Goal: Information Seeking & Learning: Find contact information

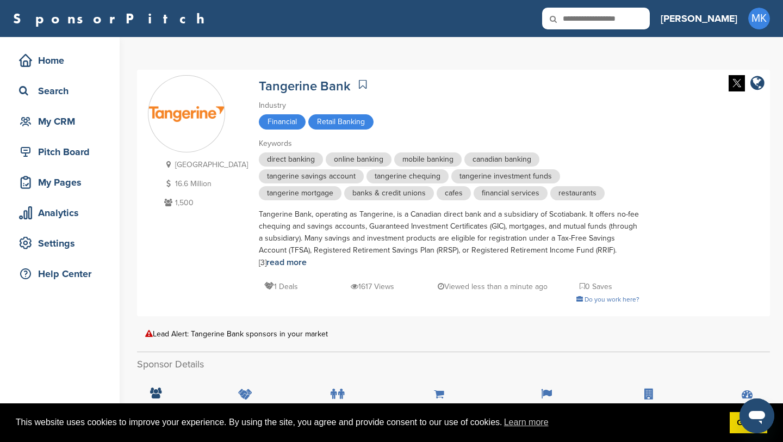
click at [638, 18] on input "text" at bounding box center [596, 19] width 108 height 22
type input "*****"
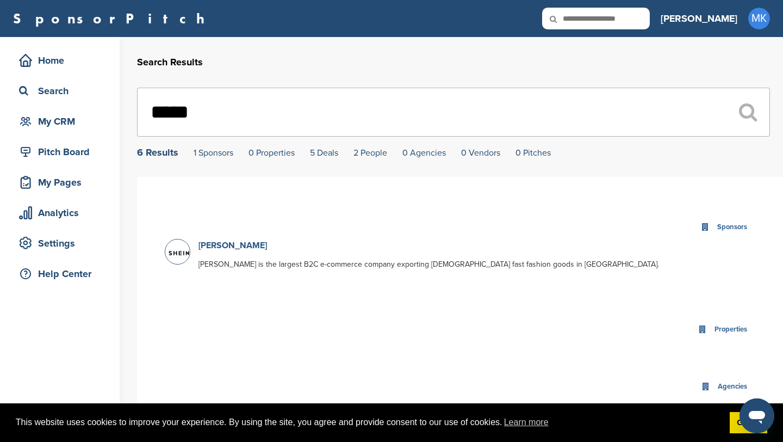
click at [222, 245] on link "SHEIN" at bounding box center [233, 245] width 69 height 11
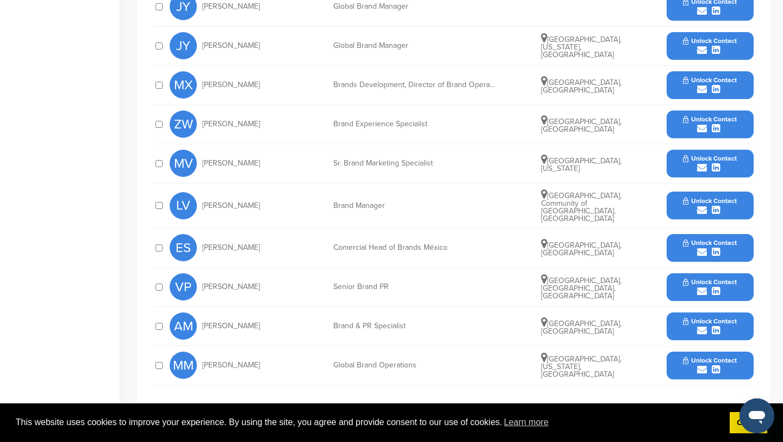
scroll to position [389, 0]
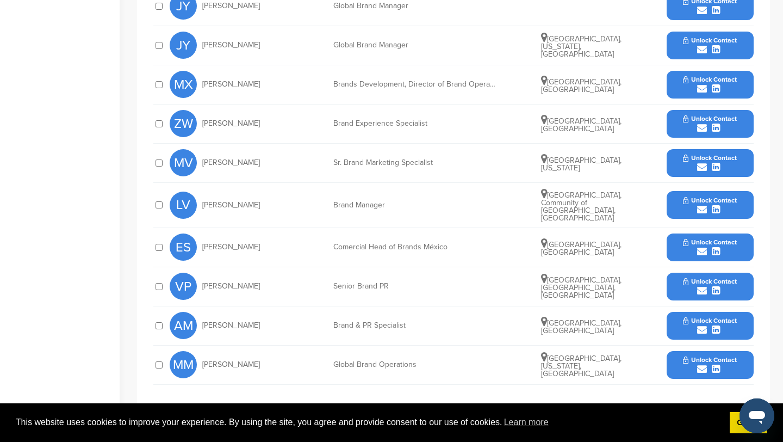
click at [701, 356] on span "Unlock Contact" at bounding box center [710, 360] width 54 height 8
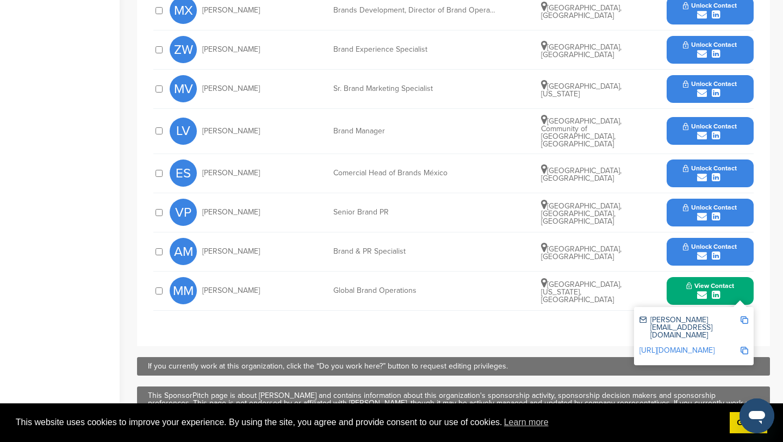
scroll to position [464, 0]
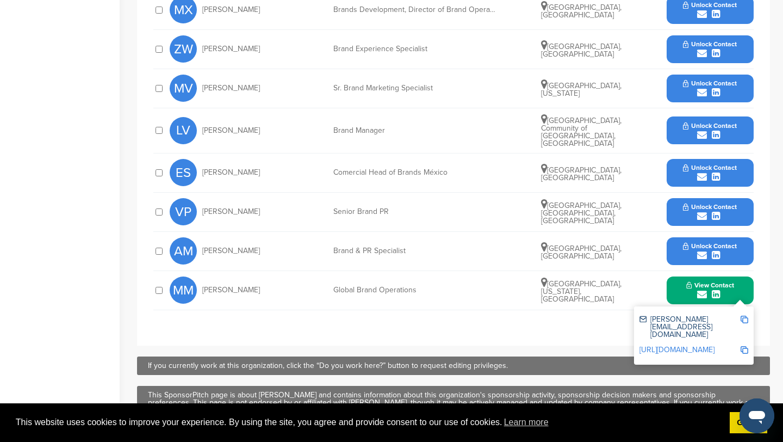
click at [746, 316] on img at bounding box center [745, 320] width 8 height 8
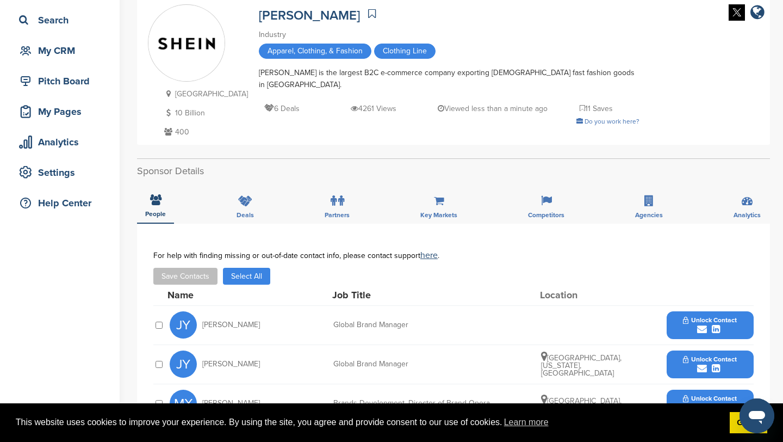
scroll to position [90, 0]
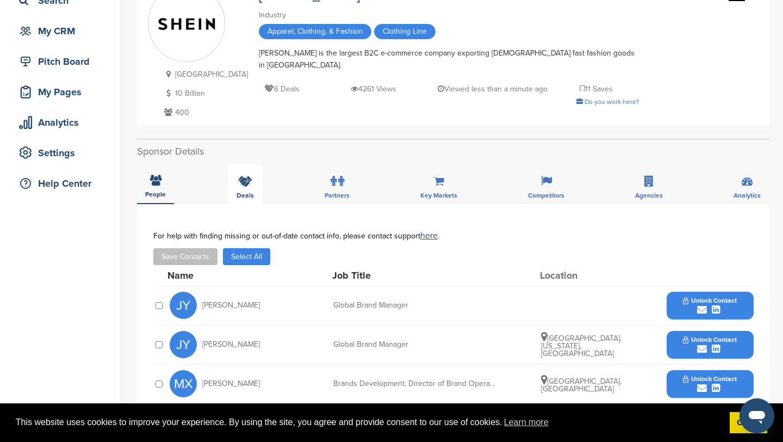
click at [251, 186] on div "Deals" at bounding box center [245, 184] width 34 height 40
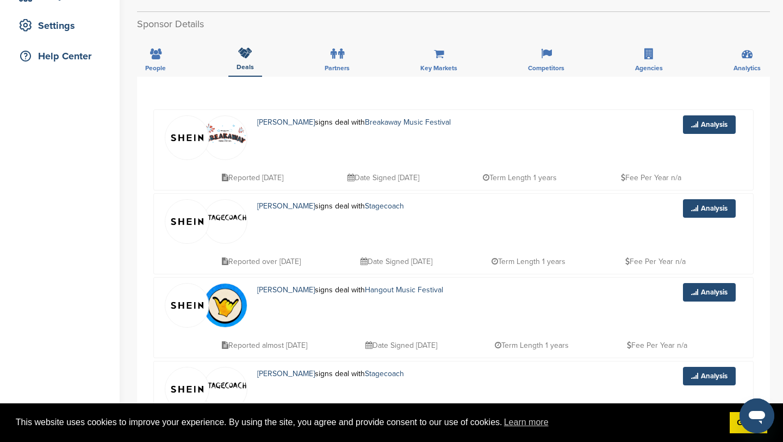
scroll to position [0, 0]
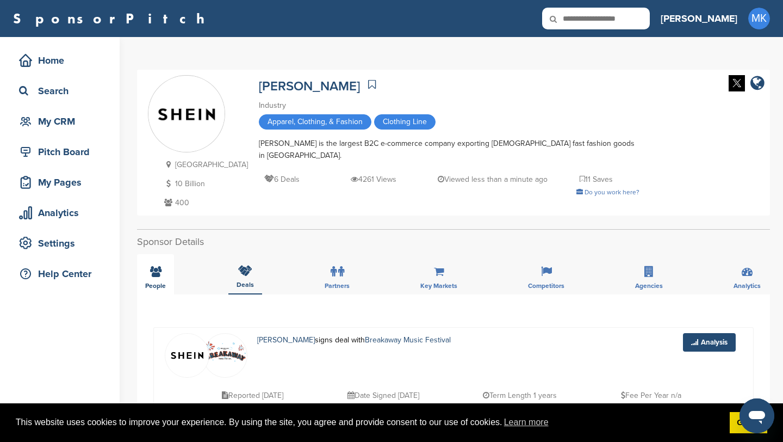
click at [164, 280] on div "People" at bounding box center [155, 274] width 37 height 40
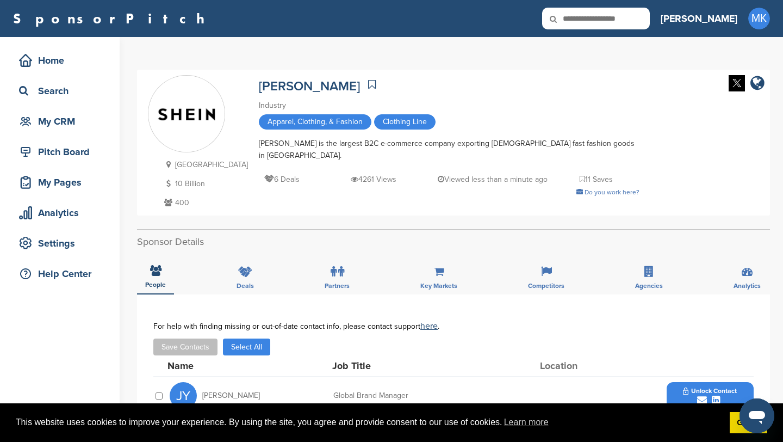
click at [629, 28] on input "text" at bounding box center [596, 19] width 108 height 22
type input "******"
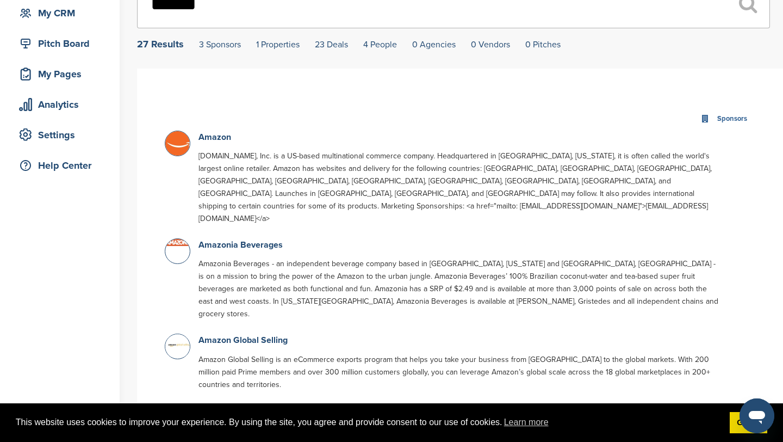
scroll to position [45, 0]
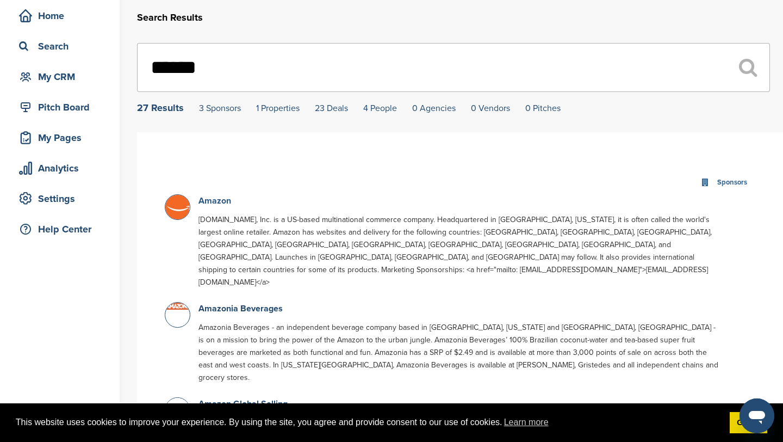
click at [220, 203] on link "Amazon" at bounding box center [215, 200] width 33 height 11
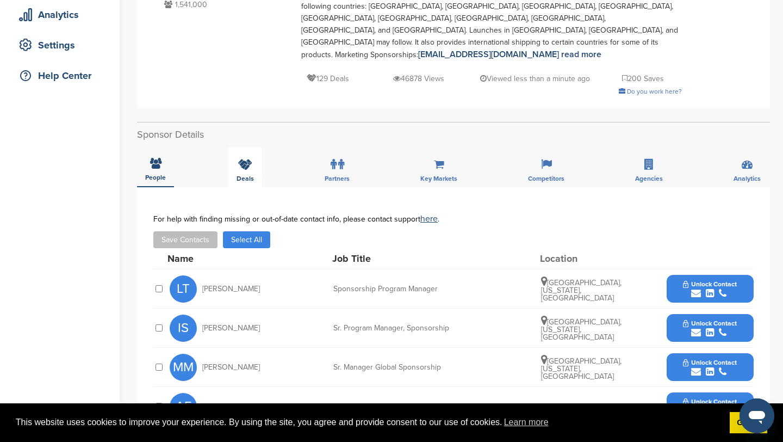
scroll to position [199, 0]
click at [729, 280] on span "Unlock Contact" at bounding box center [710, 284] width 54 height 8
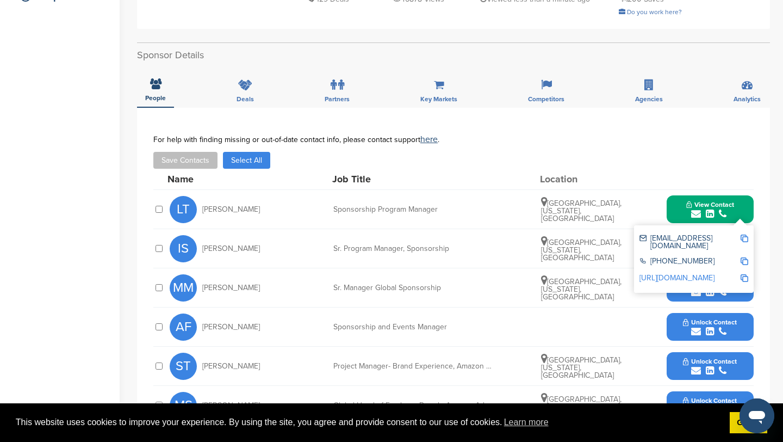
scroll to position [278, 0]
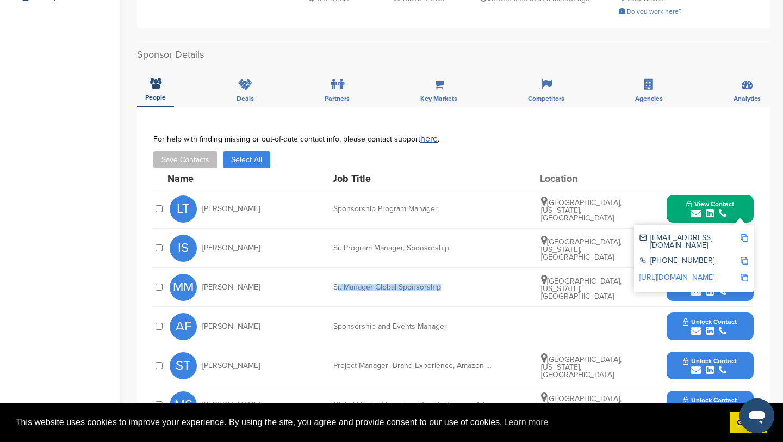
drag, startPoint x: 337, startPoint y: 264, endPoint x: 448, endPoint y: 264, distance: 111.5
click at [448, 283] on div "Sr. Manager Global Sponsorship" at bounding box center [414, 287] width 163 height 8
click at [678, 271] on button "Unlock Contact" at bounding box center [710, 287] width 80 height 33
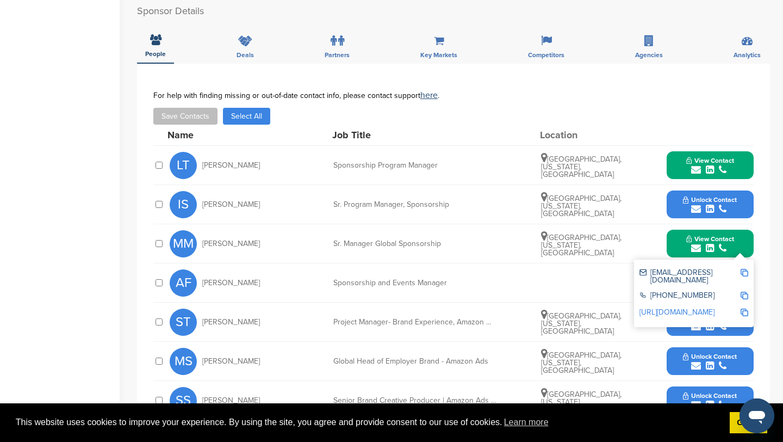
scroll to position [324, 0]
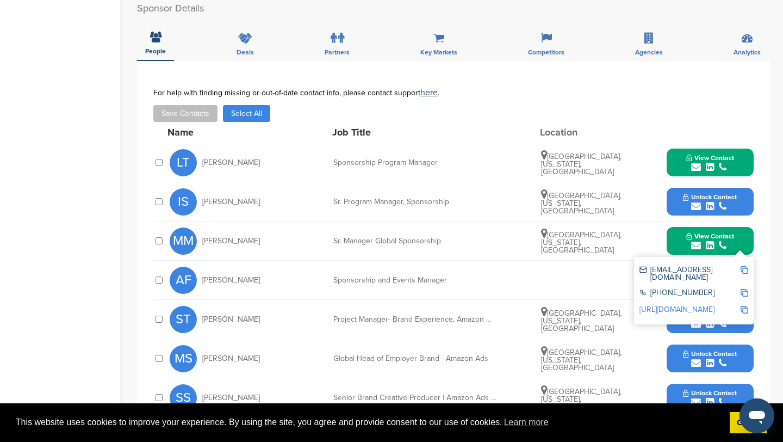
click at [518, 261] on div "AF Anna Fabrega Sponsorship and Events Manager Unlock Contact" at bounding box center [462, 280] width 584 height 39
click at [665, 221] on div "MM Michael McCann Sr. Manager Global Sponsorship Seattle, Washington, United St…" at bounding box center [462, 240] width 584 height 39
click at [675, 225] on button "View Contact" at bounding box center [710, 241] width 74 height 33
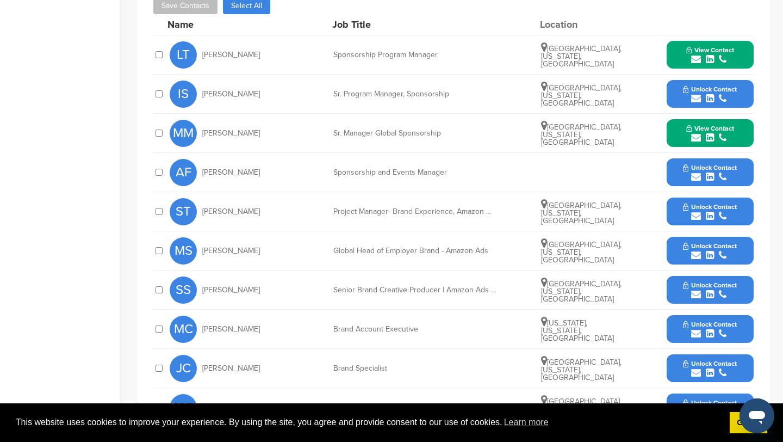
scroll to position [401, 0]
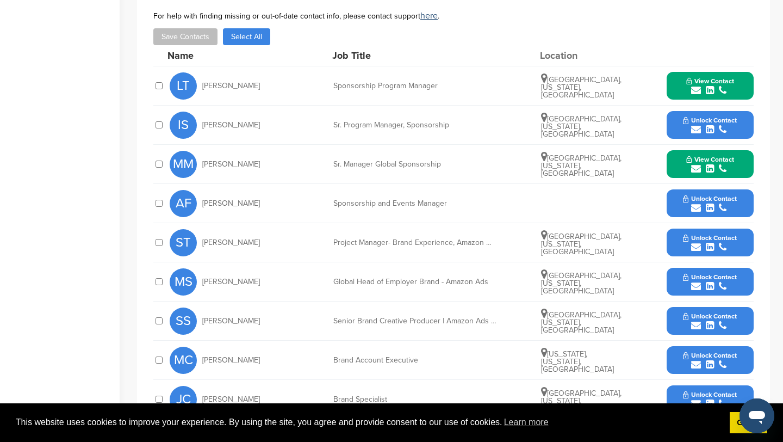
click at [683, 187] on button "Unlock Contact" at bounding box center [710, 203] width 80 height 33
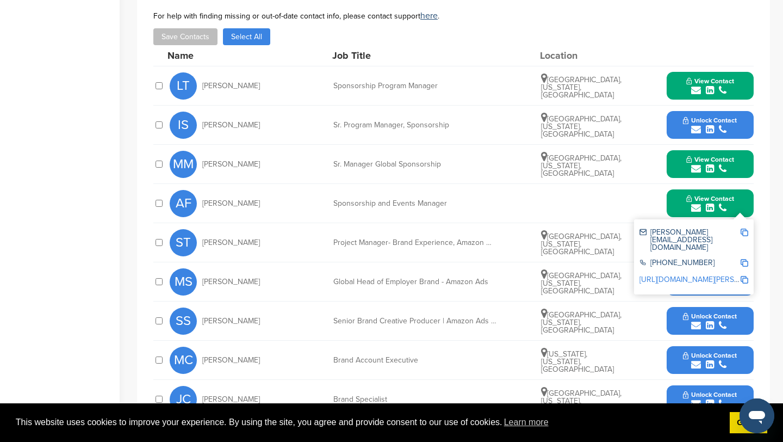
click at [744, 228] on img at bounding box center [745, 232] width 8 height 8
click at [741, 148] on button "View Contact" at bounding box center [710, 164] width 74 height 33
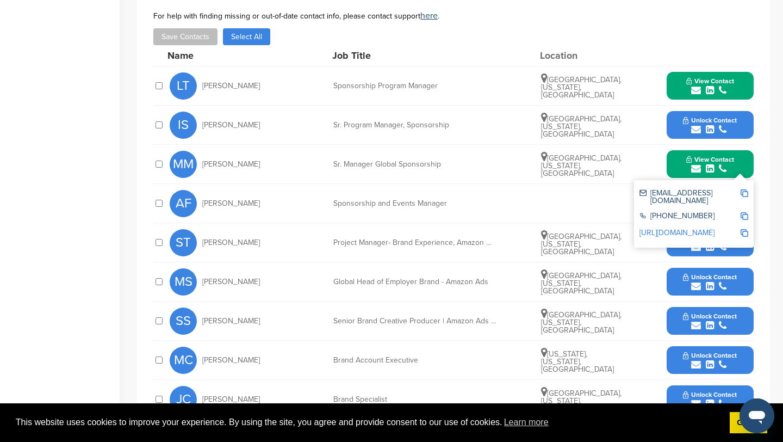
click at [745, 189] on img at bounding box center [745, 193] width 8 height 8
click at [738, 70] on button "View Contact" at bounding box center [710, 86] width 74 height 33
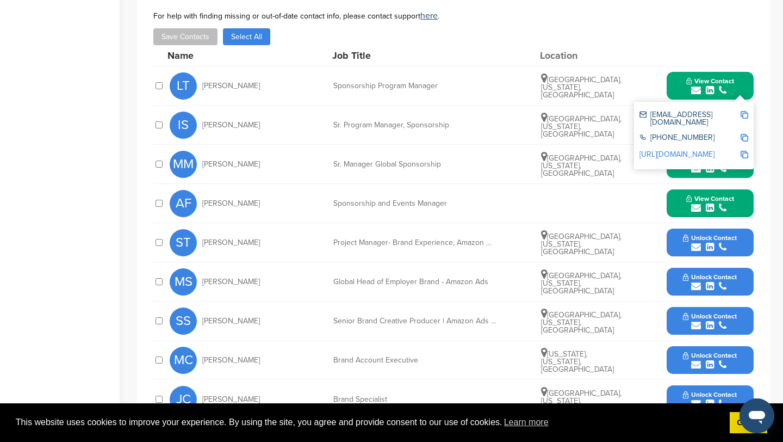
click at [745, 111] on img at bounding box center [745, 115] width 8 height 8
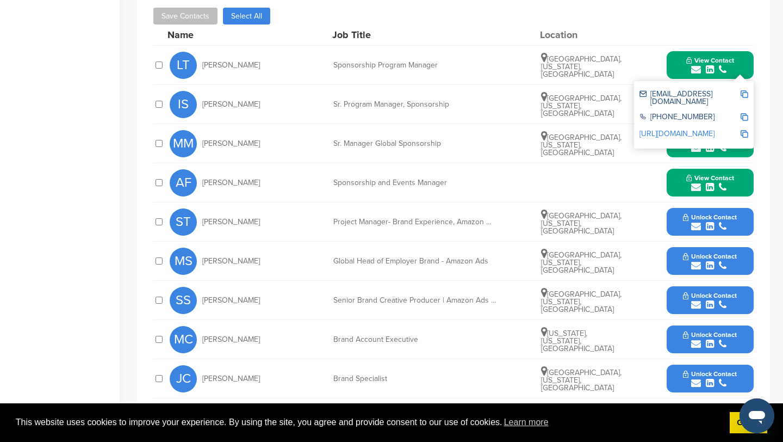
scroll to position [0, 0]
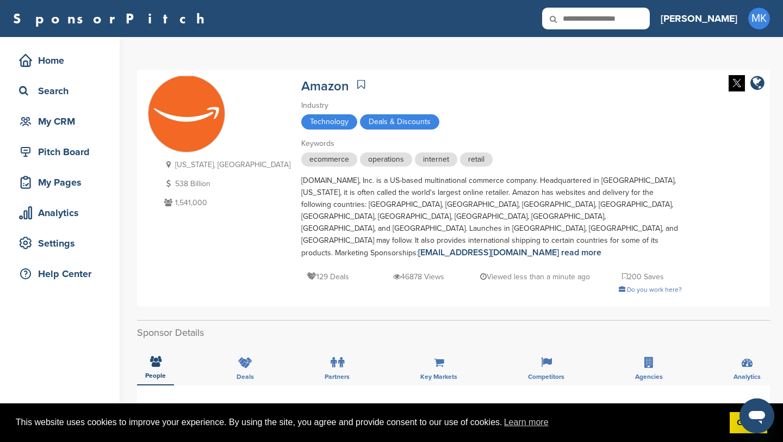
click at [579, 26] on icon at bounding box center [560, 19] width 37 height 23
click at [622, 18] on input "text" at bounding box center [596, 19] width 108 height 22
type input "*"
type input "**********"
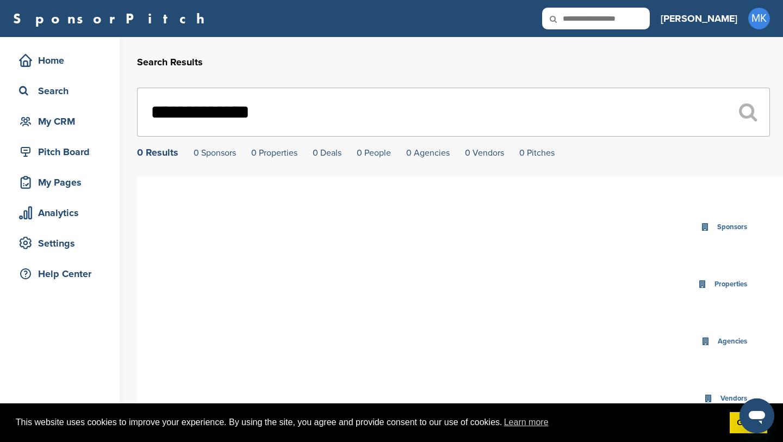
drag, startPoint x: 285, startPoint y: 118, endPoint x: 188, endPoint y: 112, distance: 96.5
click at [188, 112] on input "**********" at bounding box center [453, 112] width 633 height 49
type input "*"
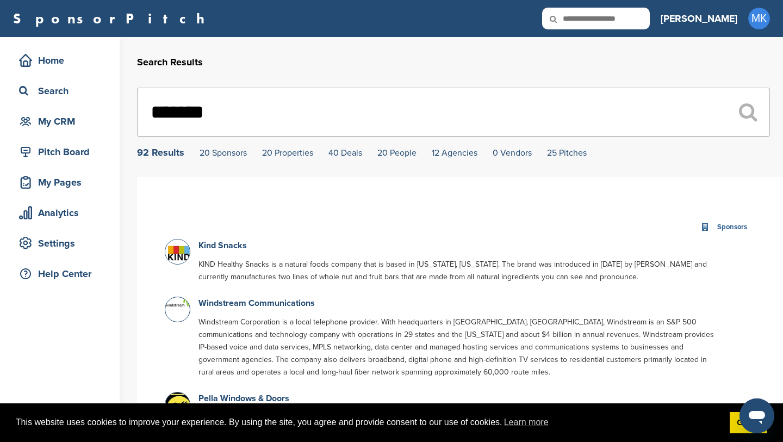
click at [228, 108] on input "******" at bounding box center [453, 112] width 633 height 49
click at [755, 121] on icon at bounding box center [748, 112] width 18 height 20
click at [497, 102] on input "******" at bounding box center [453, 112] width 633 height 49
click at [258, 101] on input "******" at bounding box center [453, 112] width 633 height 49
click at [251, 113] on input "******" at bounding box center [453, 112] width 633 height 49
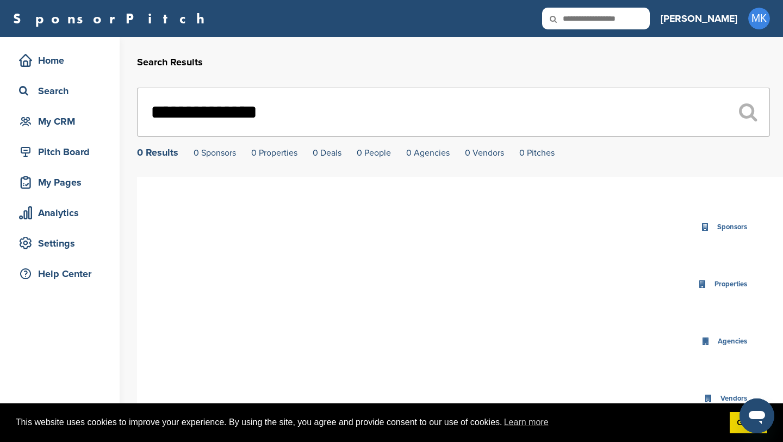
drag, startPoint x: 289, startPoint y: 119, endPoint x: 208, endPoint y: 119, distance: 81.6
click at [208, 119] on input "**********" at bounding box center [453, 112] width 633 height 49
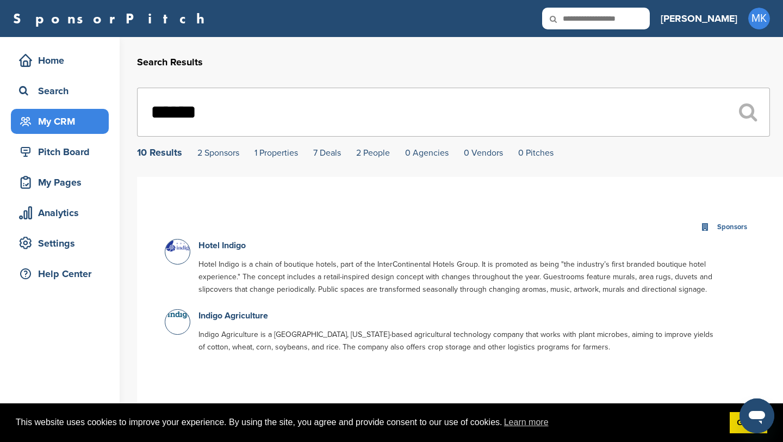
drag, startPoint x: 221, startPoint y: 120, endPoint x: 91, endPoint y: 118, distance: 130.0
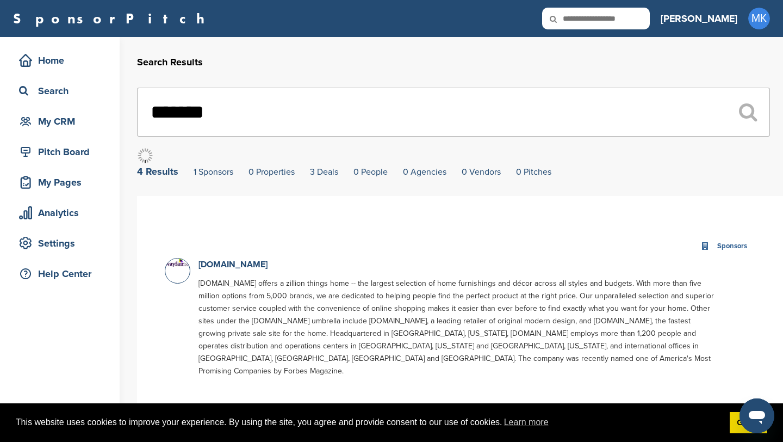
type input "*******"
click at [222, 271] on p "Wayfair.com" at bounding box center [459, 265] width 521 height 14
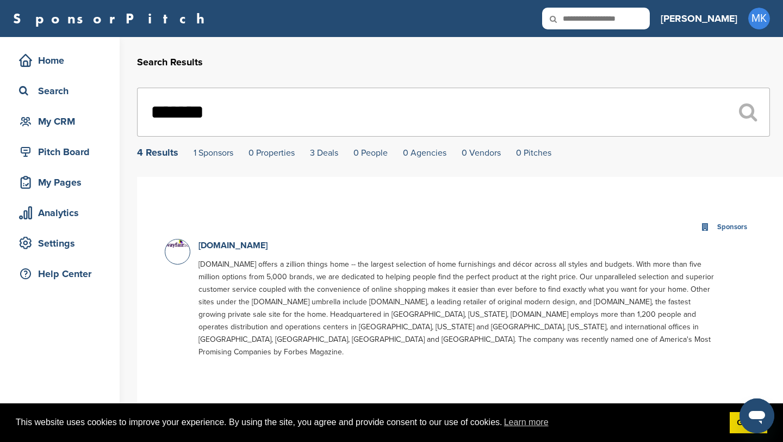
click at [226, 256] on div "Wayfair.com Wayfair.com offers a zillion things home -- the largest selection o…" at bounding box center [458, 301] width 531 height 125
click at [225, 248] on link "Wayfair.com" at bounding box center [233, 245] width 69 height 11
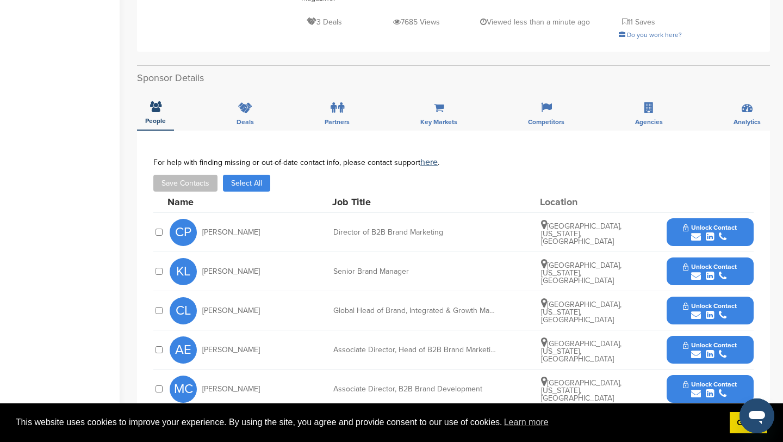
scroll to position [319, 0]
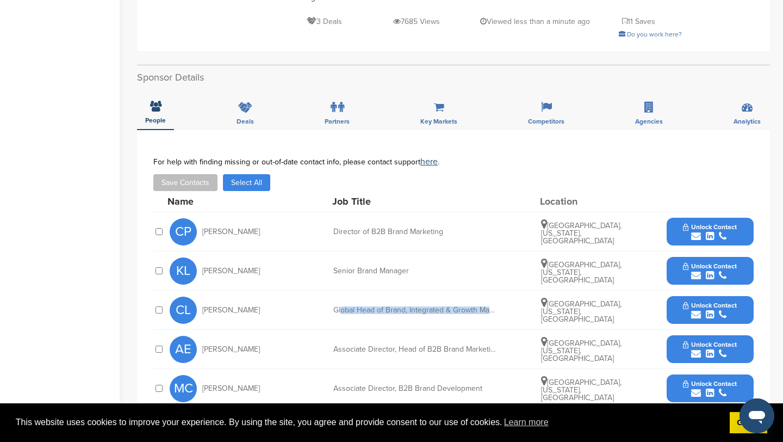
drag, startPoint x: 343, startPoint y: 288, endPoint x: 503, endPoint y: 293, distance: 160.0
click at [503, 293] on div "CL Courtney Lawrie Global Head of Brand, Integrated & Growth Marketing Norwood,…" at bounding box center [462, 309] width 584 height 39
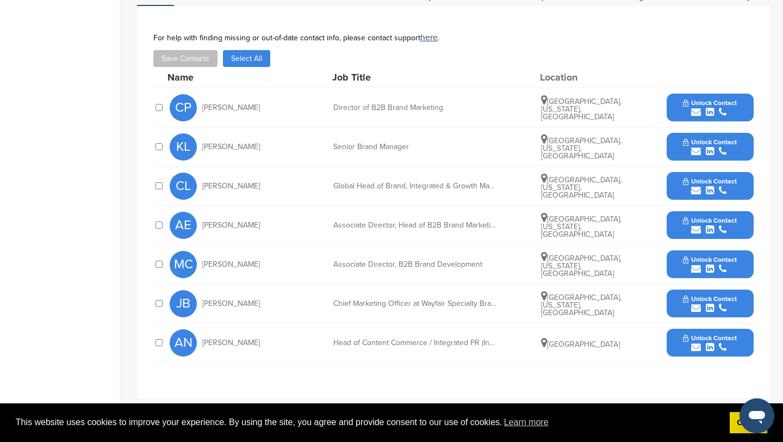
scroll to position [446, 0]
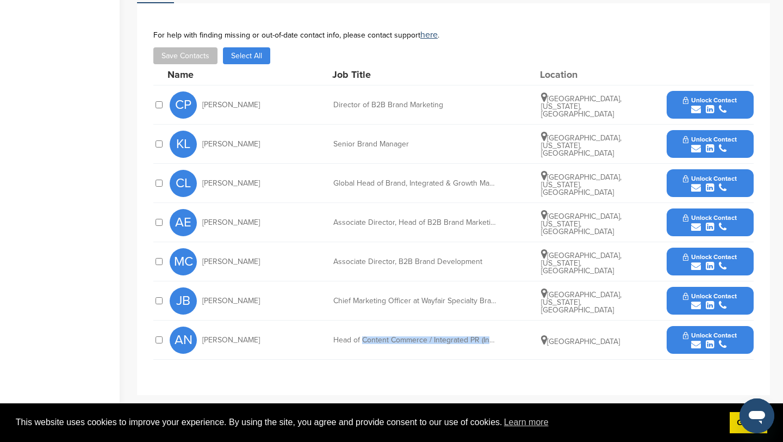
drag, startPoint x: 364, startPoint y: 319, endPoint x: 510, endPoint y: 318, distance: 146.3
click at [510, 320] on div "AN Anngelica Newland Head of Content Commerce / Integrated PR (Influencers, Aff…" at bounding box center [462, 339] width 584 height 39
click at [382, 101] on div "Director of B2B Brand Marketing" at bounding box center [414, 105] width 163 height 8
click at [681, 89] on button "Unlock Contact" at bounding box center [710, 105] width 80 height 33
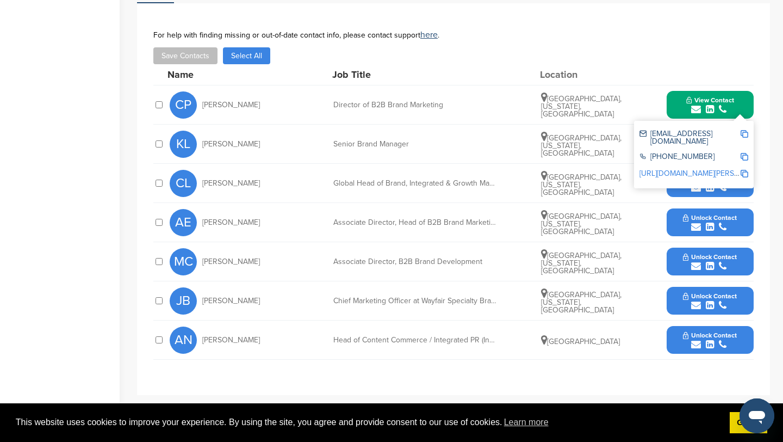
click at [389, 140] on div "Senior Brand Manager" at bounding box center [414, 144] width 163 height 8
click at [671, 169] on button "Unlock Contact" at bounding box center [710, 183] width 80 height 33
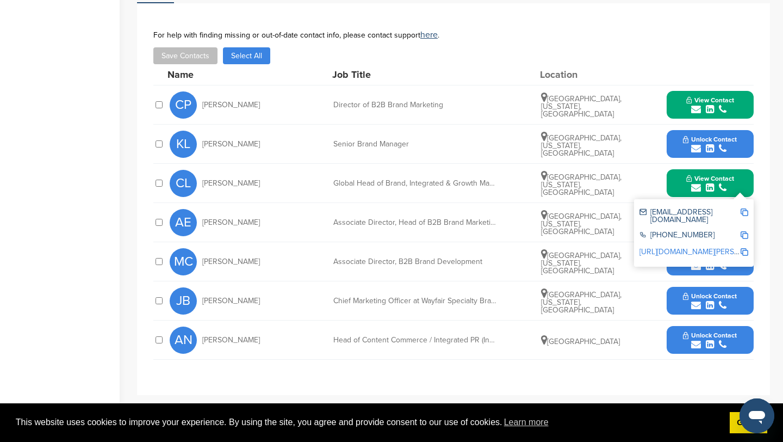
click at [738, 89] on button "View Contact" at bounding box center [710, 105] width 74 height 33
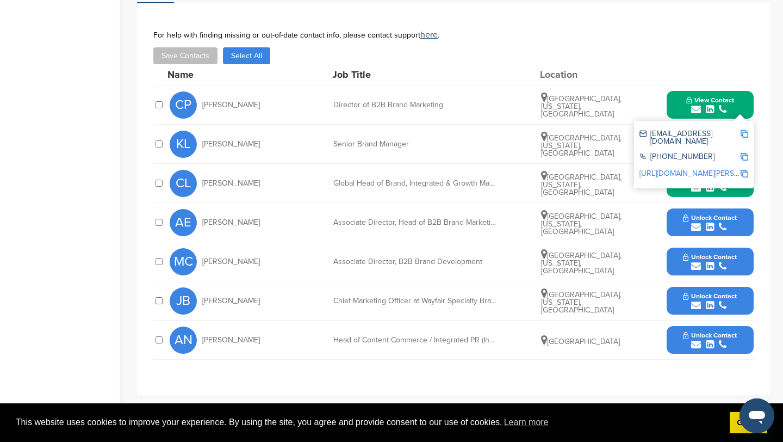
click at [743, 130] on img at bounding box center [745, 134] width 8 height 8
click at [746, 167] on button "View Contact" at bounding box center [710, 183] width 74 height 33
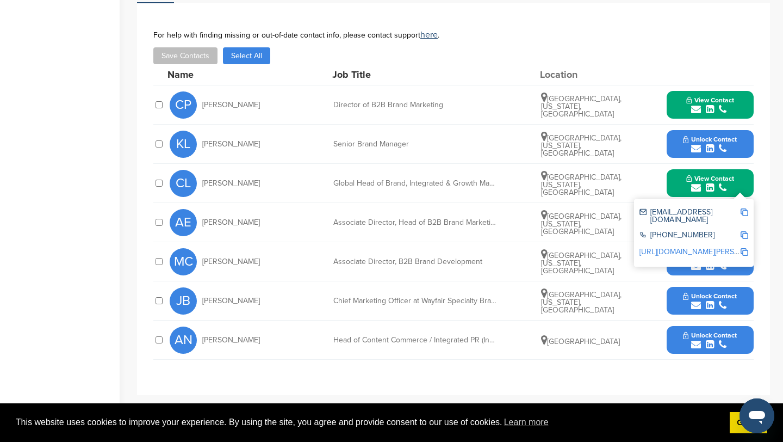
click at [745, 208] on img at bounding box center [745, 212] width 8 height 8
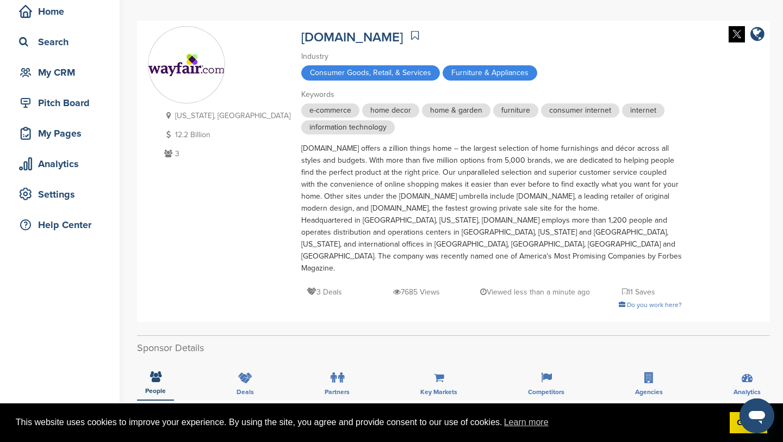
scroll to position [0, 0]
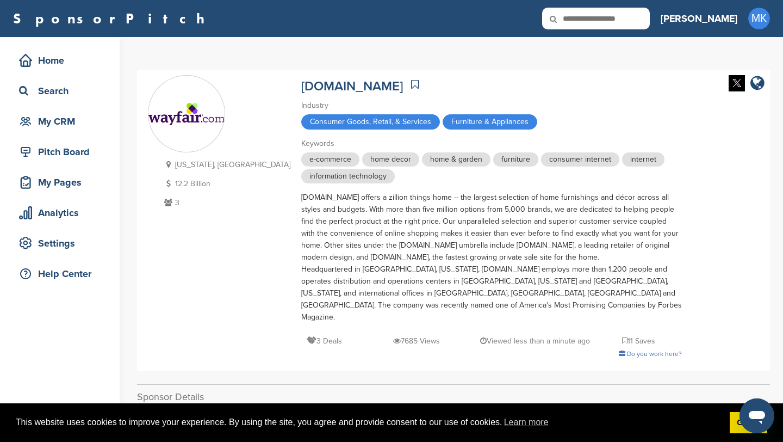
click at [650, 21] on input "text" at bounding box center [596, 19] width 108 height 22
type input "**********"
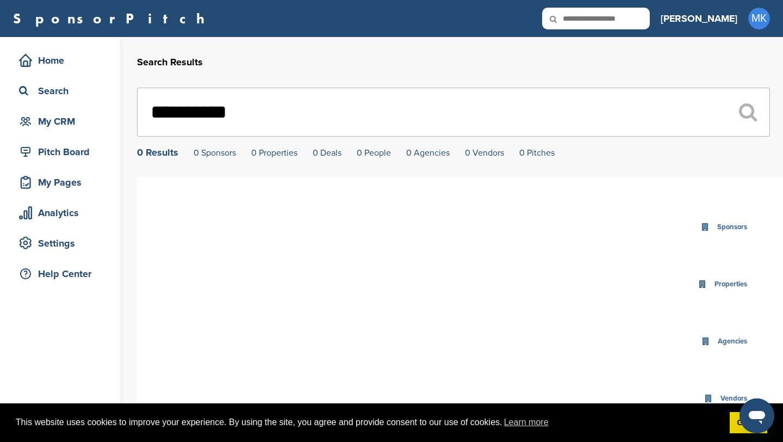
click at [637, 29] on div "SponsorPitch Home Search My CRM Pitch Board My Pages Analytics Settings Help Ce…" at bounding box center [391, 18] width 783 height 37
click at [637, 22] on input "text" at bounding box center [596, 19] width 108 height 22
type input "***"
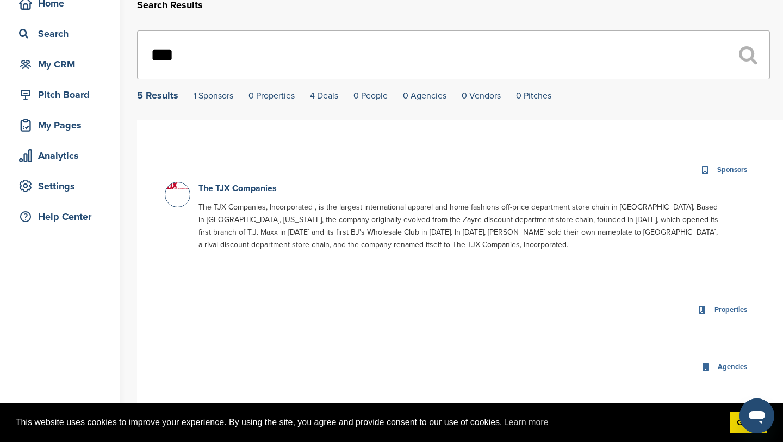
scroll to position [66, 0]
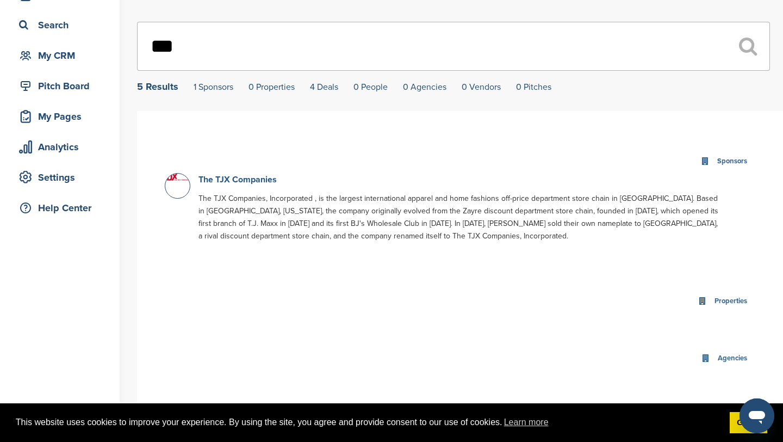
click at [261, 180] on link "The TJX Companies" at bounding box center [238, 179] width 78 height 11
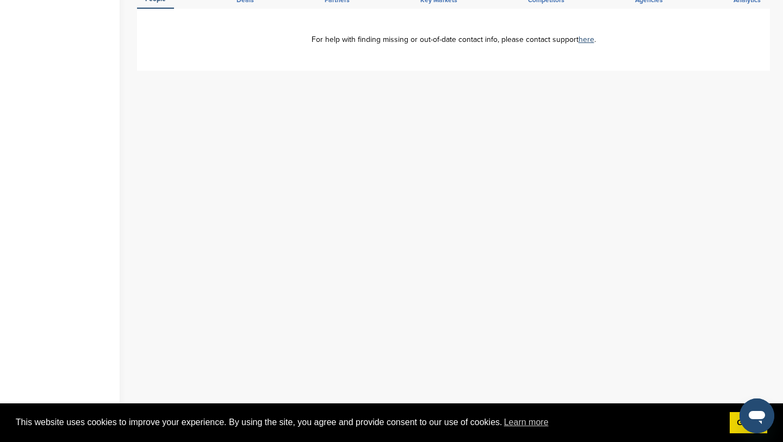
scroll to position [214, 0]
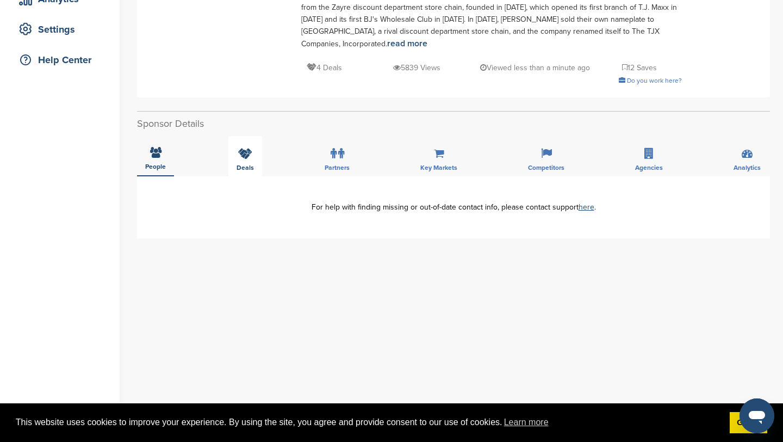
click at [244, 160] on div "Deals" at bounding box center [245, 156] width 34 height 40
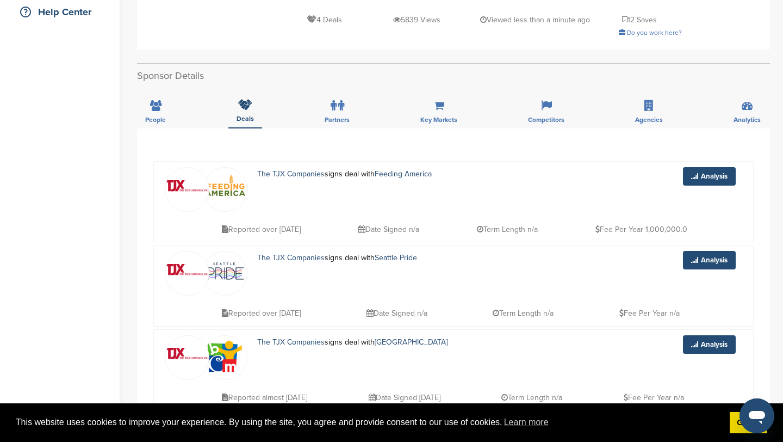
scroll to position [44, 0]
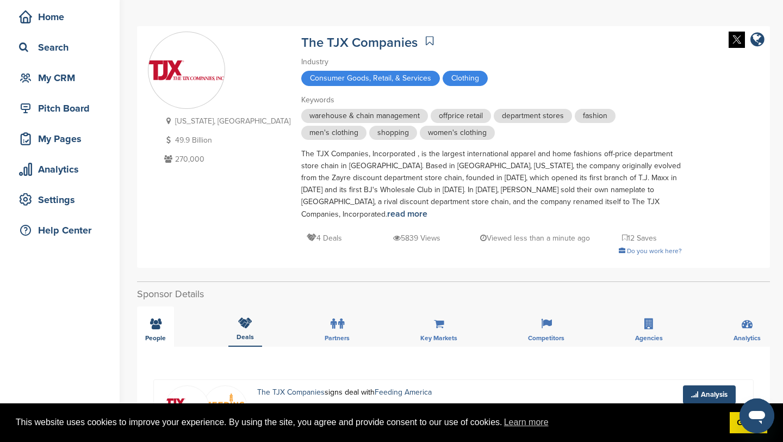
click at [164, 310] on div "People" at bounding box center [155, 326] width 37 height 40
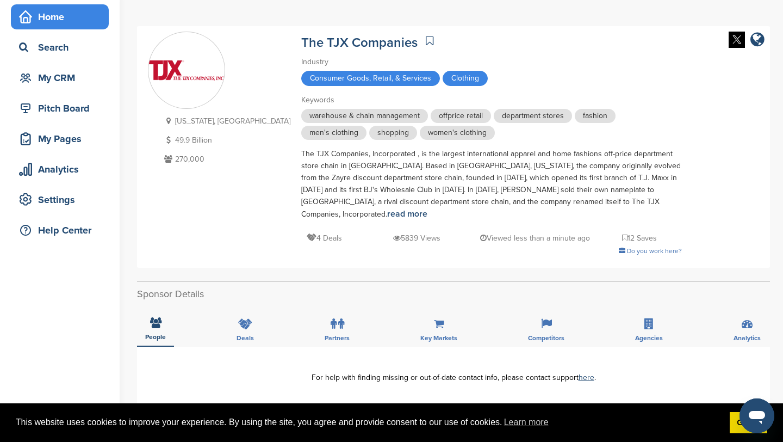
click at [83, 22] on div "Home" at bounding box center [62, 17] width 92 height 20
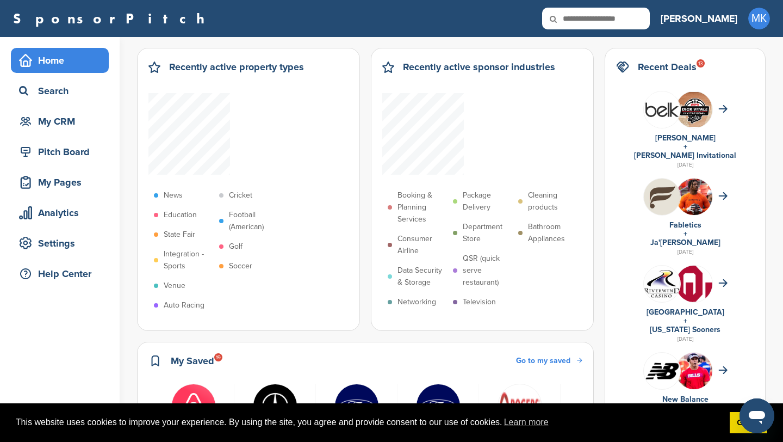
click at [579, 18] on icon at bounding box center [560, 19] width 37 height 23
click at [579, 16] on icon at bounding box center [560, 19] width 37 height 23
click at [637, 16] on input "text" at bounding box center [596, 19] width 108 height 22
type input "**********"
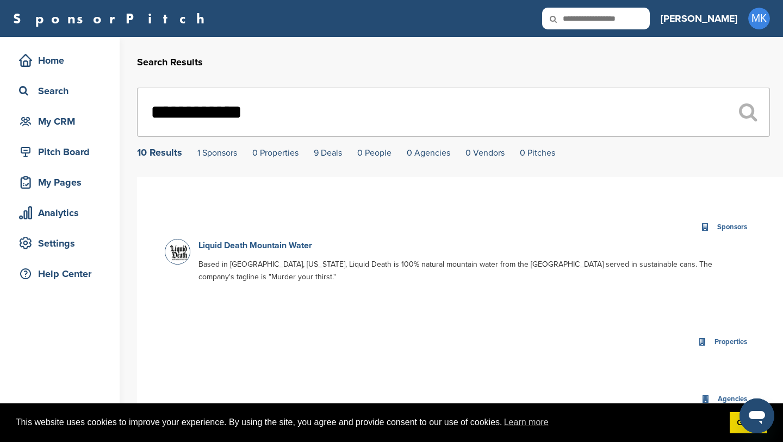
click at [225, 246] on link "Liquid Death Mountain Water" at bounding box center [256, 245] width 114 height 11
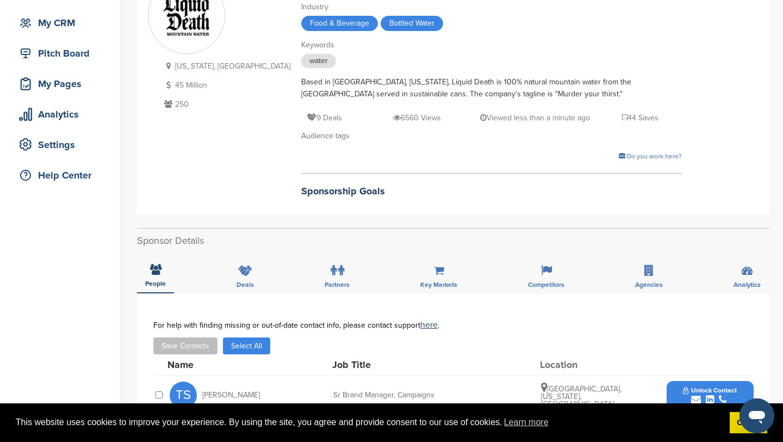
scroll to position [100, 0]
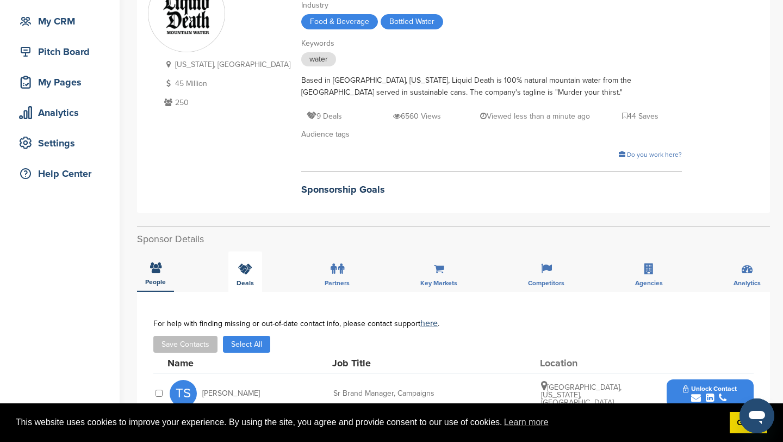
click at [251, 284] on span "Deals" at bounding box center [245, 283] width 17 height 7
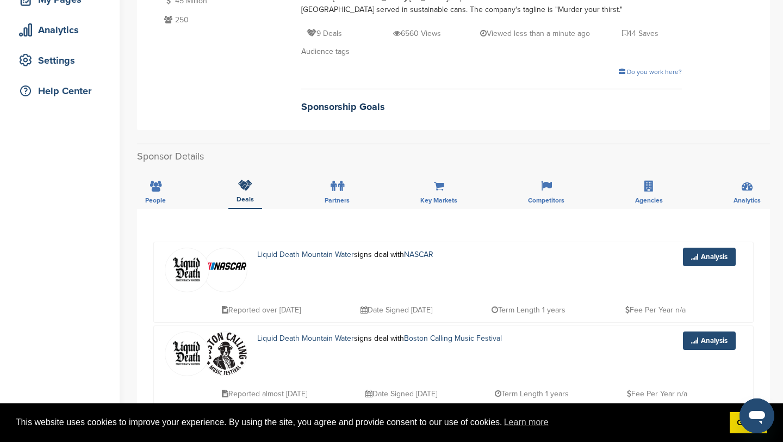
scroll to position [21, 0]
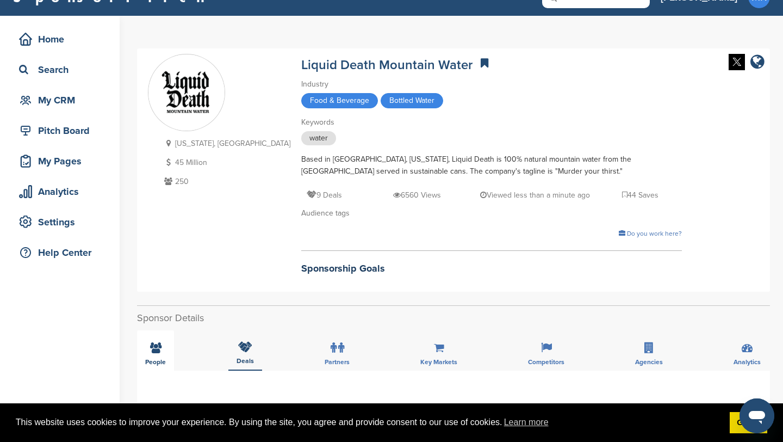
click at [157, 344] on icon at bounding box center [155, 347] width 11 height 11
click at [157, 344] on icon at bounding box center [155, 346] width 11 height 11
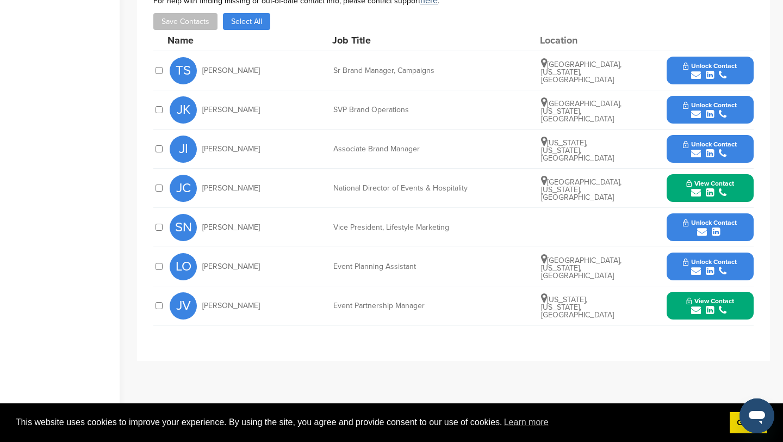
scroll to position [423, 0]
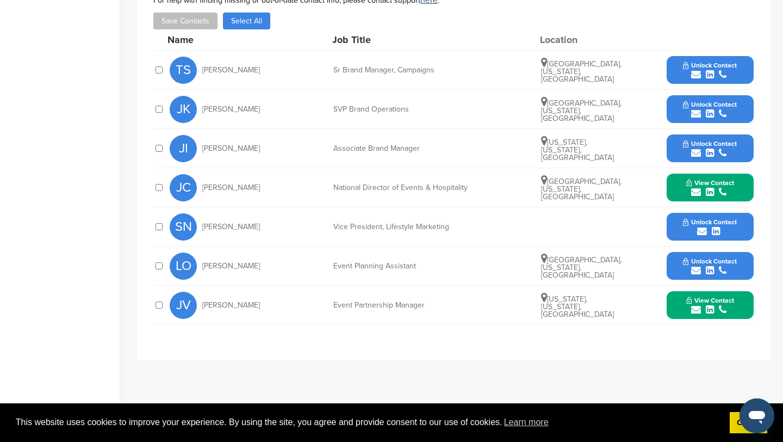
click at [733, 179] on button "View Contact" at bounding box center [710, 187] width 74 height 33
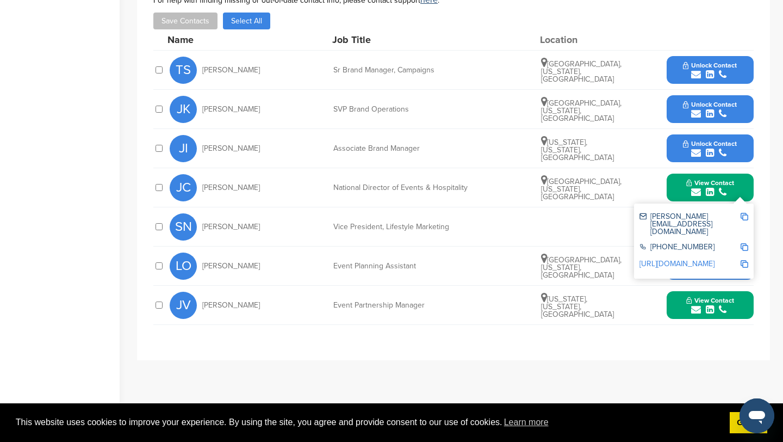
click at [747, 217] on img at bounding box center [745, 217] width 8 height 8
click at [747, 304] on div "View Contact joe@liquiddeath.com +1213-505-1266 http://www.linkedin.com/in/jose…" at bounding box center [710, 305] width 87 height 28
click at [739, 305] on button "View Contact" at bounding box center [710, 305] width 74 height 33
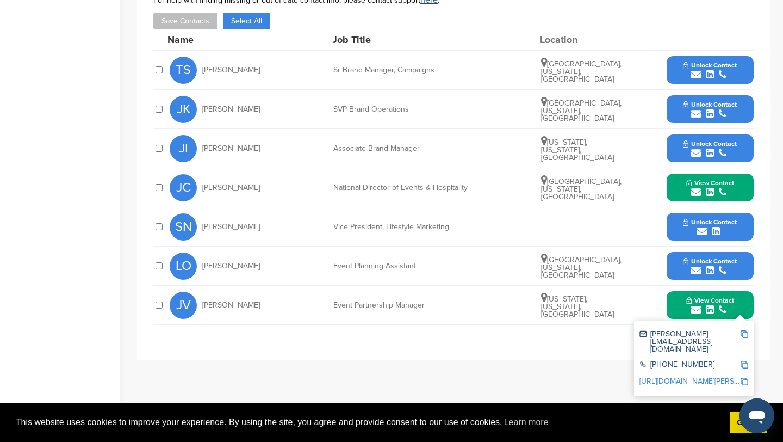
click at [746, 332] on img at bounding box center [745, 334] width 8 height 8
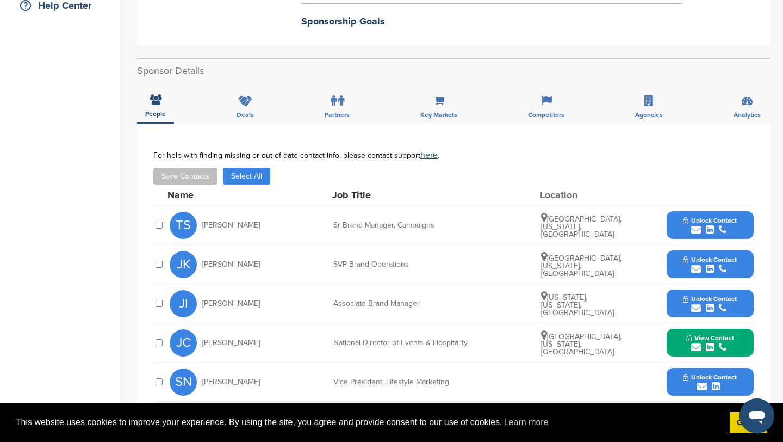
scroll to position [0, 0]
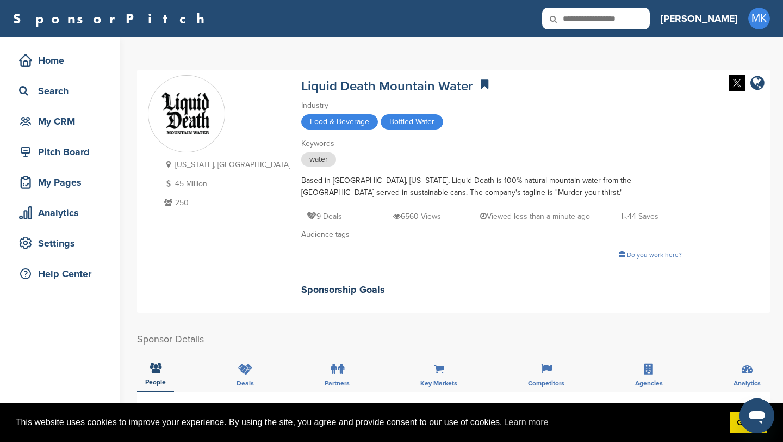
click at [88, 75] on div "Home Search My CRM" at bounding box center [60, 91] width 98 height 86
click at [88, 63] on div "Home" at bounding box center [62, 61] width 92 height 20
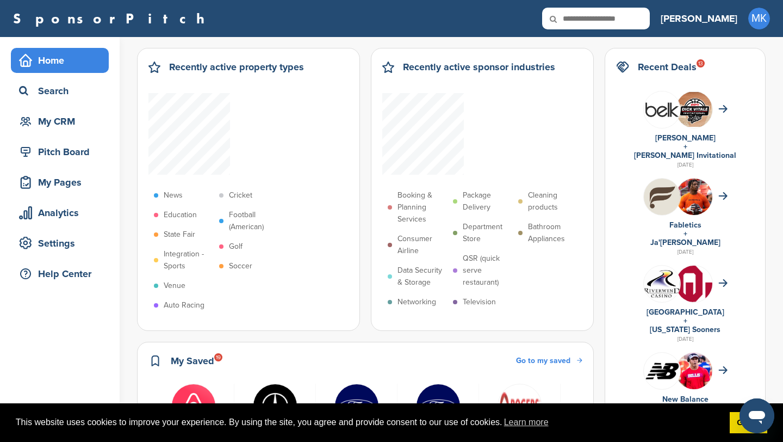
click at [734, 21] on h3 "[PERSON_NAME]" at bounding box center [699, 18] width 77 height 15
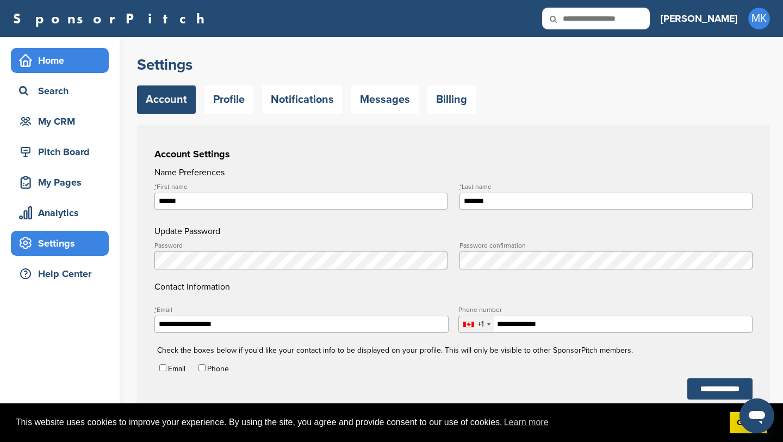
click at [85, 57] on div "Home" at bounding box center [62, 61] width 92 height 20
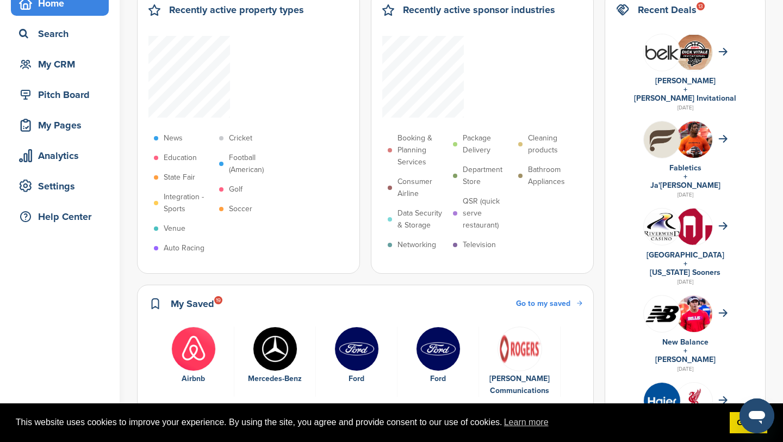
scroll to position [15, 0]
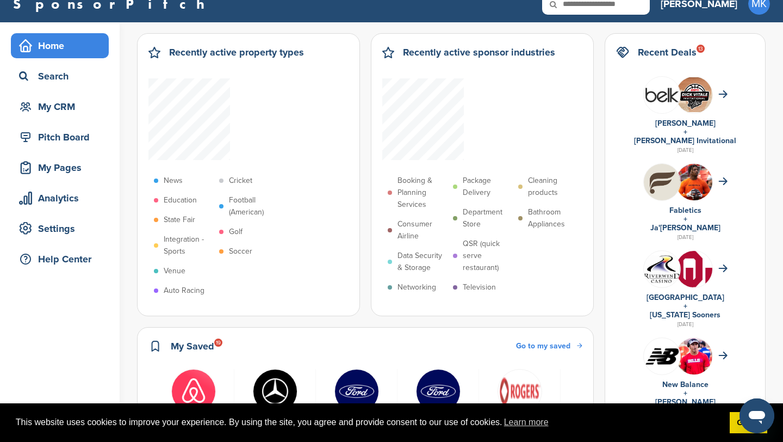
click at [448, 175] on p "Booking & Planning Services" at bounding box center [423, 193] width 50 height 36
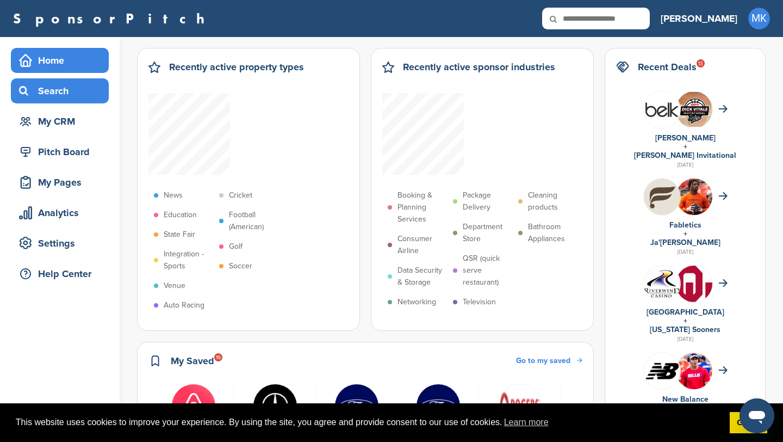
click at [81, 88] on div "Search" at bounding box center [62, 91] width 92 height 20
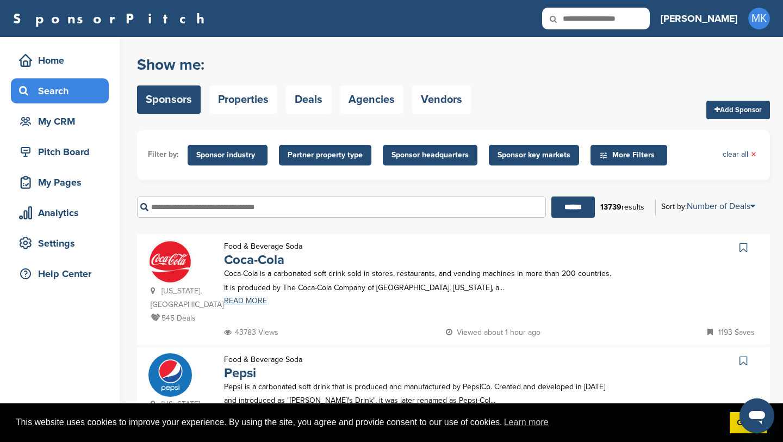
click at [240, 149] on span "Sponsor industry" at bounding box center [227, 155] width 63 height 12
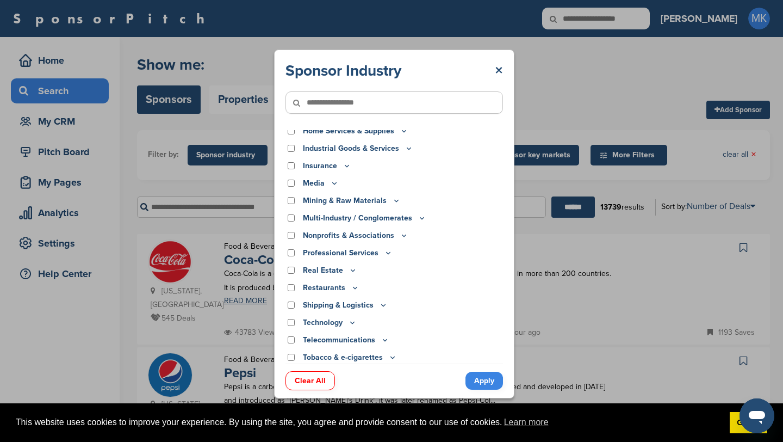
scroll to position [269, 0]
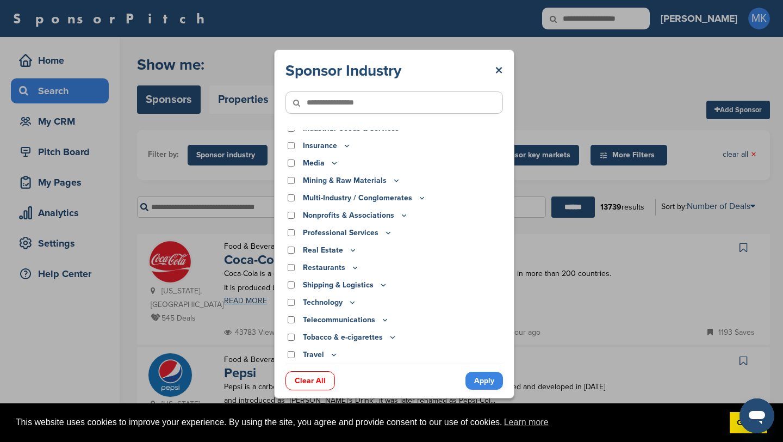
click at [317, 354] on p "Travel" at bounding box center [320, 355] width 35 height 12
click at [335, 355] on icon at bounding box center [334, 354] width 9 height 9
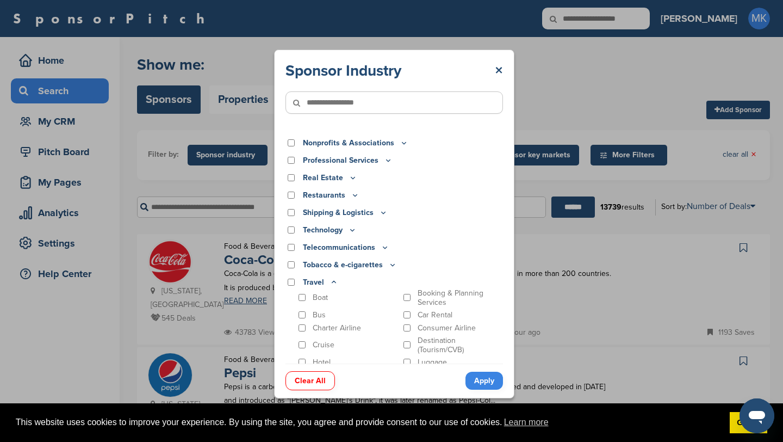
scroll to position [384, 0]
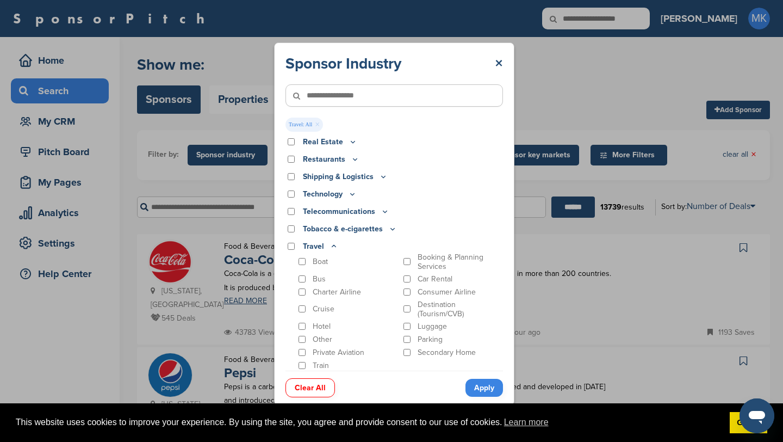
click at [488, 389] on link "Apply" at bounding box center [485, 388] width 38 height 18
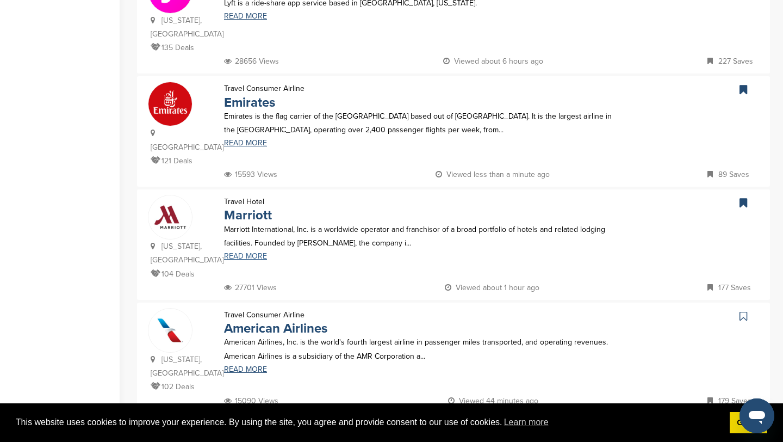
scroll to position [509, 0]
click at [264, 207] on link "Marriott" at bounding box center [248, 215] width 48 height 16
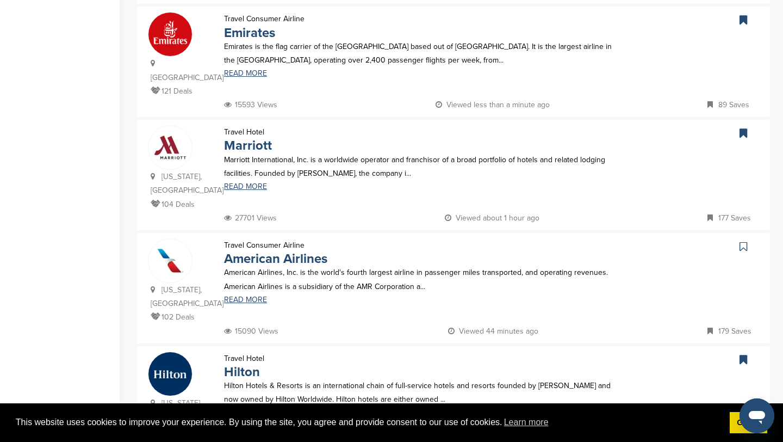
scroll to position [580, 0]
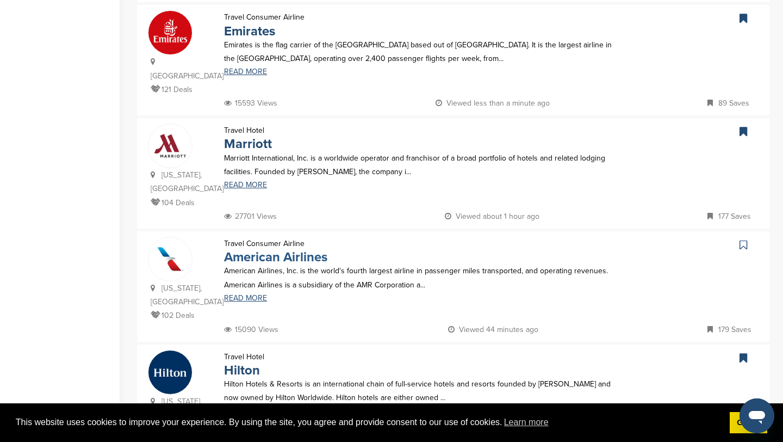
click at [301, 249] on link "American Airlines" at bounding box center [275, 257] width 103 height 16
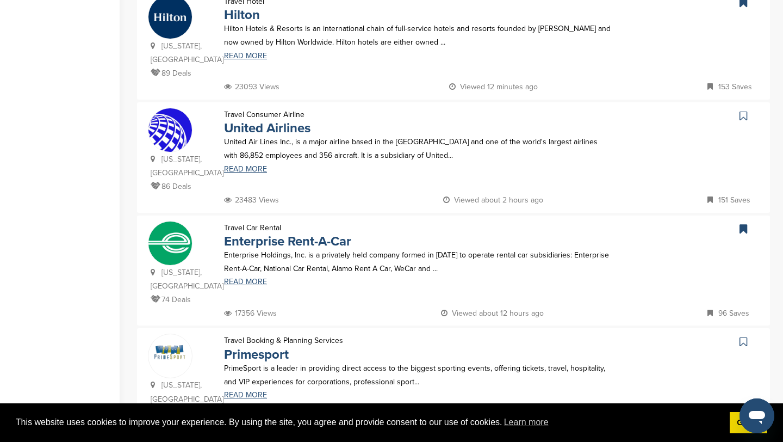
scroll to position [936, 0]
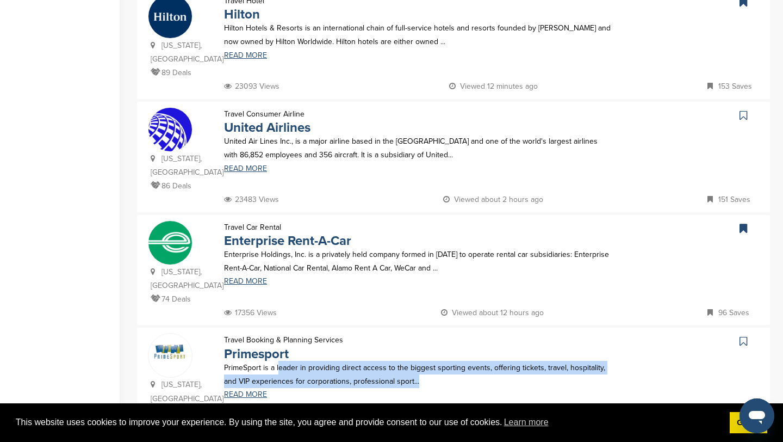
drag, startPoint x: 278, startPoint y: 288, endPoint x: 416, endPoint y: 295, distance: 138.3
click at [416, 361] on p "PrimeSport is a leader in providing direct access to the biggest sporting event…" at bounding box center [418, 374] width 388 height 27
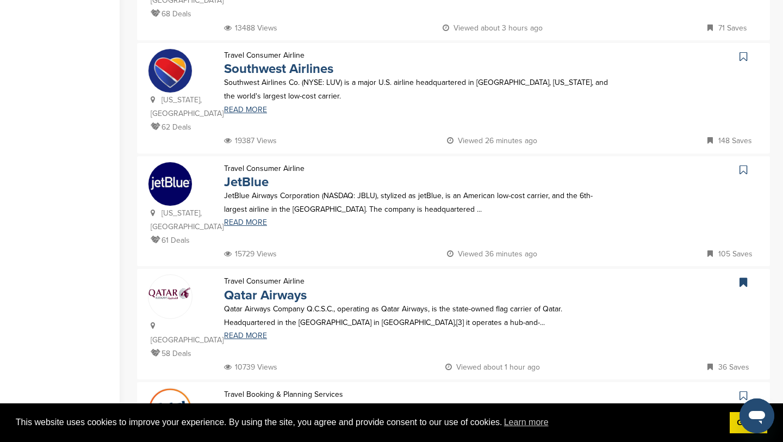
scroll to position [327, 0]
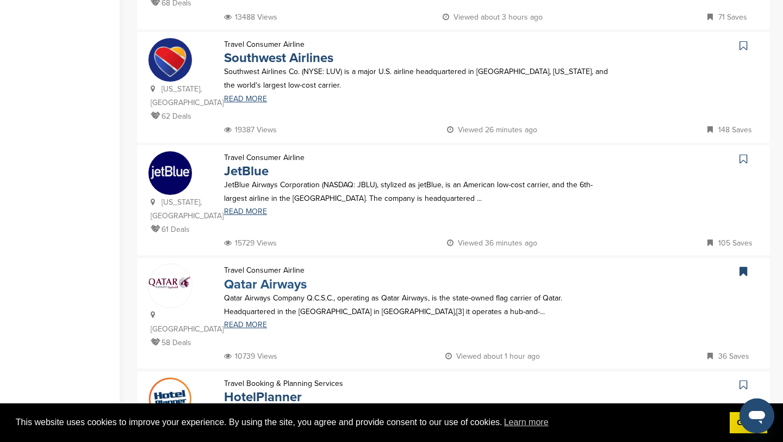
click at [263, 276] on link "Qatar Airways" at bounding box center [265, 284] width 83 height 16
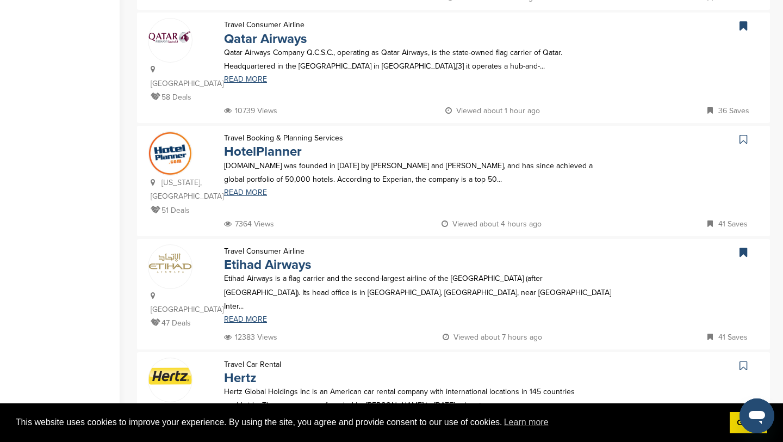
scroll to position [573, 0]
click at [301, 256] on link "Etihad Airways" at bounding box center [267, 264] width 87 height 16
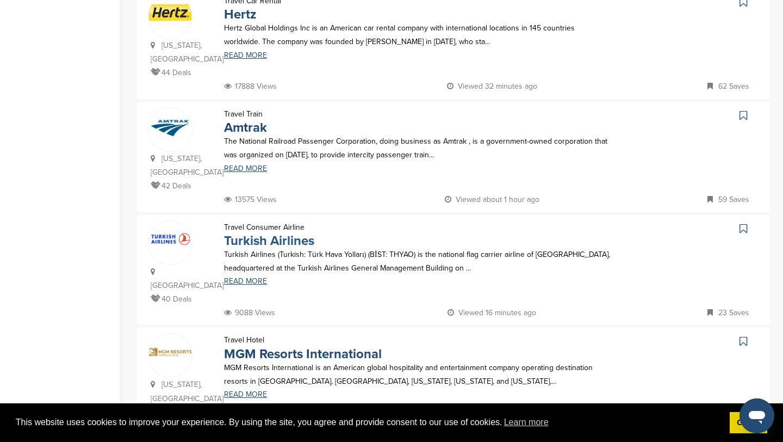
scroll to position [936, 0]
click at [278, 232] on link "Turkish Airlines" at bounding box center [269, 240] width 90 height 16
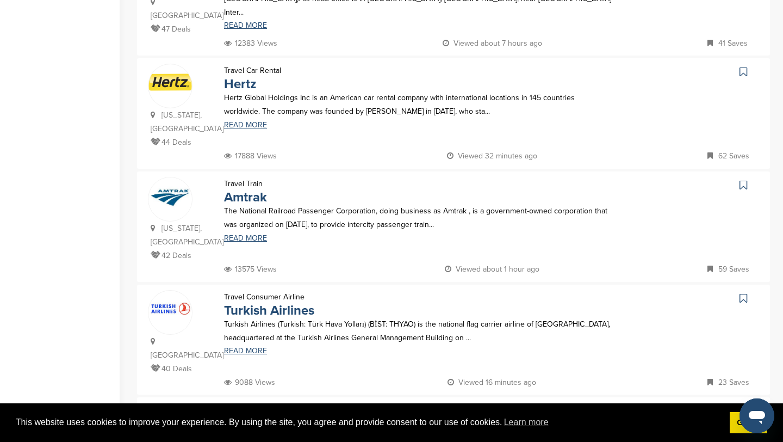
scroll to position [786, 0]
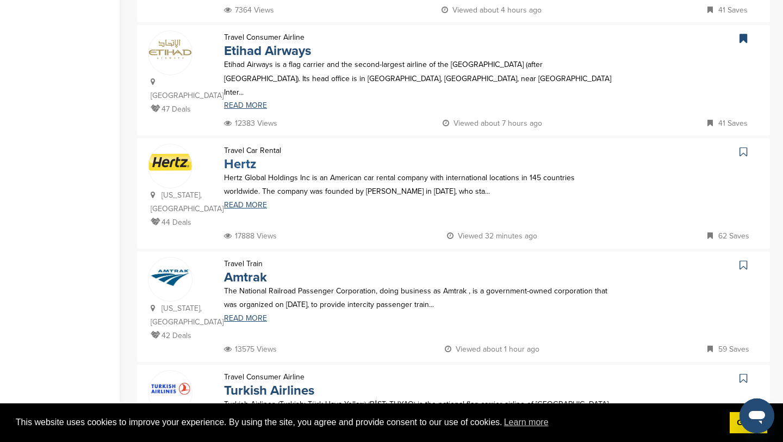
click at [240, 156] on link "Hertz" at bounding box center [240, 164] width 32 height 16
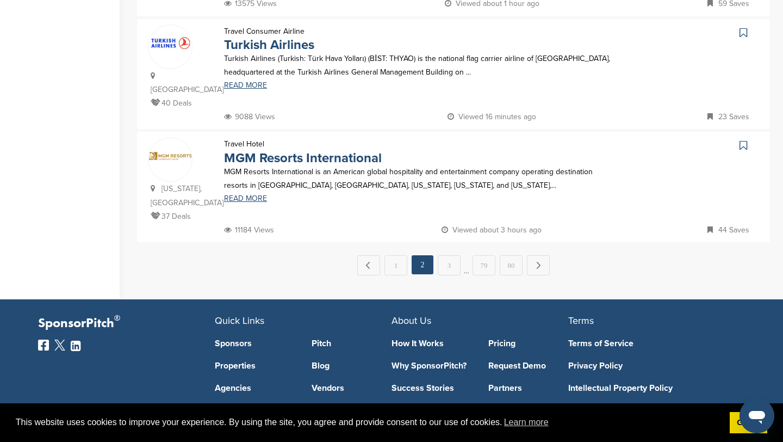
scroll to position [1022, 0]
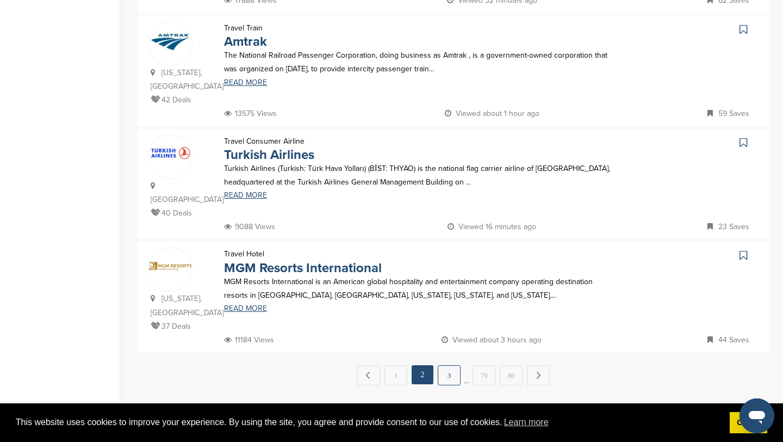
click at [454, 365] on link "3" at bounding box center [449, 375] width 23 height 20
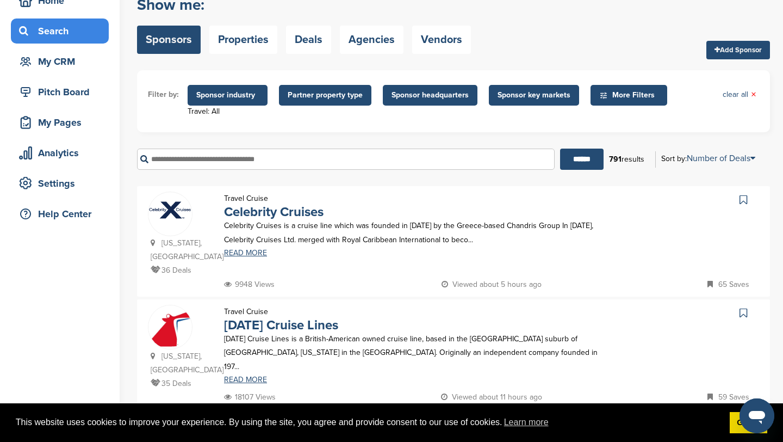
scroll to position [60, 0]
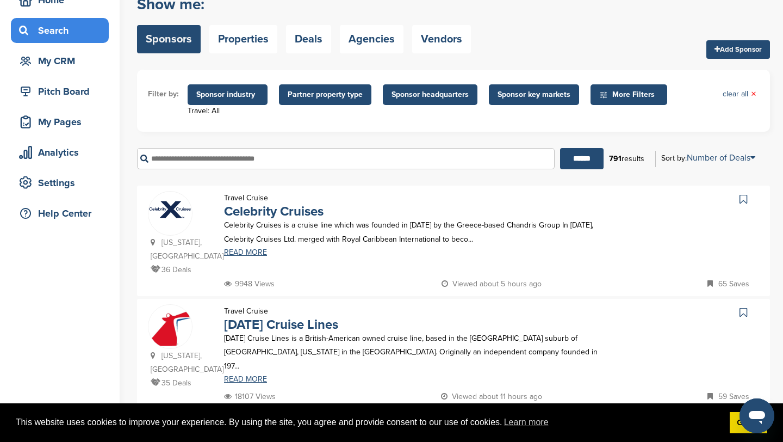
click at [228, 92] on span "Sponsor industry" at bounding box center [227, 95] width 63 height 12
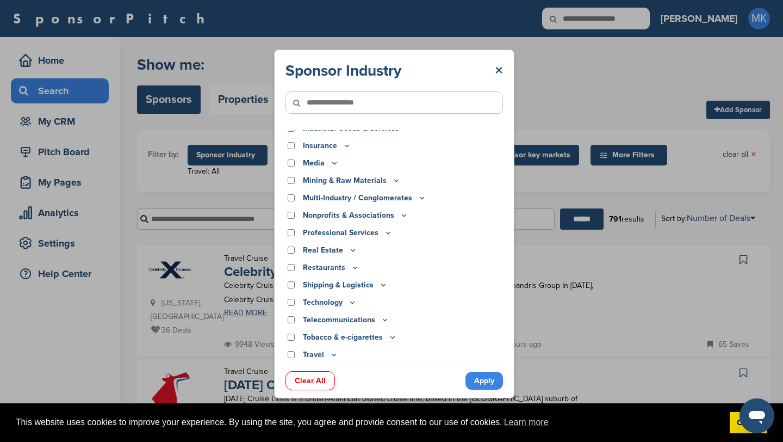
scroll to position [269, 0]
click at [385, 319] on icon at bounding box center [386, 320] width 4 height 2
click at [385, 319] on icon at bounding box center [386, 319] width 4 height 2
click at [347, 302] on p "Technology" at bounding box center [330, 302] width 54 height 12
click at [350, 302] on icon at bounding box center [352, 302] width 9 height 9
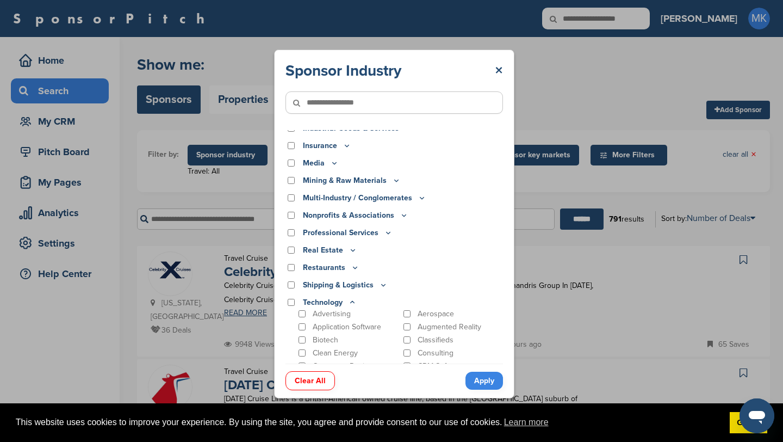
click at [350, 302] on icon at bounding box center [352, 302] width 9 height 9
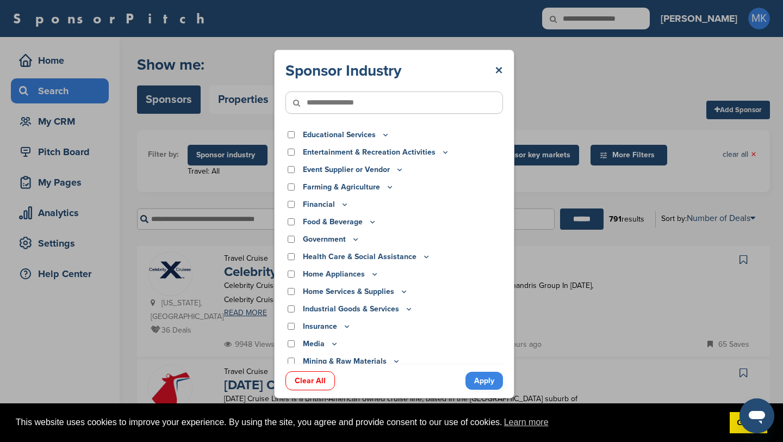
scroll to position [0, 0]
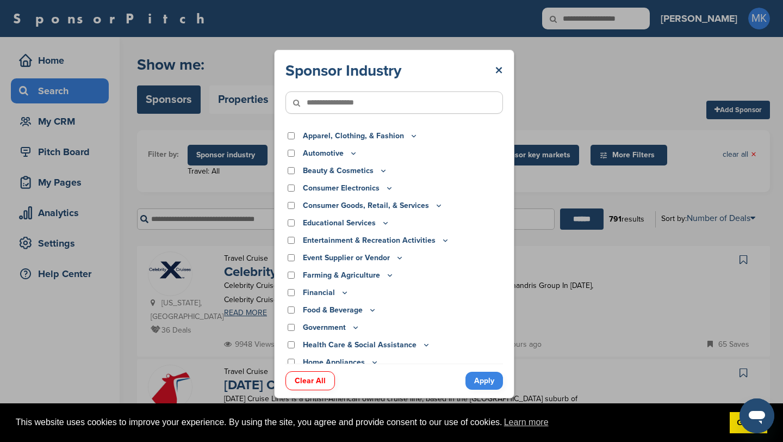
click at [410, 134] on icon at bounding box center [414, 135] width 9 height 9
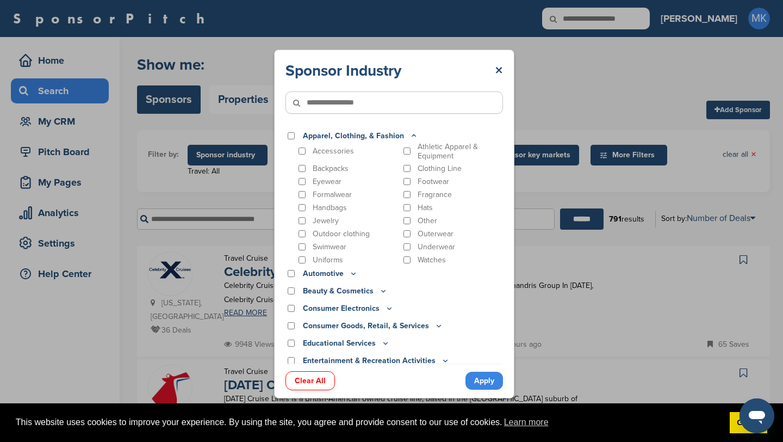
click at [410, 134] on icon at bounding box center [414, 135] width 9 height 9
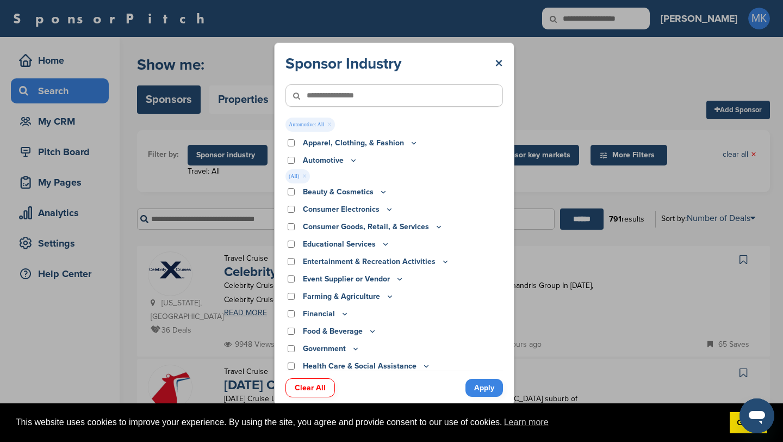
click at [488, 394] on link "Apply" at bounding box center [485, 388] width 38 height 18
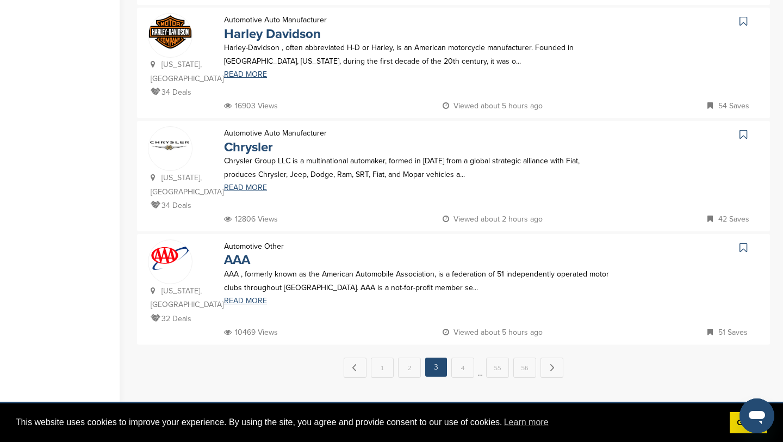
scroll to position [1018, 0]
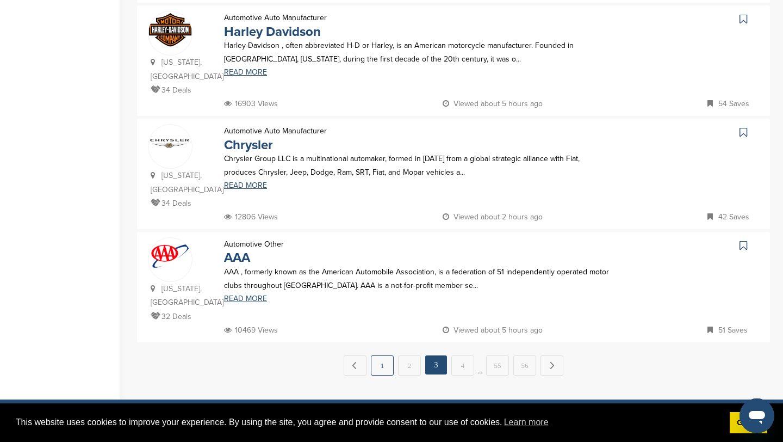
click at [375, 355] on link "1" at bounding box center [382, 365] width 23 height 20
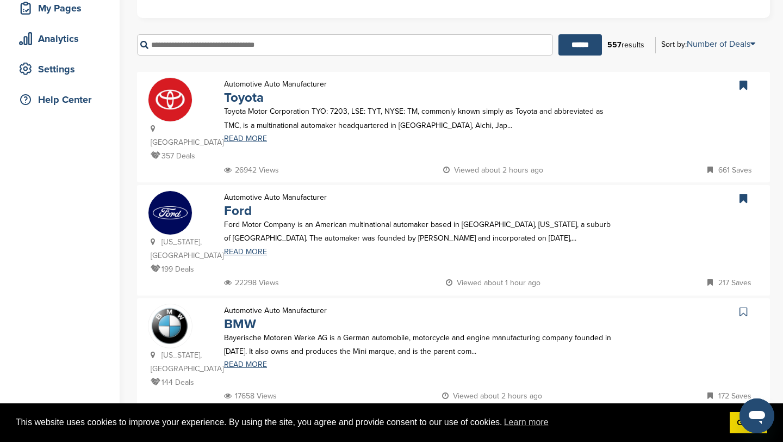
scroll to position [0, 0]
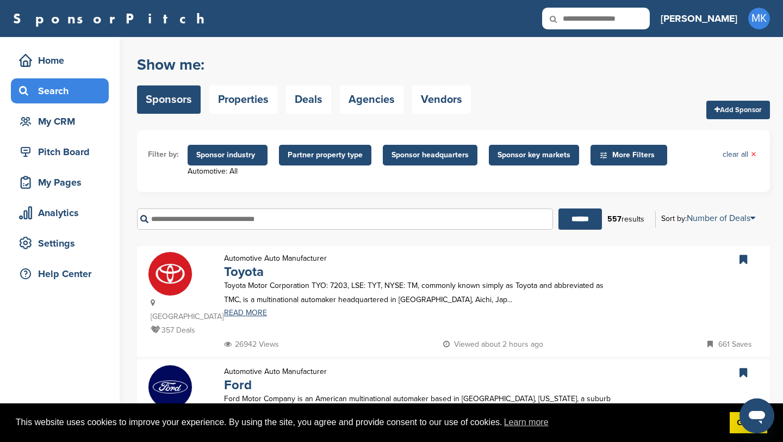
click at [650, 19] on input "text" at bounding box center [596, 19] width 108 height 22
type input "****"
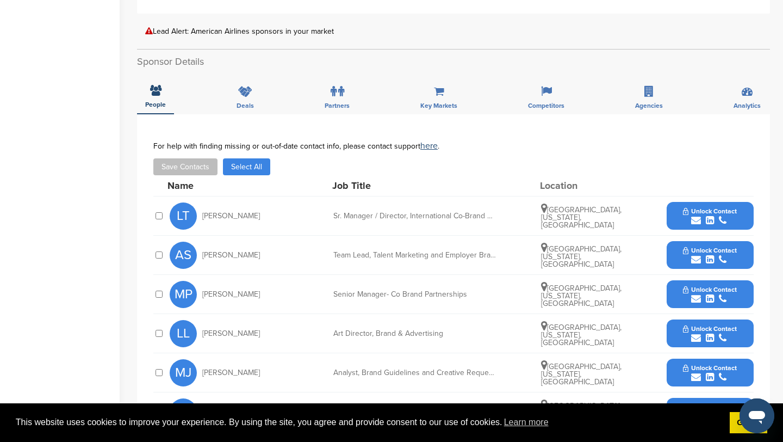
scroll to position [388, 0]
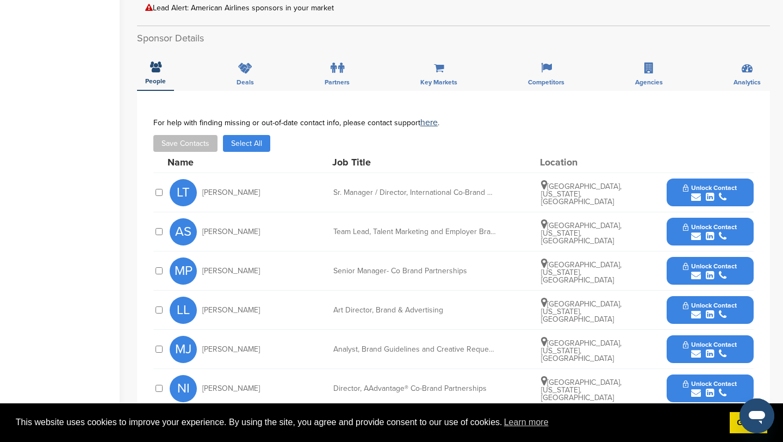
click at [701, 184] on span "Unlock Contact" at bounding box center [710, 188] width 54 height 8
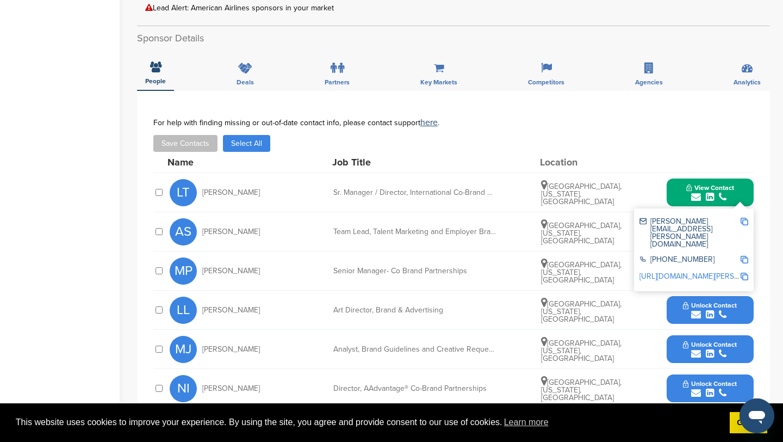
click at [373, 228] on div "Team Lead, Talent Marketing and Employer Brand" at bounding box center [414, 232] width 163 height 8
drag, startPoint x: 373, startPoint y: 220, endPoint x: 495, endPoint y: 220, distance: 121.9
click at [495, 228] on div "Team Lead, Talent Marketing and Employer Brand" at bounding box center [414, 232] width 163 height 8
click at [677, 268] on button "Unlock Contact" at bounding box center [710, 271] width 80 height 33
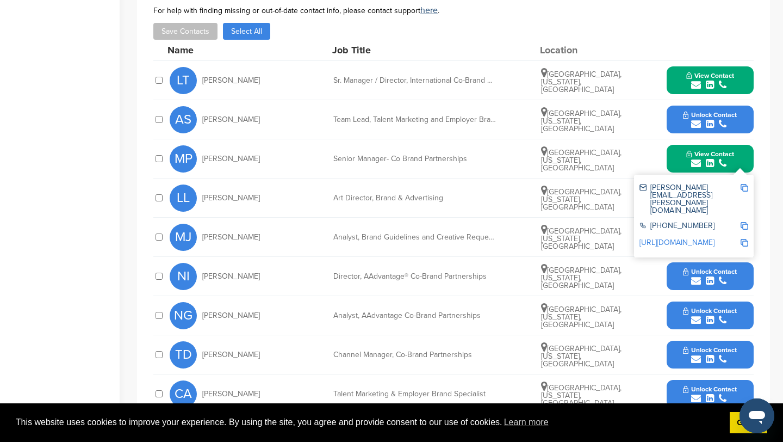
scroll to position [500, 0]
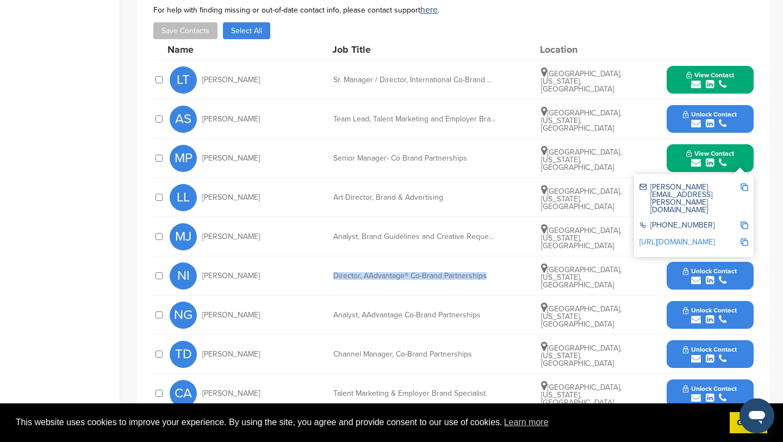
drag, startPoint x: 332, startPoint y: 264, endPoint x: 486, endPoint y: 265, distance: 154.0
click at [486, 265] on div "NI Neva Ignatow Director, AAdvantage® Co-Brand Partnerships Dallas, Texas, Unit…" at bounding box center [462, 275] width 584 height 39
click at [486, 272] on div "Director, AAdvantage® Co-Brand Partnerships" at bounding box center [414, 276] width 163 height 8
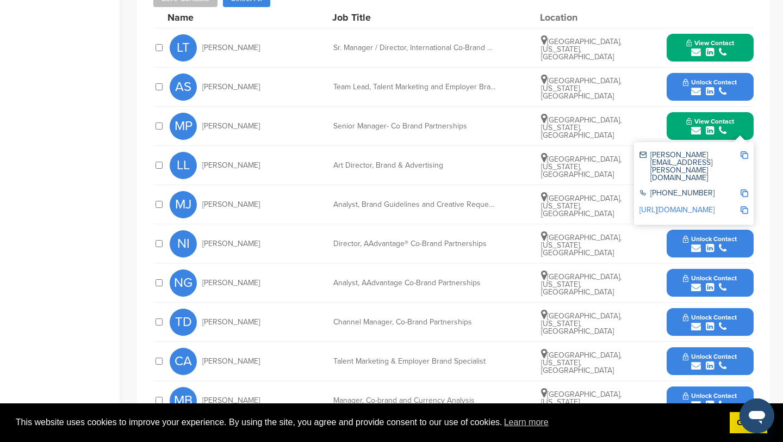
scroll to position [533, 0]
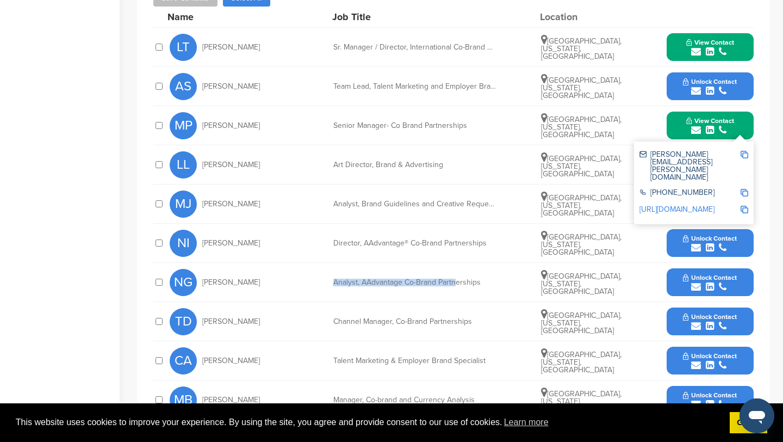
drag, startPoint x: 331, startPoint y: 271, endPoint x: 455, endPoint y: 271, distance: 124.6
click at [455, 271] on div "NG Nathan Godinez Analyst, AAdvantage Co-Brand Partnerships Dallas, Texas, Unit…" at bounding box center [462, 282] width 584 height 39
click at [455, 279] on div "Analyst, AAdvantage Co-Brand Partnerships" at bounding box center [414, 283] width 163 height 8
drag, startPoint x: 334, startPoint y: 312, endPoint x: 459, endPoint y: 305, distance: 124.8
click at [459, 305] on div "TD Talia Devuono Channel Manager, Co-Brand Partnerships Dallas, Texas, United S…" at bounding box center [462, 321] width 584 height 39
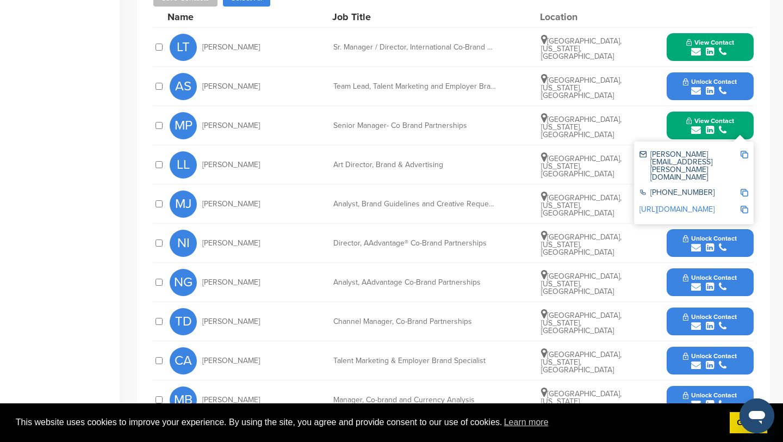
click at [459, 305] on div "TD Talia Devuono Channel Manager, Co-Brand Partnerships Dallas, Texas, United S…" at bounding box center [462, 321] width 584 height 39
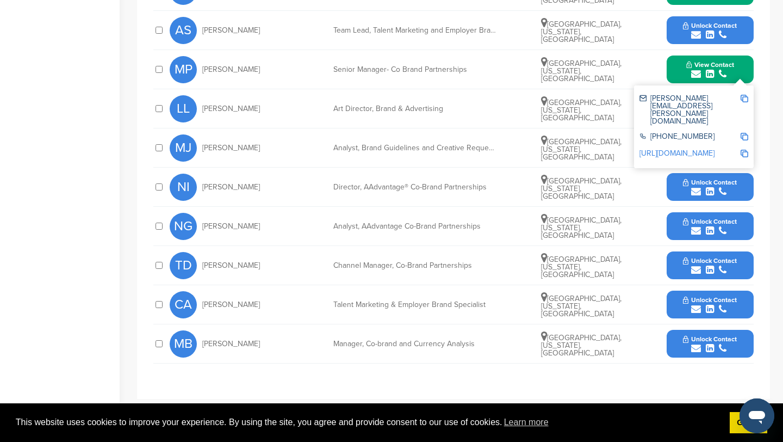
scroll to position [590, 0]
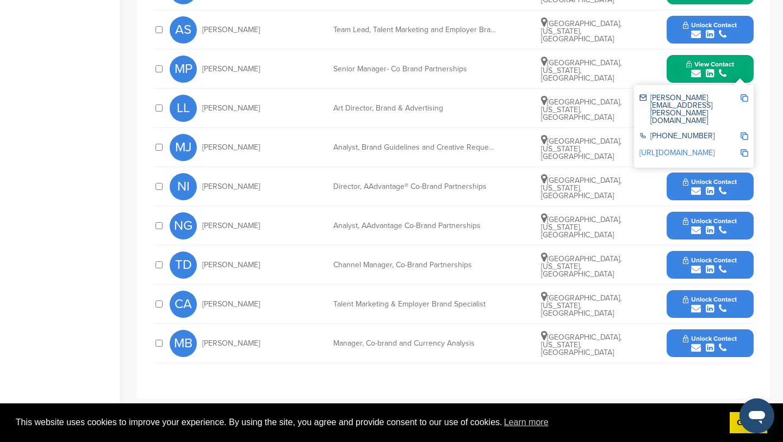
click at [698, 256] on span "Unlock Contact" at bounding box center [710, 260] width 54 height 8
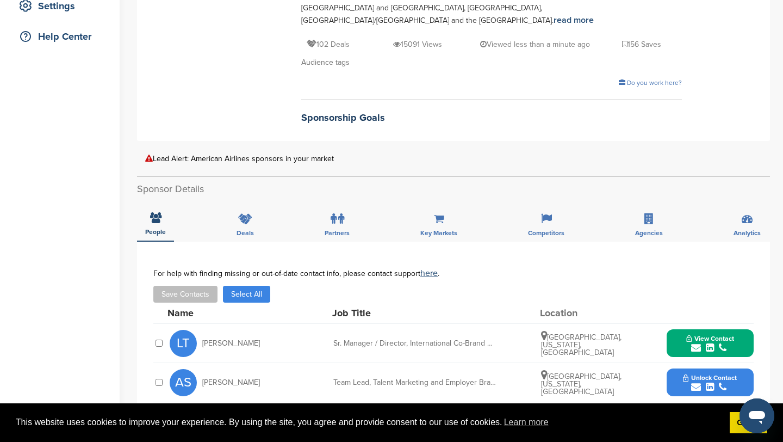
scroll to position [220, 0]
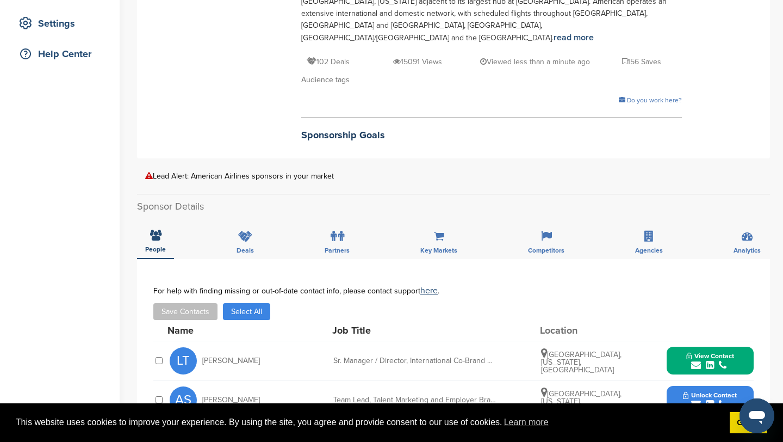
click at [740, 344] on button "View Contact" at bounding box center [710, 360] width 74 height 33
click at [746, 386] on img at bounding box center [745, 390] width 8 height 8
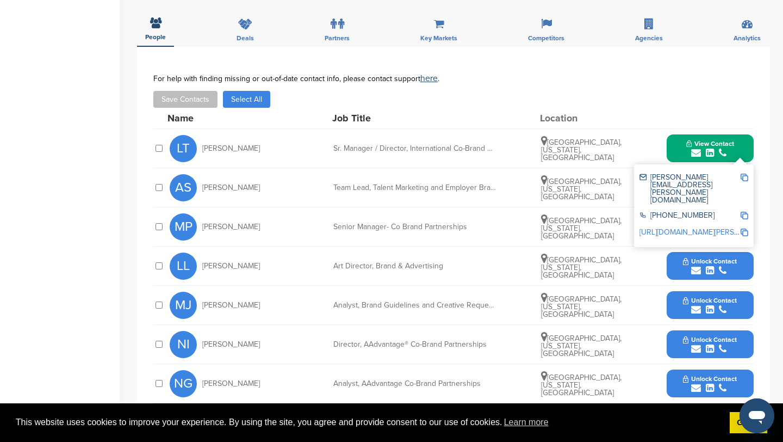
scroll to position [434, 0]
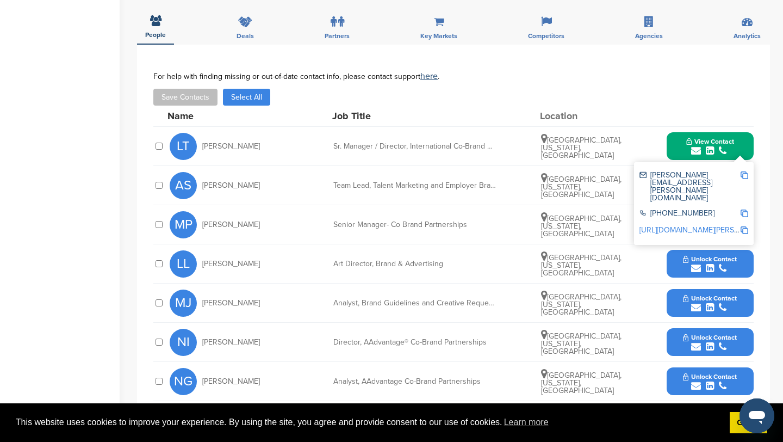
click at [750, 244] on div "LL Lauren Lukehart Art Director, Brand & Advertising Dallas, Texas, United Stat…" at bounding box center [462, 263] width 584 height 39
click at [747, 226] on button "View Contact" at bounding box center [710, 224] width 74 height 33
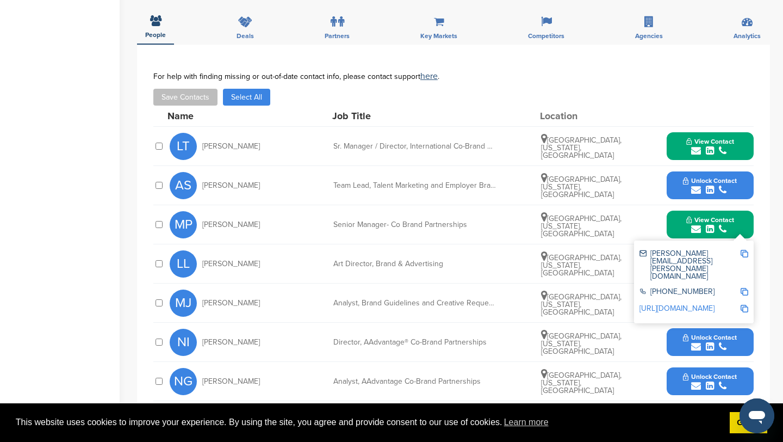
click at [743, 250] on img at bounding box center [745, 254] width 8 height 8
click at [699, 216] on span "View Contact" at bounding box center [711, 220] width 48 height 8
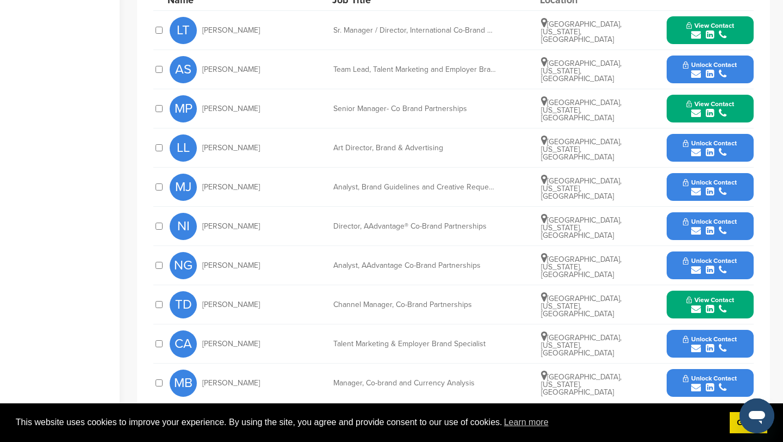
scroll to position [554, 0]
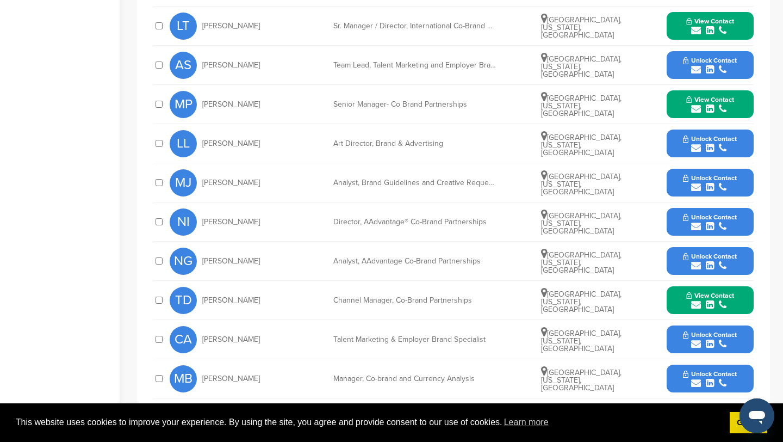
click at [754, 295] on div "**********" at bounding box center [453, 178] width 633 height 509
click at [748, 294] on div "View Contact talia.devuono@aa.com +1 682-278-9000 http://www.linkedin.com/in/ta…" at bounding box center [710, 300] width 87 height 28
click at [737, 288] on button "View Contact" at bounding box center [710, 300] width 74 height 33
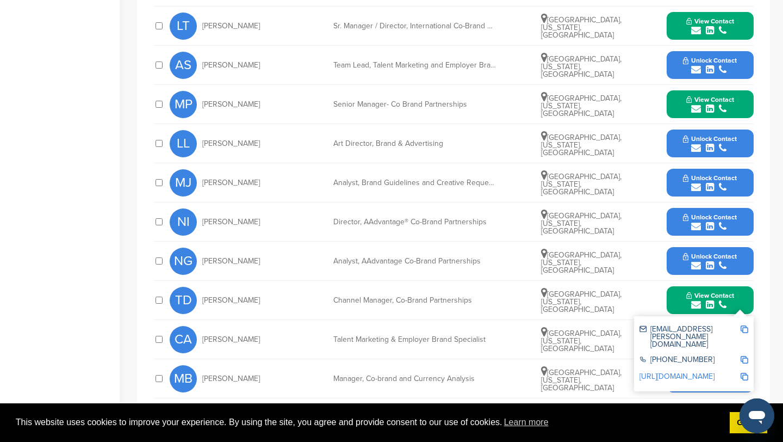
click at [749, 318] on div "talia.devuono@aa.com +1 682-278-9000 http://www.linkedin.com/in/taliadevuono" at bounding box center [694, 353] width 120 height 75
click at [747, 325] on img at bounding box center [745, 329] width 8 height 8
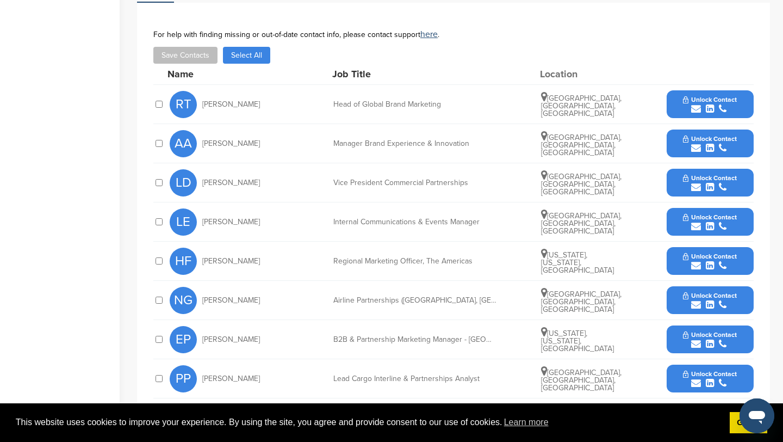
scroll to position [439, 0]
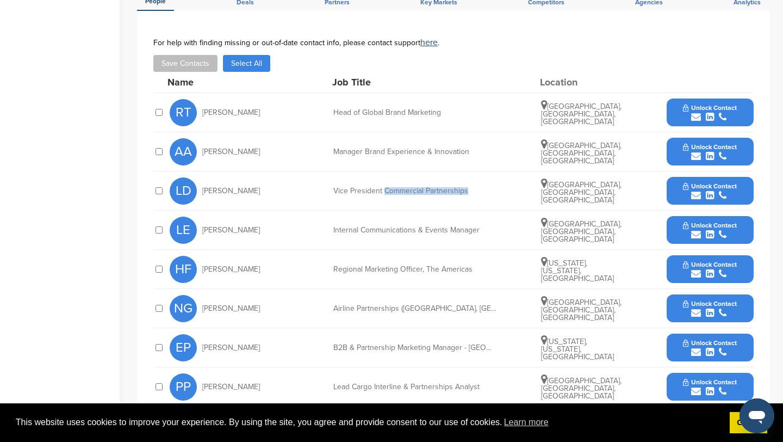
drag, startPoint x: 385, startPoint y: 182, endPoint x: 481, endPoint y: 182, distance: 95.7
click at [481, 187] on div "Vice President Commercial Partnerships" at bounding box center [414, 191] width 163 height 8
click at [707, 182] on span "Unlock Contact" at bounding box center [710, 186] width 54 height 8
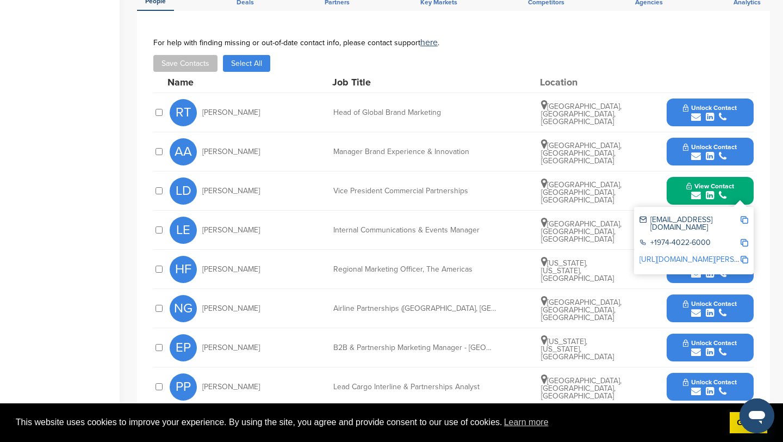
click at [456, 226] on div "Internal Communications & Events Manager" at bounding box center [414, 230] width 163 height 8
drag, startPoint x: 330, startPoint y: 220, endPoint x: 491, endPoint y: 220, distance: 160.5
click at [491, 220] on div "LE Leanna Edwards Internal Communications & Events Manager Doha, Doha, Qatar Un…" at bounding box center [462, 230] width 584 height 39
click at [491, 226] on div "Internal Communications & Events Manager" at bounding box center [414, 230] width 163 height 8
drag, startPoint x: 371, startPoint y: 258, endPoint x: 467, endPoint y: 258, distance: 96.3
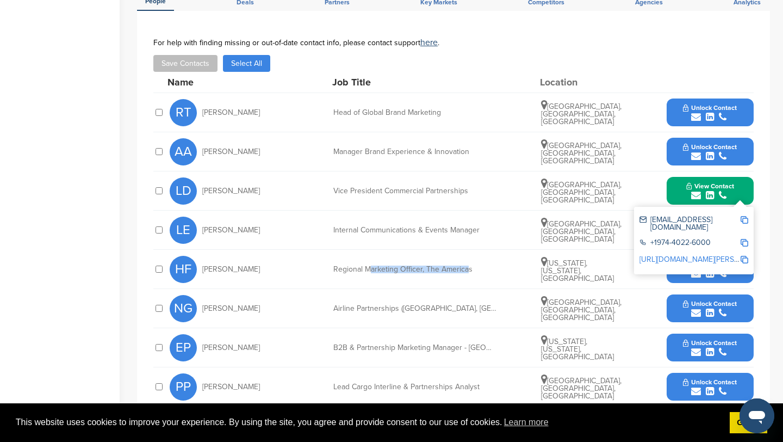
click at [467, 265] on div "Regional Marketing Officer, The Americas" at bounding box center [414, 269] width 163 height 8
drag, startPoint x: 332, startPoint y: 298, endPoint x: 494, endPoint y: 298, distance: 161.6
click at [494, 298] on div "NG Nazneen Gagrat Airline Partnerships (ME, Africa, Europe, Americas) Mumbai, M…" at bounding box center [462, 308] width 584 height 39
click at [709, 300] on span "Unlock Contact" at bounding box center [710, 304] width 54 height 8
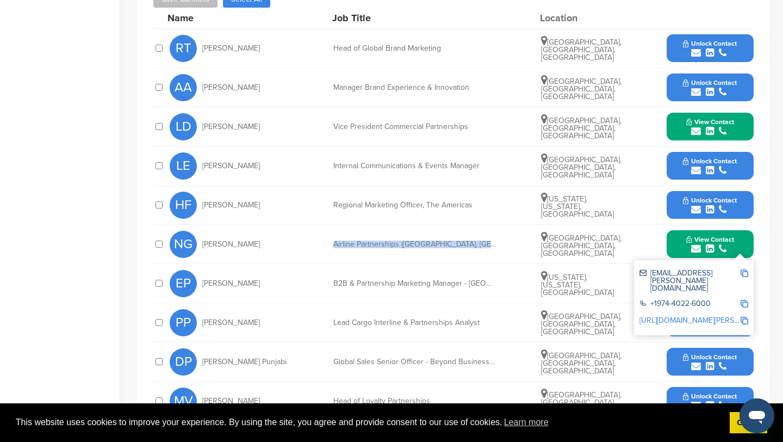
scroll to position [505, 0]
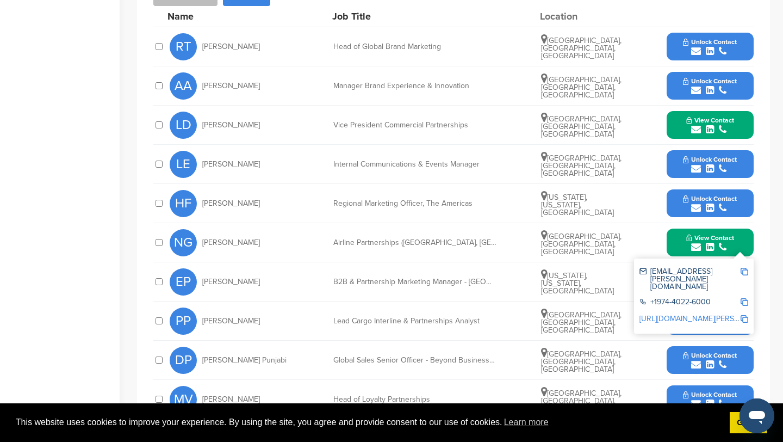
click at [392, 278] on div "B2B & Partnership Marketing Manager - Americas" at bounding box center [414, 282] width 163 height 8
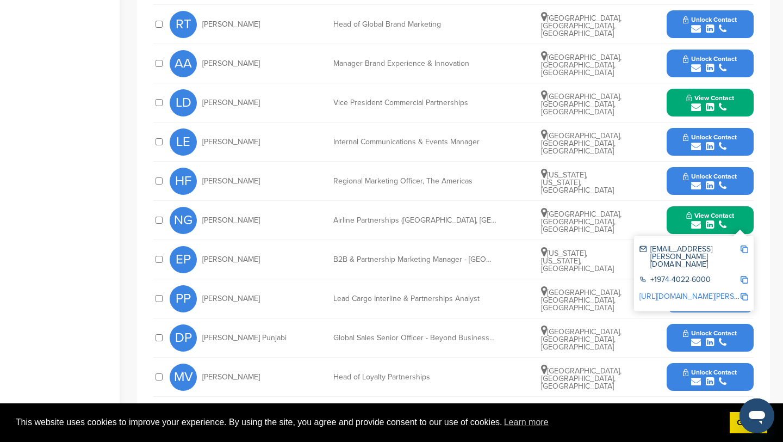
scroll to position [536, 0]
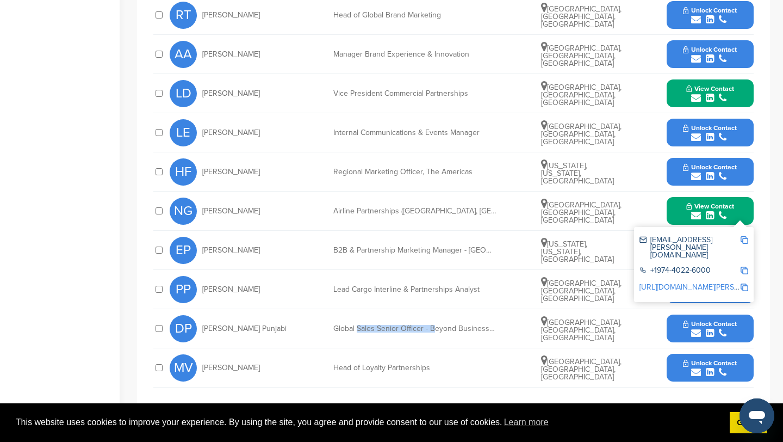
drag, startPoint x: 357, startPoint y: 319, endPoint x: 432, endPoint y: 319, distance: 75.6
click at [432, 325] on div "Global Sales Senior Officer - Beyond Business (Global partnerships & Member eng…" at bounding box center [414, 329] width 163 height 8
click at [424, 325] on div "Global Sales Senior Officer - Beyond Business (Global partnerships & Member eng…" at bounding box center [414, 329] width 163 height 8
drag, startPoint x: 328, startPoint y: 357, endPoint x: 431, endPoint y: 356, distance: 102.8
click at [431, 356] on div "MV Melissa Vandersay Head of Loyalty Partnerships Doha, Doha, Qatar Unlock Cont…" at bounding box center [462, 367] width 584 height 39
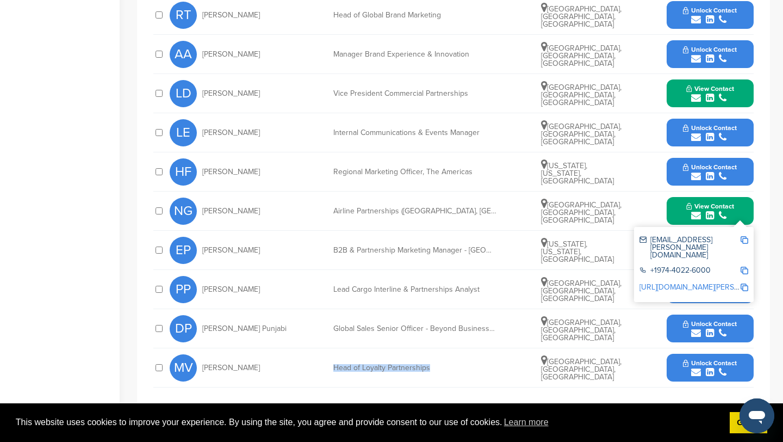
click at [431, 364] on div "Head of Loyalty Partnerships" at bounding box center [414, 368] width 163 height 8
click at [471, 246] on div "B2B & Partnership Marketing Manager - Americas" at bounding box center [414, 250] width 163 height 8
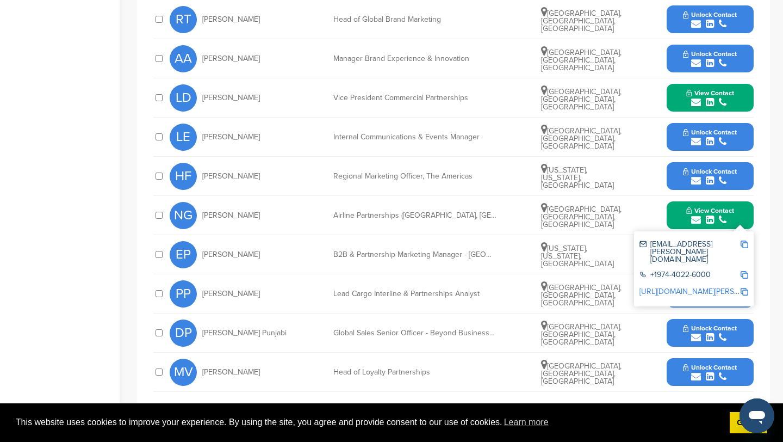
scroll to position [533, 0]
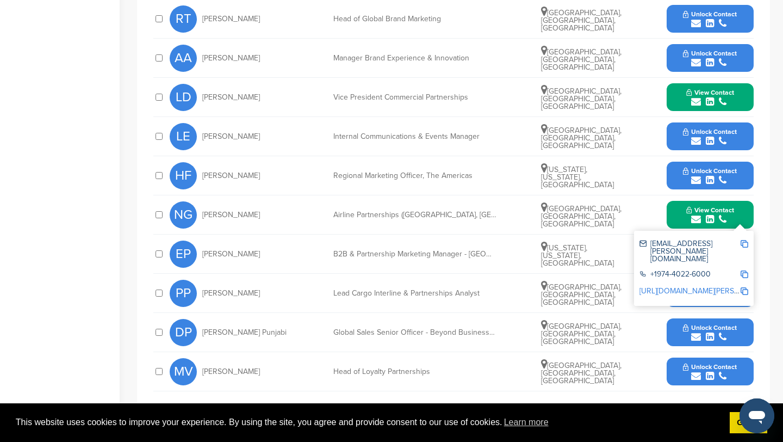
click at [742, 81] on button "View Contact" at bounding box center [710, 97] width 74 height 33
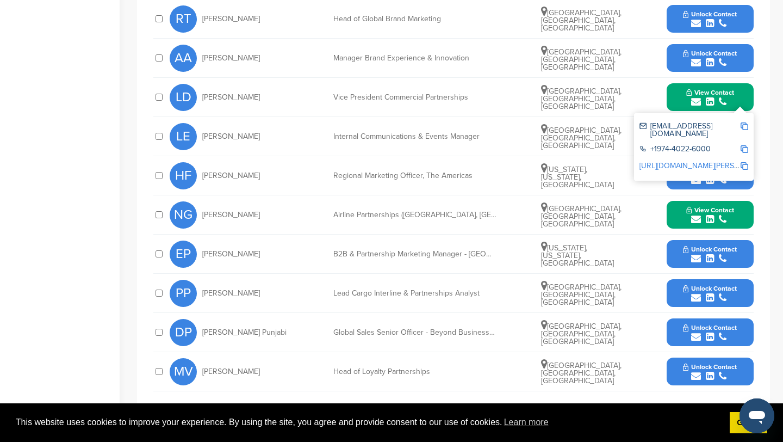
click at [745, 122] on img at bounding box center [745, 126] width 8 height 8
click at [738, 199] on button "View Contact" at bounding box center [710, 215] width 74 height 33
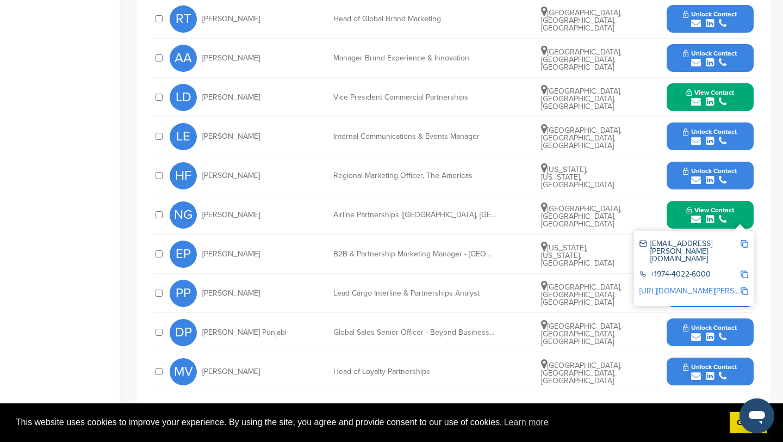
click at [746, 240] on img at bounding box center [745, 244] width 8 height 8
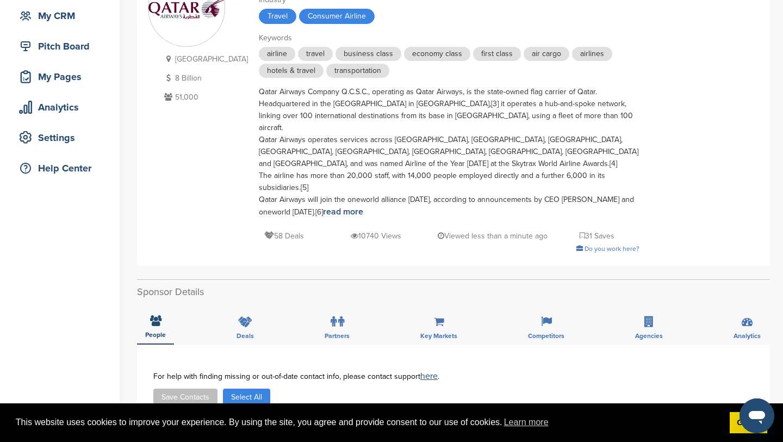
scroll to position [0, 0]
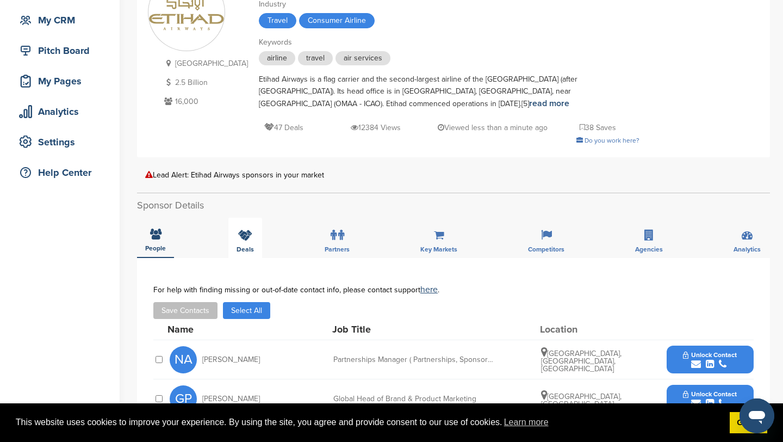
scroll to position [122, 0]
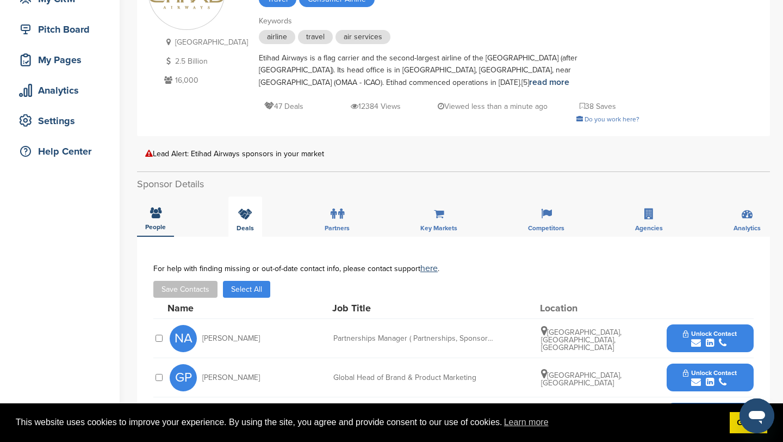
click at [250, 211] on icon at bounding box center [245, 213] width 14 height 11
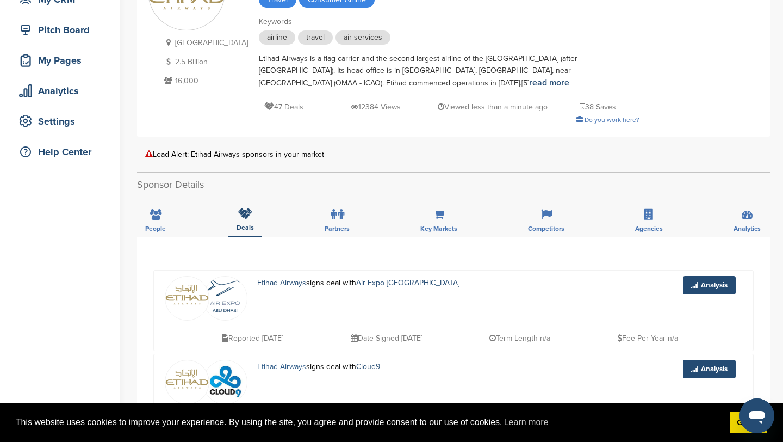
scroll to position [73, 0]
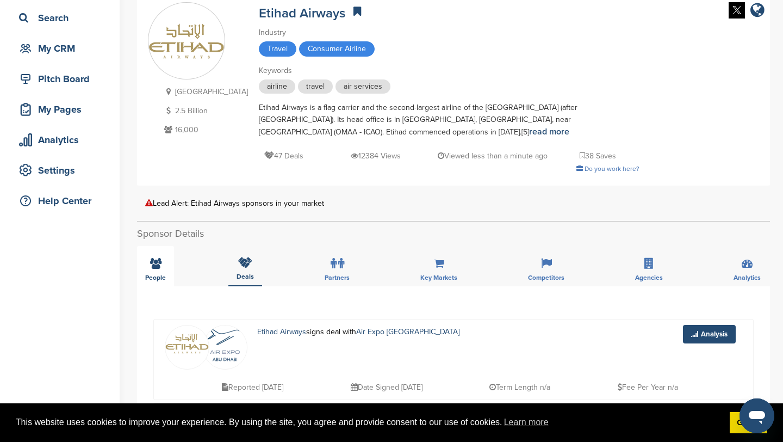
click at [161, 264] on div "People" at bounding box center [155, 266] width 37 height 40
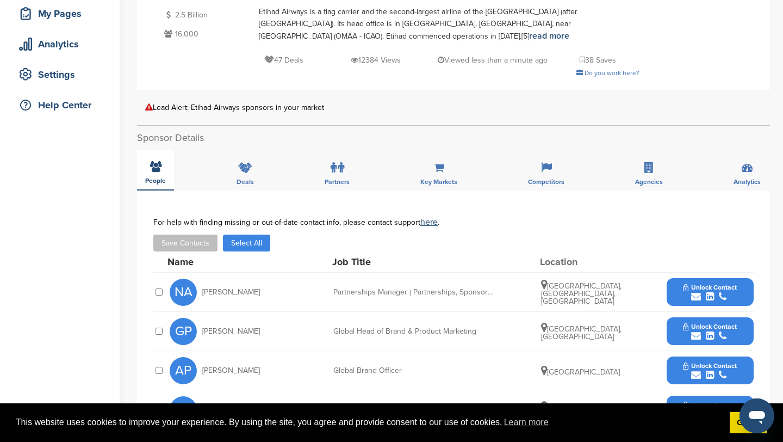
scroll to position [169, 0]
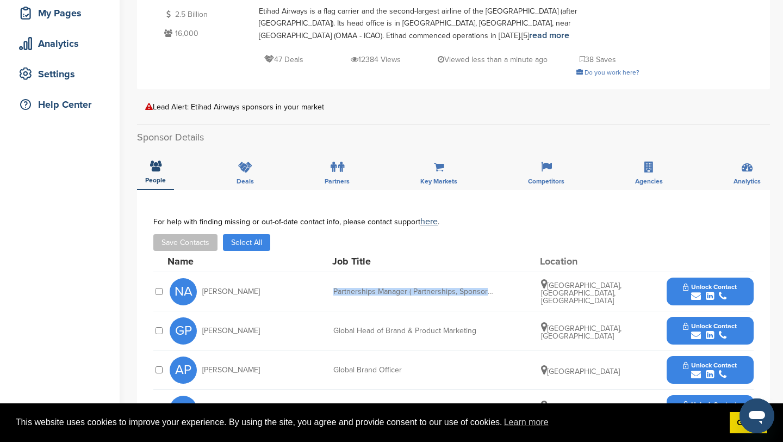
drag, startPoint x: 345, startPoint y: 288, endPoint x: 494, endPoint y: 288, distance: 149.1
click at [494, 288] on div "NA [PERSON_NAME] Partnerships Manager ( Partnerships, Sponsorship and Events ) …" at bounding box center [462, 291] width 584 height 39
click at [494, 288] on div "Partnerships Manager ( Partnerships, Sponsorship and Events )" at bounding box center [414, 292] width 163 height 8
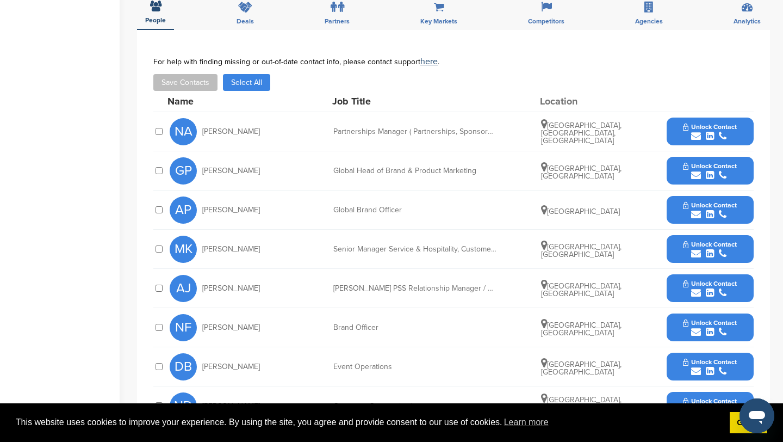
scroll to position [329, 0]
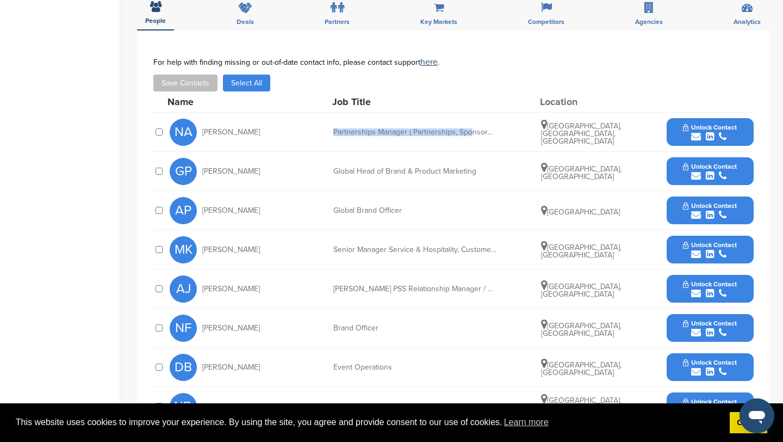
drag, startPoint x: 335, startPoint y: 128, endPoint x: 469, endPoint y: 131, distance: 133.9
click at [469, 131] on div "Partnerships Manager ( Partnerships, Sponsorship and Events )" at bounding box center [414, 132] width 163 height 8
drag, startPoint x: 333, startPoint y: 133, endPoint x: 487, endPoint y: 135, distance: 154.5
click at [487, 135] on div "NA [PERSON_NAME] Partnerships Manager ( Partnerships, Sponsorship and Events ) …" at bounding box center [462, 132] width 584 height 39
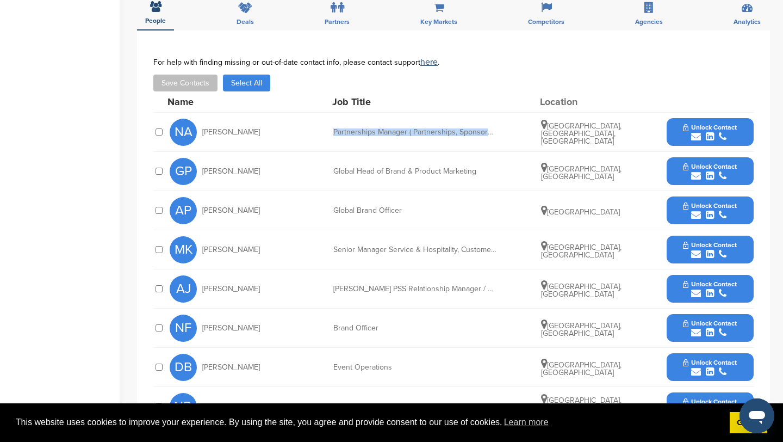
click at [487, 135] on div "Partnerships Manager ( Partnerships, Sponsorship and Events )" at bounding box center [414, 132] width 163 height 8
click at [687, 121] on button "Unlock Contact" at bounding box center [710, 132] width 80 height 33
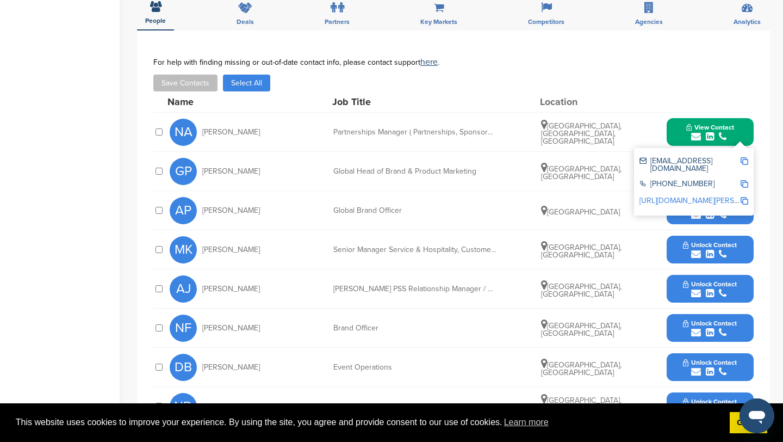
click at [420, 171] on div "Global Head of Brand & Product Marketing" at bounding box center [414, 172] width 163 height 8
drag, startPoint x: 351, startPoint y: 165, endPoint x: 479, endPoint y: 165, distance: 127.8
click at [479, 165] on div "GP [PERSON_NAME] Global Head of Brand & Product Marketing [GEOGRAPHIC_DATA], [G…" at bounding box center [462, 171] width 584 height 39
drag, startPoint x: 351, startPoint y: 172, endPoint x: 491, endPoint y: 173, distance: 140.4
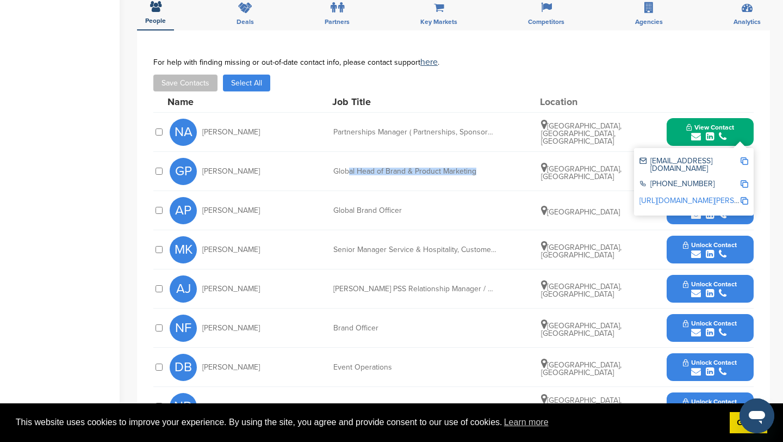
click at [491, 173] on div "Global Head of Brand & Product Marketing" at bounding box center [414, 172] width 163 height 8
click at [676, 221] on button "Unlock Contact" at bounding box center [710, 210] width 80 height 33
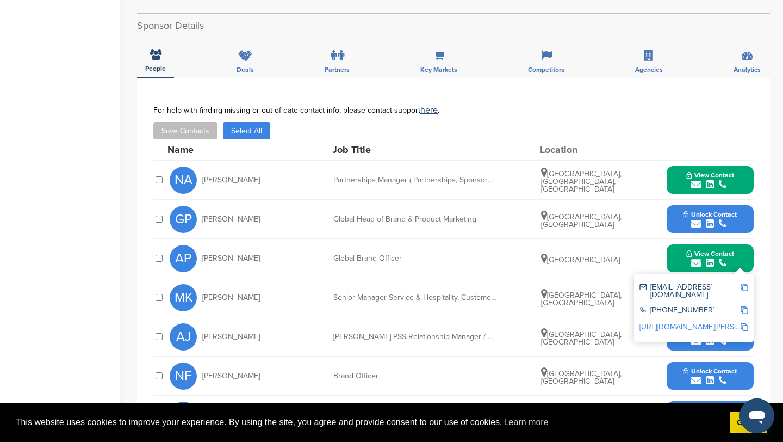
scroll to position [292, 0]
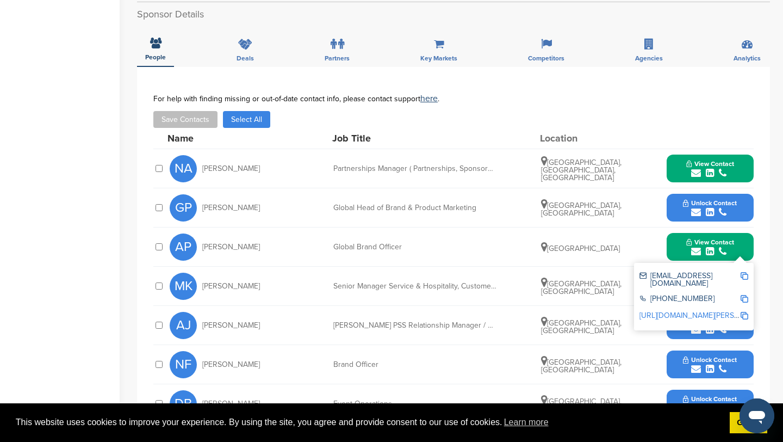
click at [708, 158] on button "View Contact" at bounding box center [710, 168] width 74 height 33
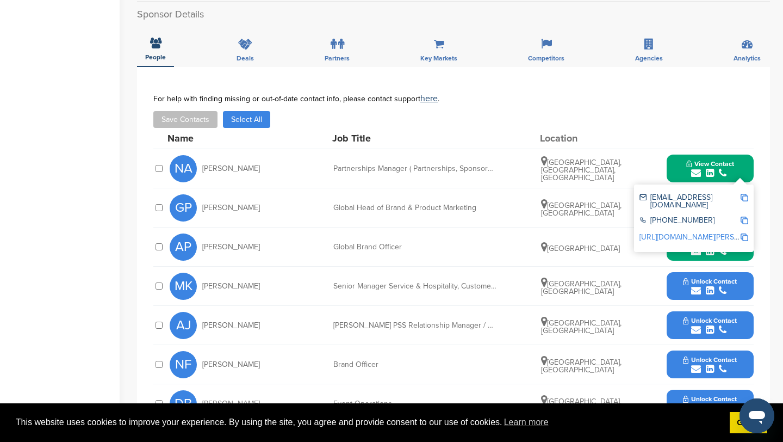
click at [747, 196] on img at bounding box center [745, 198] width 8 height 8
click at [615, 118] on div "Save Contacts Select All" at bounding box center [453, 119] width 601 height 17
click at [715, 158] on button "View Contact" at bounding box center [710, 168] width 74 height 33
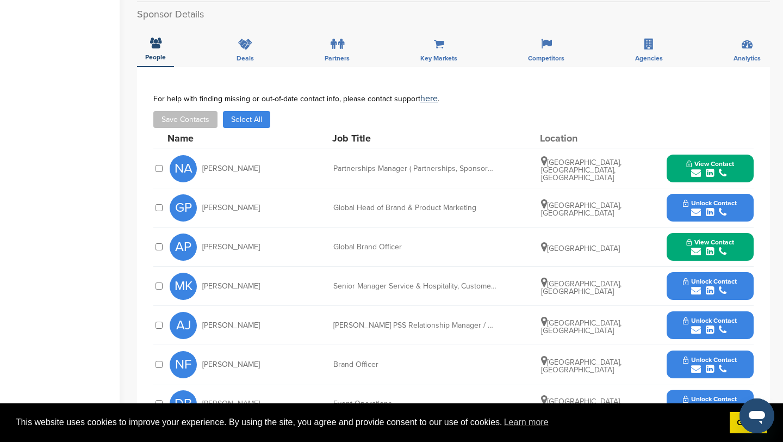
click at [740, 248] on button "View Contact" at bounding box center [710, 247] width 74 height 33
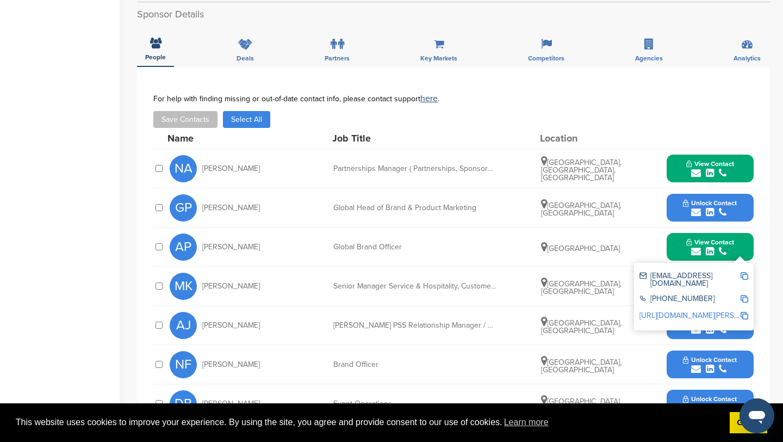
click at [743, 274] on img at bounding box center [745, 276] width 8 height 8
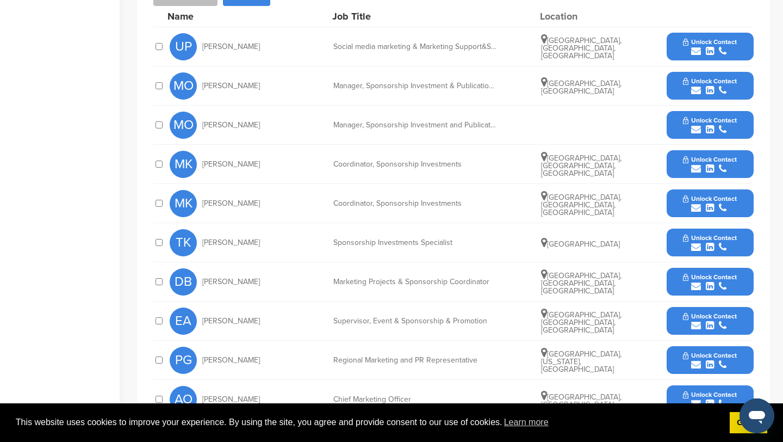
scroll to position [485, 0]
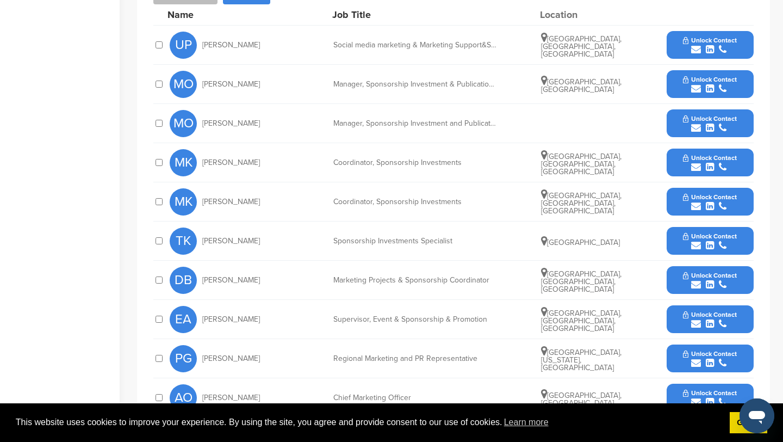
click at [690, 232] on span "Unlock Contact" at bounding box center [710, 236] width 54 height 8
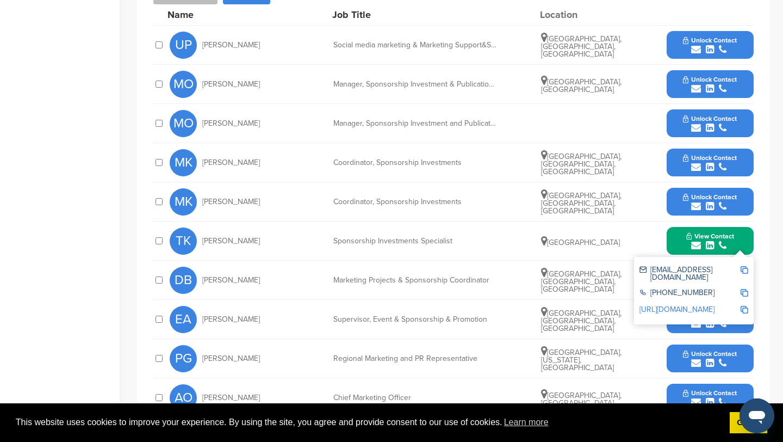
click at [749, 257] on div "tkaras@thy.com +90 212 463 6363 http://www.linkedin.com/in/tuba-korkmaz-68930359" at bounding box center [694, 290] width 120 height 67
click at [748, 266] on img at bounding box center [745, 270] width 8 height 8
click at [351, 276] on div "Marketing Projects & Sponsorship Coordinator" at bounding box center [414, 280] width 163 height 8
click at [734, 319] on div "submit" at bounding box center [710, 324] width 54 height 10
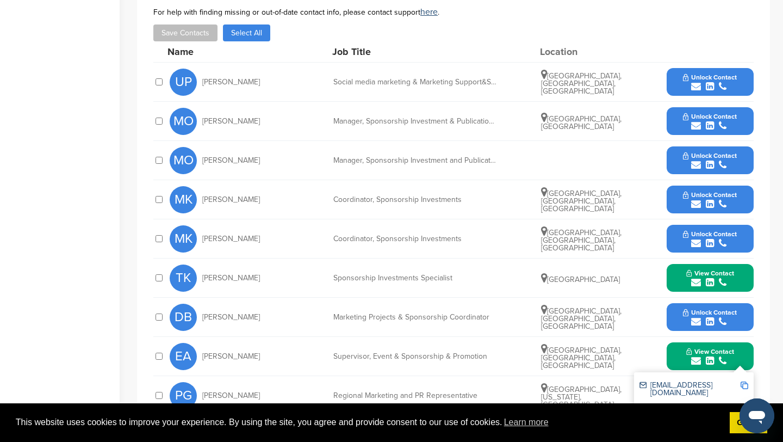
scroll to position [454, 0]
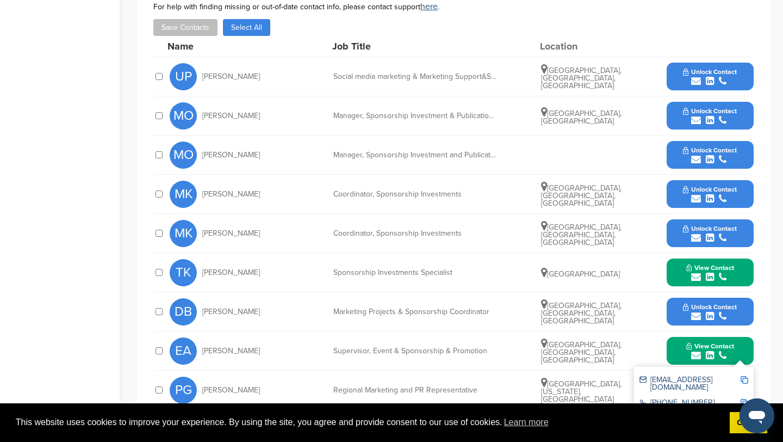
click at [407, 73] on div "Social media marketing & Marketing Support&Sponsorship" at bounding box center [414, 77] width 163 height 8
click at [739, 60] on button "Unlock Contact" at bounding box center [710, 76] width 80 height 33
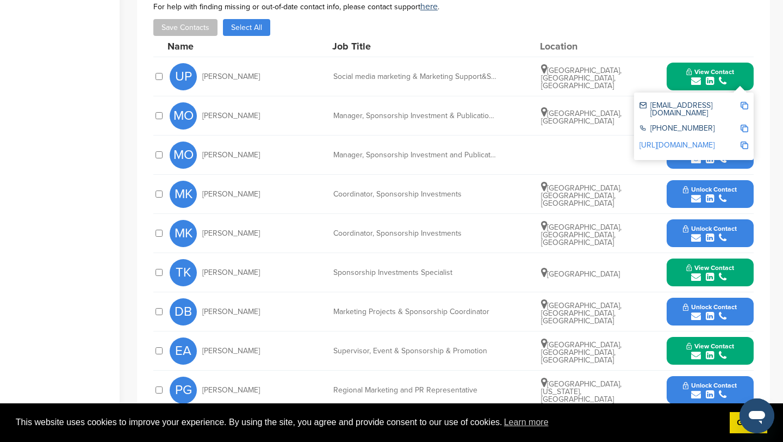
click at [574, 109] on span "İstanbul, Turkey" at bounding box center [581, 117] width 81 height 17
click at [747, 60] on button "View Contact" at bounding box center [710, 76] width 74 height 33
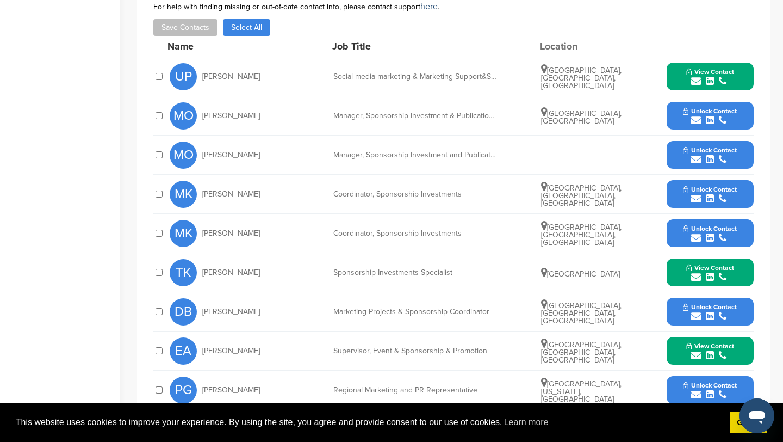
click at [750, 100] on button "Unlock Contact" at bounding box center [710, 116] width 80 height 33
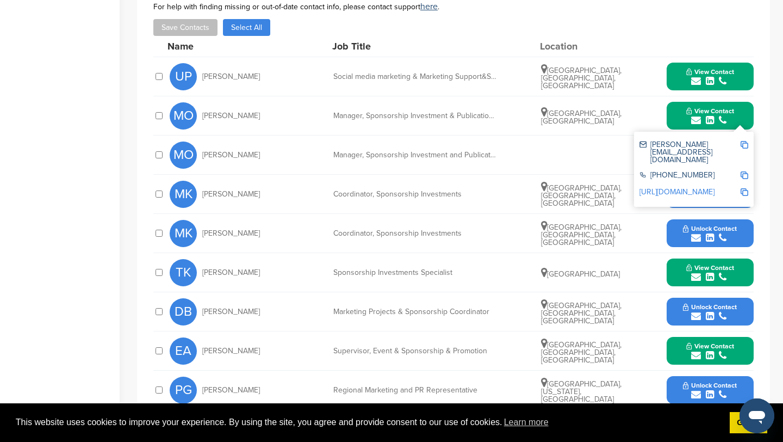
click at [741, 60] on button "View Contact" at bounding box center [710, 76] width 74 height 33
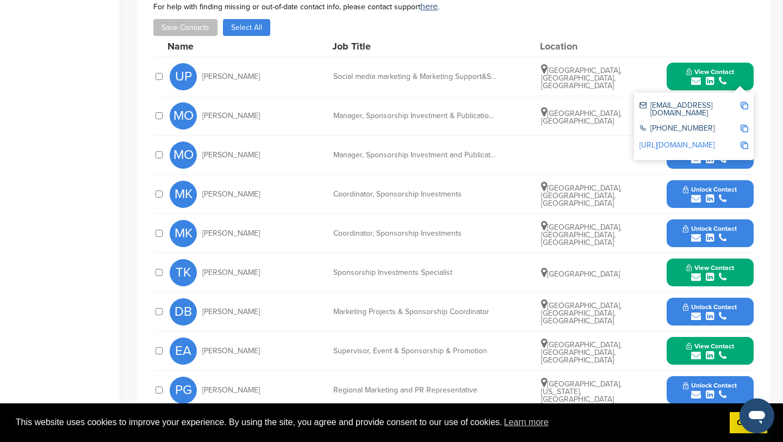
click at [744, 102] on img at bounding box center [745, 106] width 8 height 8
click at [746, 102] on img at bounding box center [745, 106] width 8 height 8
click at [756, 56] on div "**********" at bounding box center [453, 229] width 633 height 509
click at [732, 76] on div "submit" at bounding box center [711, 81] width 48 height 10
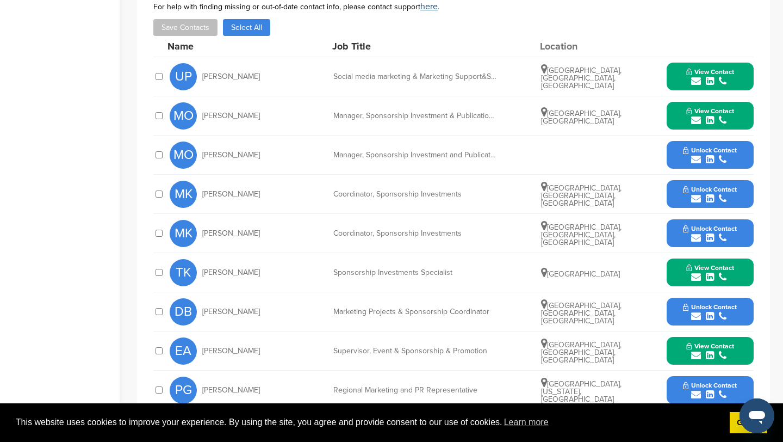
click at [744, 100] on button "View Contact" at bounding box center [710, 116] width 74 height 33
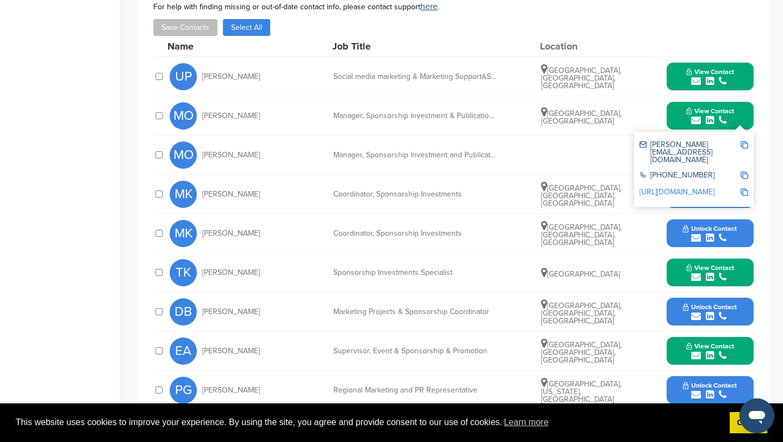
click at [745, 141] on img at bounding box center [745, 145] width 8 height 8
click at [743, 256] on button "View Contact" at bounding box center [710, 272] width 74 height 33
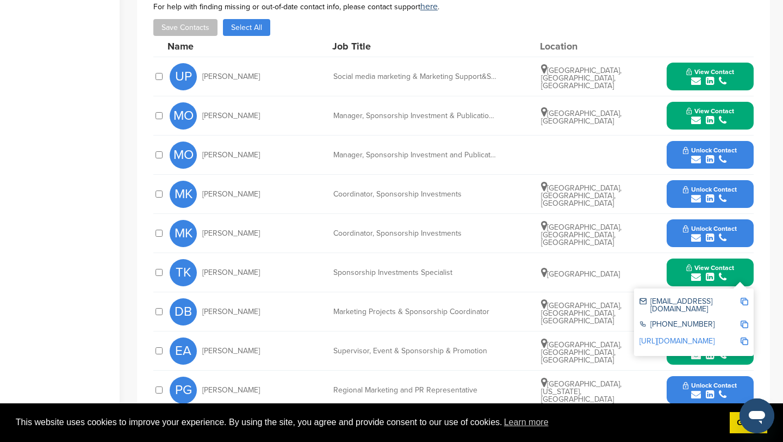
click at [744, 298] on img at bounding box center [745, 302] width 8 height 8
click at [739, 100] on button "View Contact" at bounding box center [710, 116] width 74 height 33
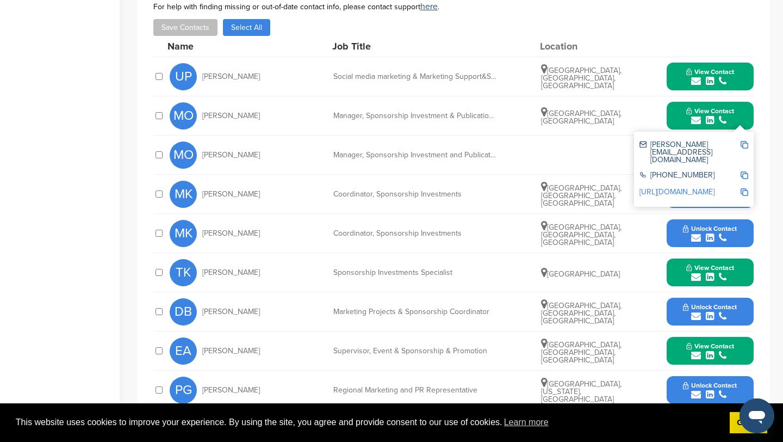
click at [744, 141] on img at bounding box center [745, 145] width 8 height 8
click at [740, 256] on button "View Contact" at bounding box center [710, 272] width 74 height 33
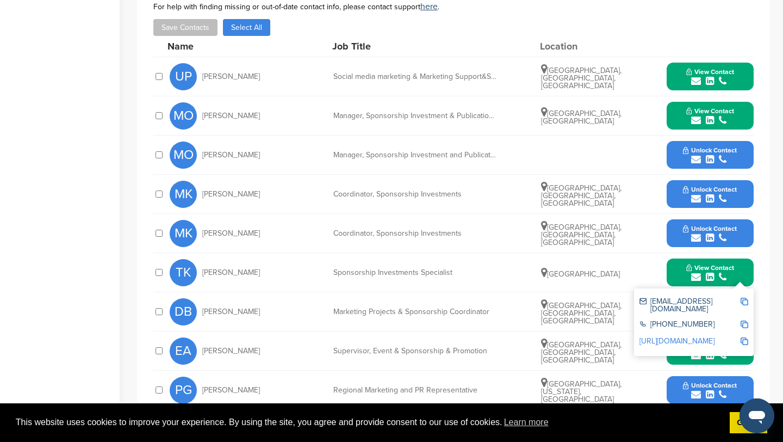
click at [746, 298] on img at bounding box center [745, 302] width 8 height 8
click at [744, 256] on button "View Contact" at bounding box center [710, 272] width 74 height 33
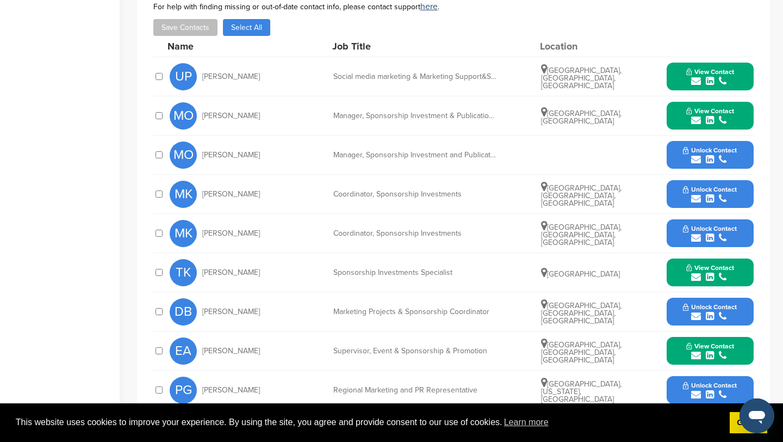
click at [746, 335] on button "View Contact" at bounding box center [710, 351] width 74 height 33
click at [746, 376] on img at bounding box center [745, 380] width 8 height 8
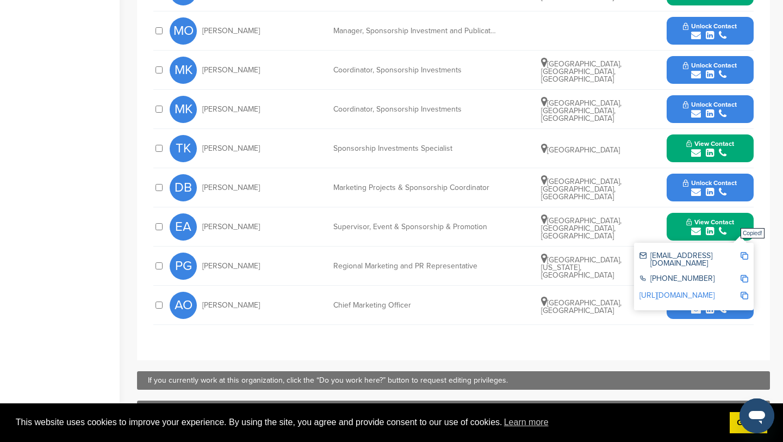
scroll to position [579, 0]
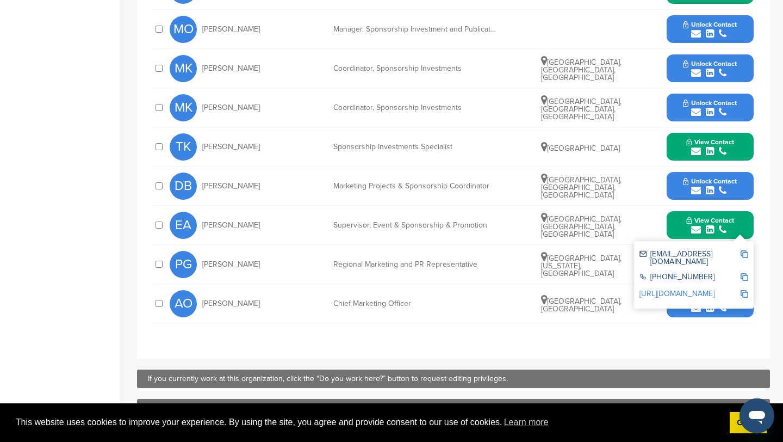
click at [705, 330] on div "**********" at bounding box center [453, 103] width 633 height 509
click at [742, 209] on button "View Contact" at bounding box center [710, 225] width 74 height 33
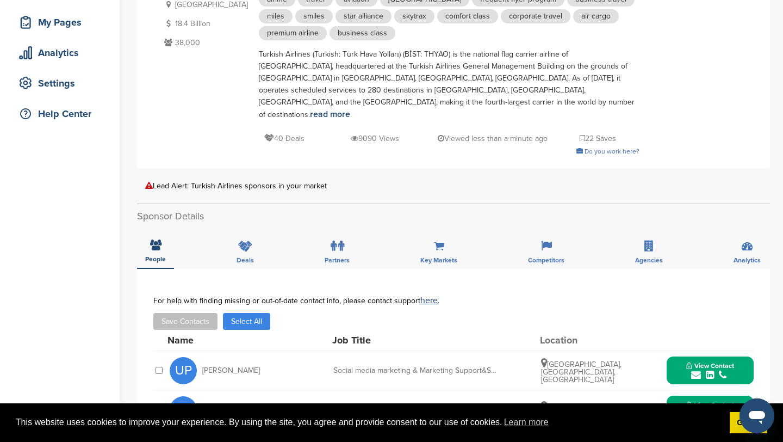
scroll to position [33, 0]
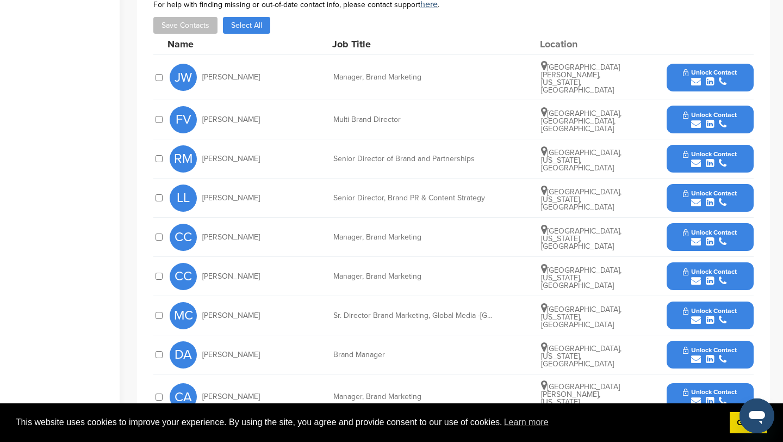
scroll to position [391, 0]
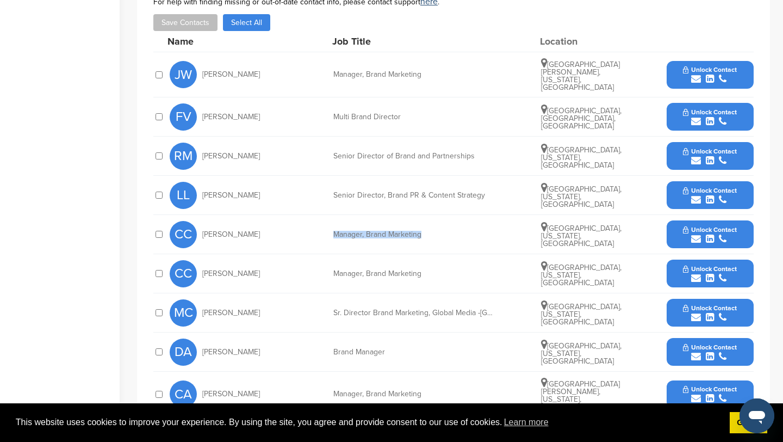
drag, startPoint x: 334, startPoint y: 219, endPoint x: 435, endPoint y: 219, distance: 100.6
click at [435, 231] on div "Manager, Brand Marketing" at bounding box center [414, 235] width 163 height 8
click at [491, 309] on div "Sr. Director Brand Marketing, Global Media -[GEOGRAPHIC_DATA], [GEOGRAPHIC_DATA…" at bounding box center [414, 313] width 163 height 8
click at [226, 309] on span "[PERSON_NAME]" at bounding box center [231, 313] width 58 height 8
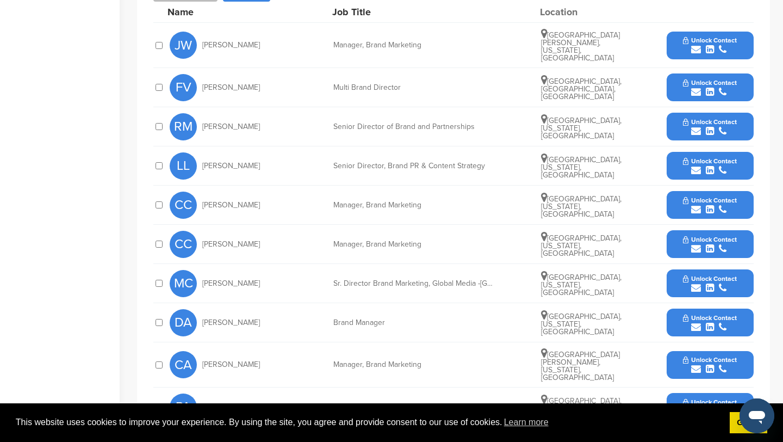
scroll to position [424, 0]
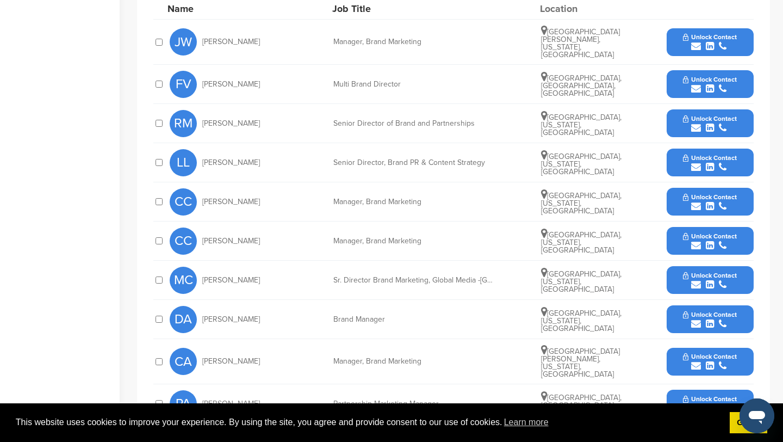
click at [215, 276] on span "[PERSON_NAME]" at bounding box center [231, 280] width 58 height 8
click at [356, 276] on div "Sr. Director Brand Marketing, Global Media -[GEOGRAPHIC_DATA], [GEOGRAPHIC_DATA…" at bounding box center [414, 280] width 163 height 8
click at [190, 267] on span "MC" at bounding box center [183, 280] width 27 height 27
drag, startPoint x: 479, startPoint y: 258, endPoint x: 524, endPoint y: 264, distance: 45.0
click at [524, 264] on div "MC [PERSON_NAME] Director Brand Marketing, Global Media -[GEOGRAPHIC_DATA], [GE…" at bounding box center [462, 280] width 584 height 39
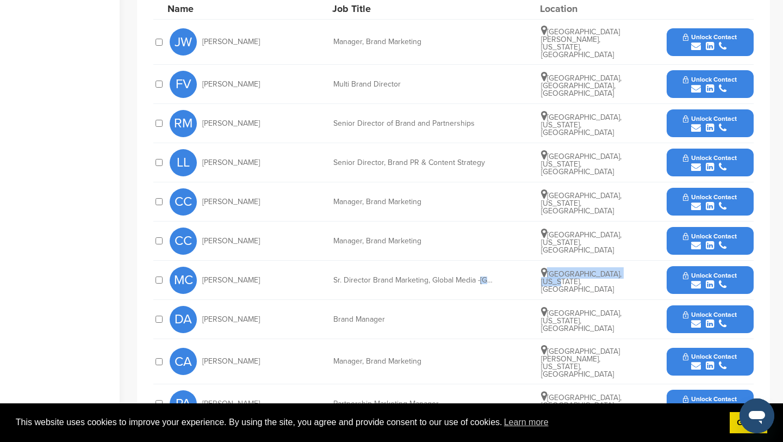
click at [524, 264] on div "MC [PERSON_NAME] Director Brand Marketing, Global Media -[GEOGRAPHIC_DATA], [GE…" at bounding box center [462, 280] width 584 height 39
click at [476, 276] on div "Sr. Director Brand Marketing, Global Media -[GEOGRAPHIC_DATA], [GEOGRAPHIC_DATA…" at bounding box center [414, 280] width 163 height 8
click at [476, 276] on div "Sr. Director Brand Marketing, Global Media -Europe, Latin America, Caribbean an…" at bounding box center [414, 280] width 163 height 8
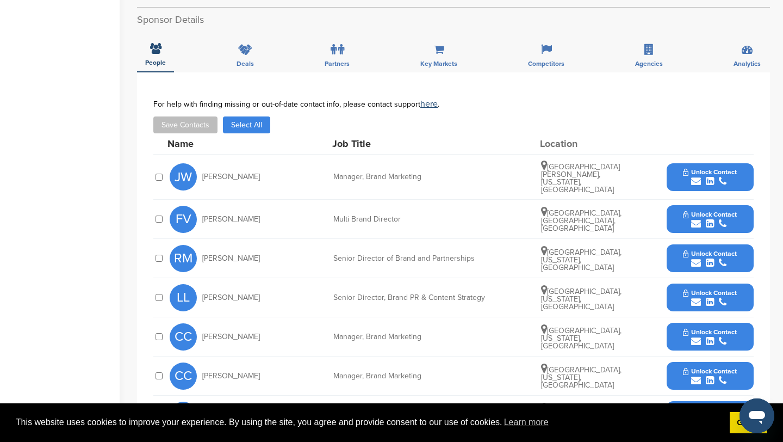
scroll to position [240, 0]
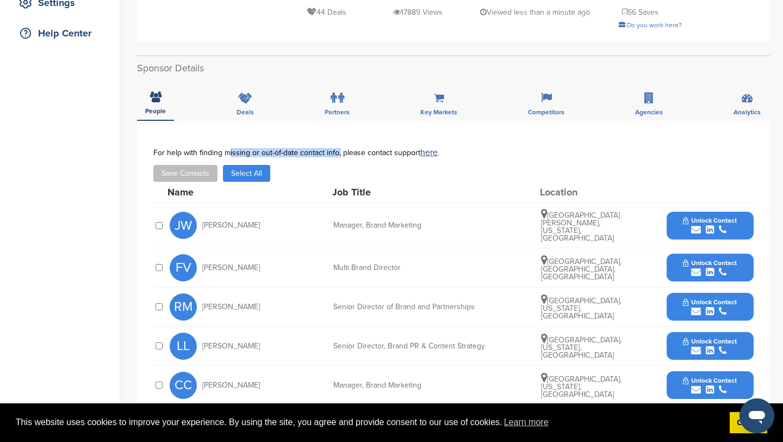
drag, startPoint x: 225, startPoint y: 141, endPoint x: 336, endPoint y: 141, distance: 111.0
click at [336, 148] on div "For help with finding missing or out-of-date contact info, please contact suppo…" at bounding box center [453, 152] width 601 height 9
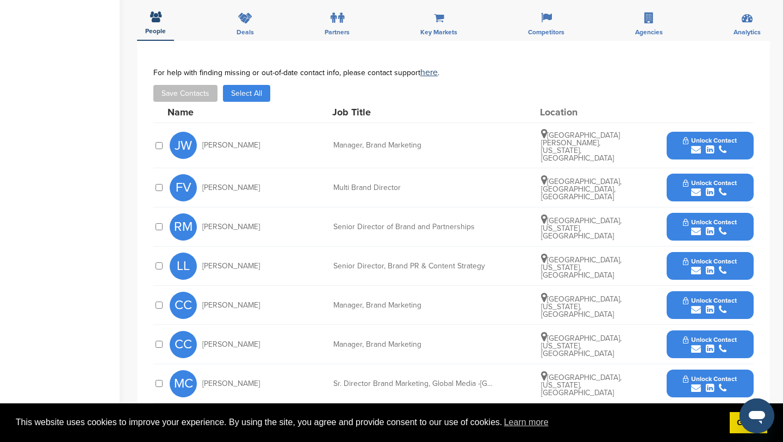
scroll to position [322, 0]
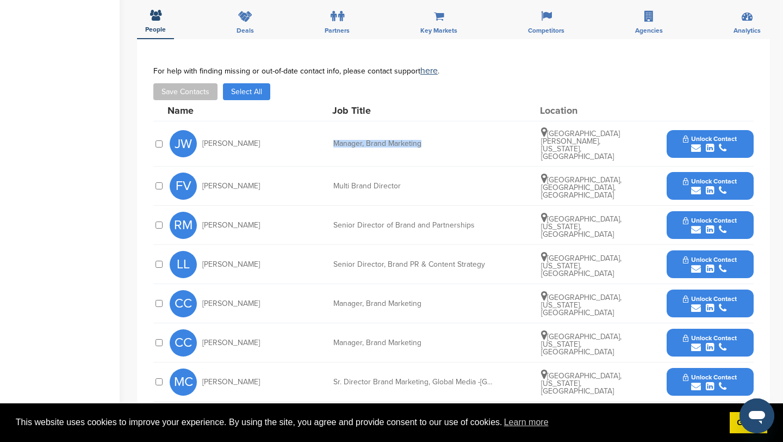
drag, startPoint x: 333, startPoint y: 128, endPoint x: 425, endPoint y: 130, distance: 91.9
click at [425, 130] on div "JW Justynne Wheeler Manager, Brand Marketing Fort Myers, Florida, United States…" at bounding box center [462, 143] width 584 height 45
click at [425, 140] on div "Manager, Brand Marketing" at bounding box center [414, 144] width 163 height 8
drag, startPoint x: 376, startPoint y: 206, endPoint x: 457, endPoint y: 206, distance: 81.6
click at [457, 221] on div "Senior Director of Brand and Partnerships" at bounding box center [414, 225] width 163 height 8
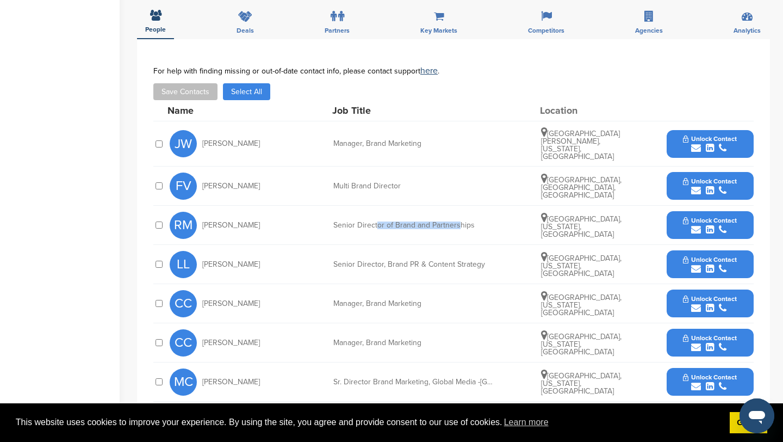
click at [457, 221] on div "Senior Director of Brand and Partnerships" at bounding box center [414, 225] width 163 height 8
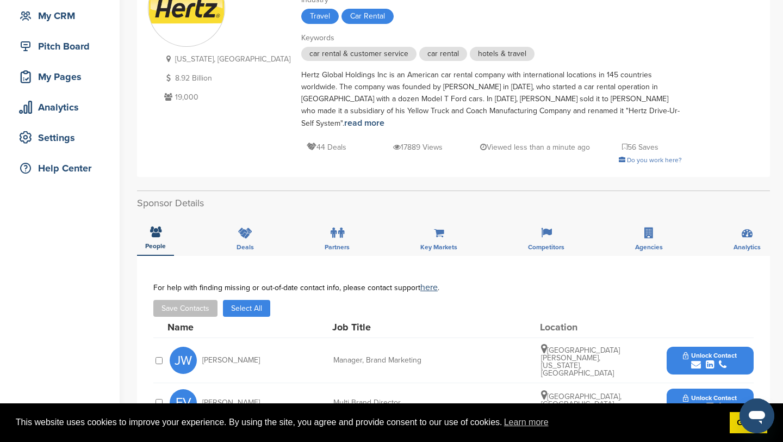
scroll to position [255, 0]
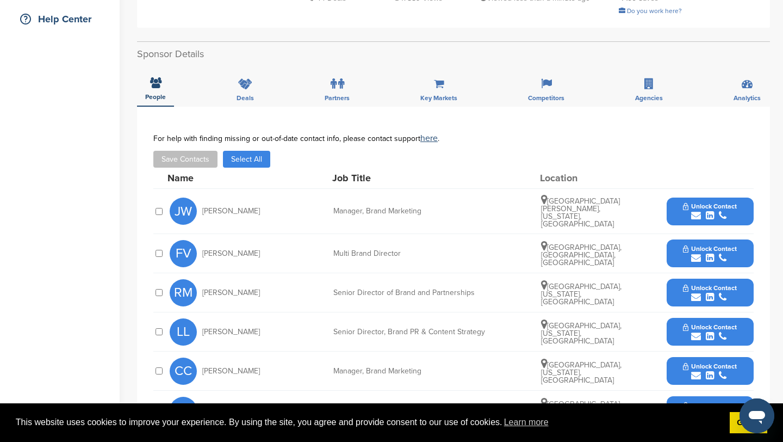
click at [695, 284] on span "Unlock Contact" at bounding box center [710, 288] width 54 height 8
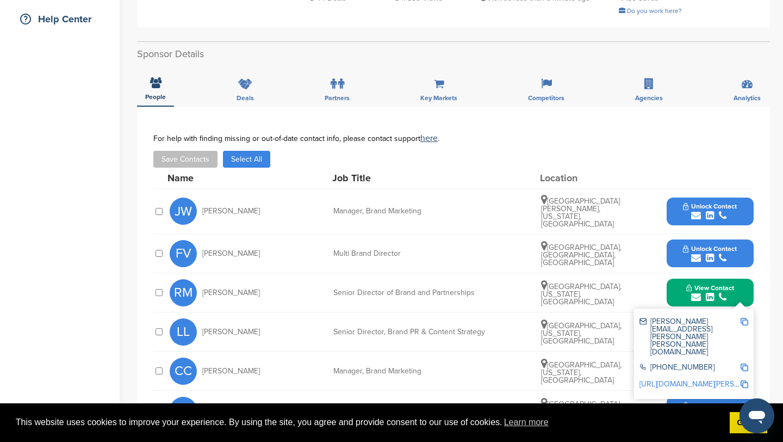
click at [745, 318] on img at bounding box center [745, 322] width 8 height 8
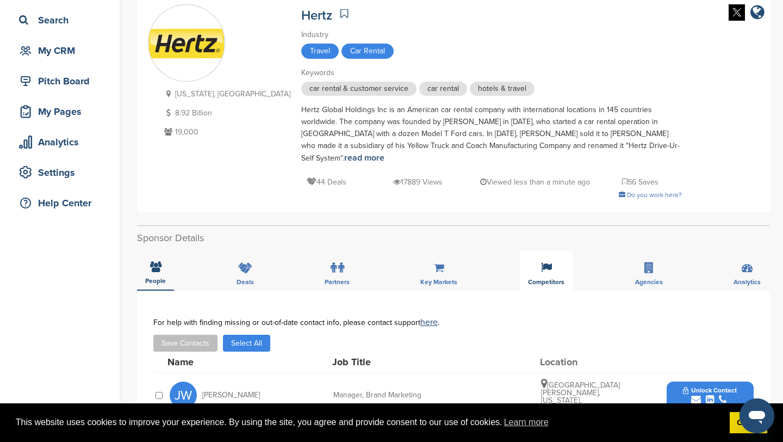
scroll to position [0, 0]
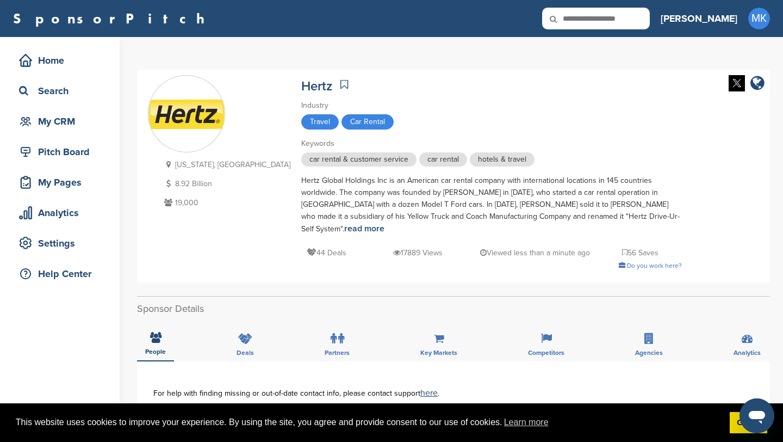
click at [579, 23] on icon at bounding box center [560, 19] width 37 height 23
click at [640, 23] on input "text" at bounding box center [596, 19] width 108 height 22
type input "*******"
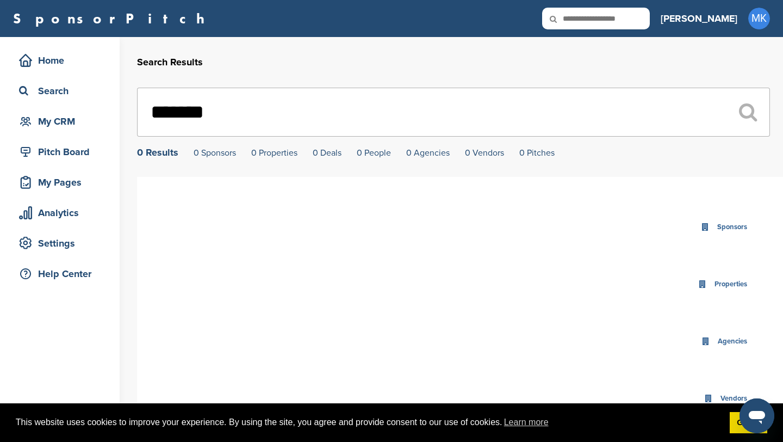
drag, startPoint x: 180, startPoint y: 117, endPoint x: 139, endPoint y: 116, distance: 41.4
click at [139, 116] on input "*******" at bounding box center [453, 112] width 633 height 49
type input "****"
click at [57, 65] on div "Home" at bounding box center [62, 61] width 92 height 20
click at [100, 96] on div "Search" at bounding box center [62, 91] width 92 height 20
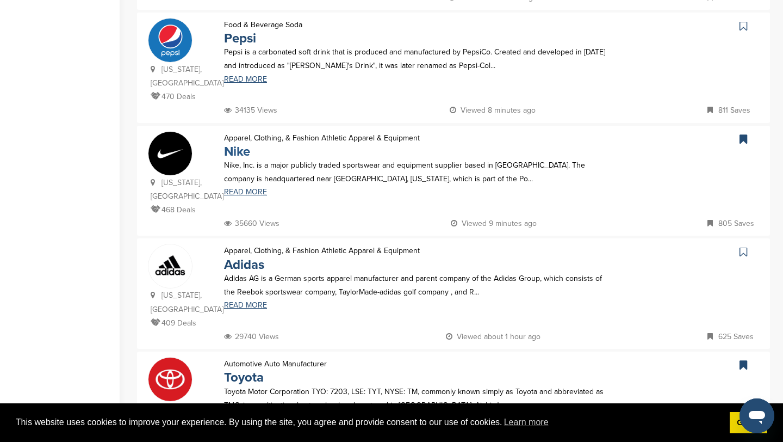
scroll to position [335, 0]
click at [234, 256] on link "Adidas" at bounding box center [244, 264] width 40 height 16
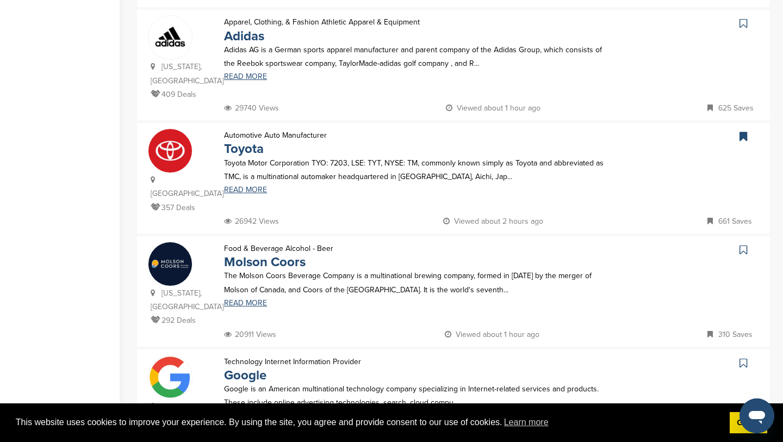
scroll to position [584, 0]
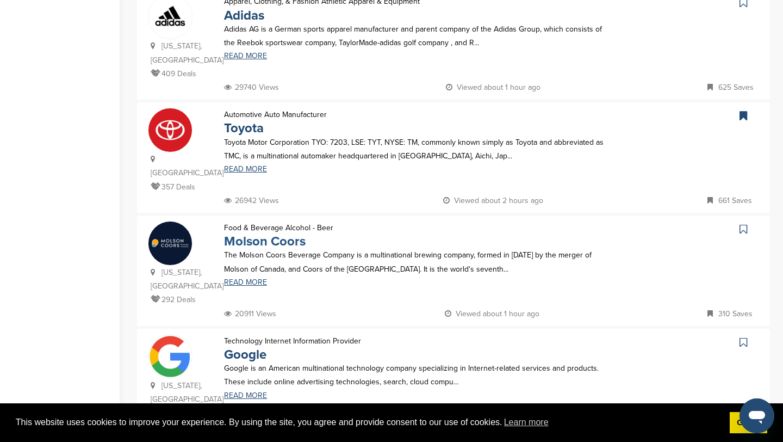
click at [279, 233] on link "Molson Coors" at bounding box center [265, 241] width 82 height 16
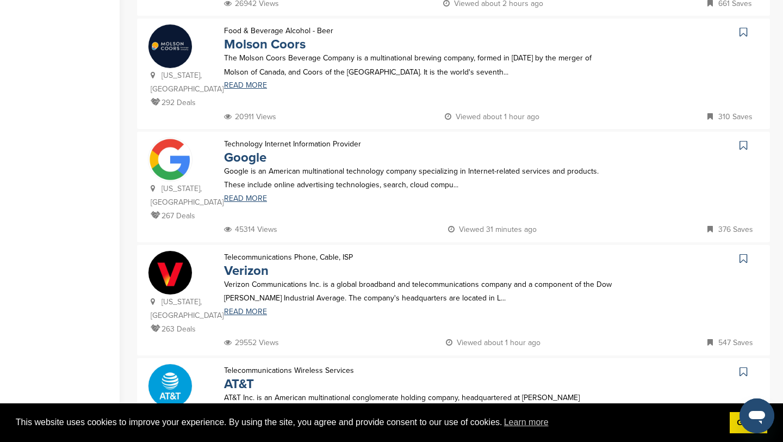
scroll to position [781, 0]
click at [257, 164] on p "Google is an American multinational technology company specializing in Internet…" at bounding box center [418, 177] width 388 height 27
click at [255, 149] on link "Google" at bounding box center [245, 157] width 42 height 16
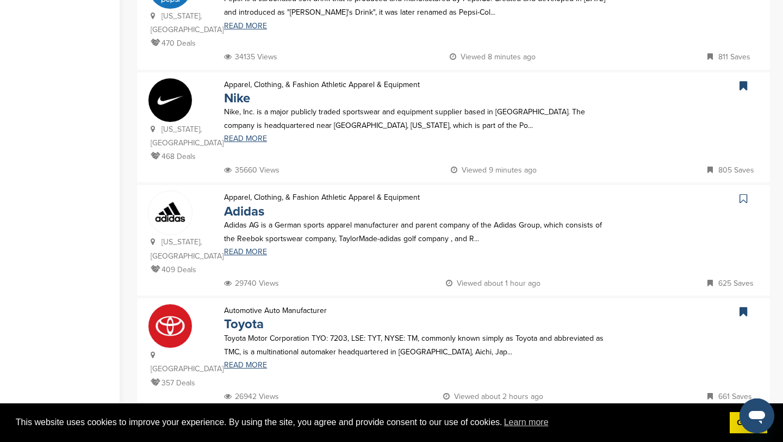
scroll to position [0, 0]
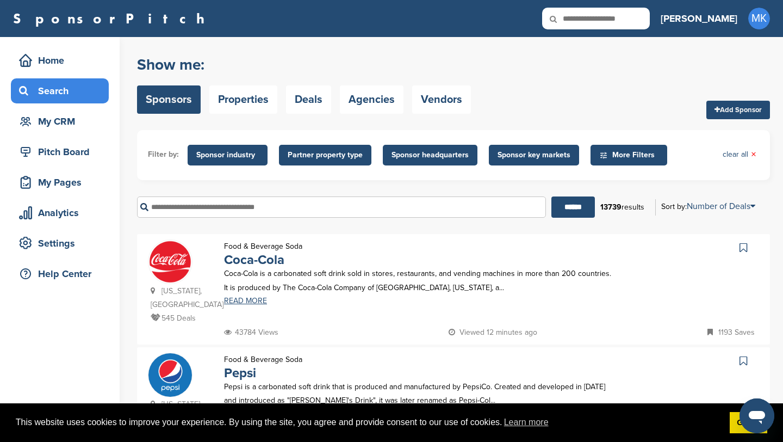
click at [335, 152] on span "Partner property type" at bounding box center [325, 155] width 75 height 12
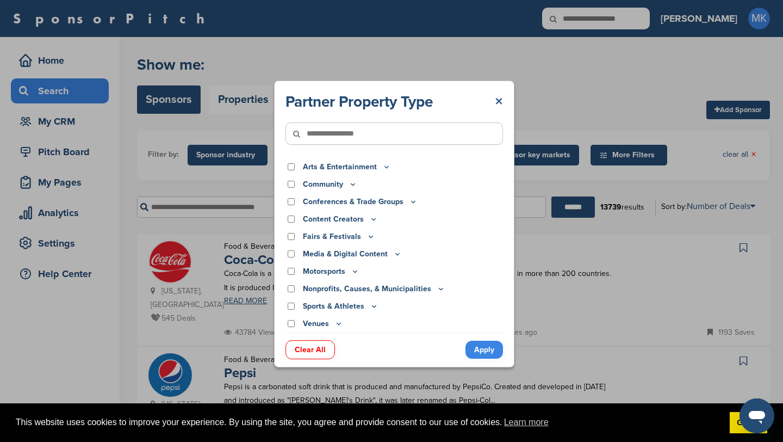
click at [502, 101] on link "×" at bounding box center [499, 102] width 8 height 20
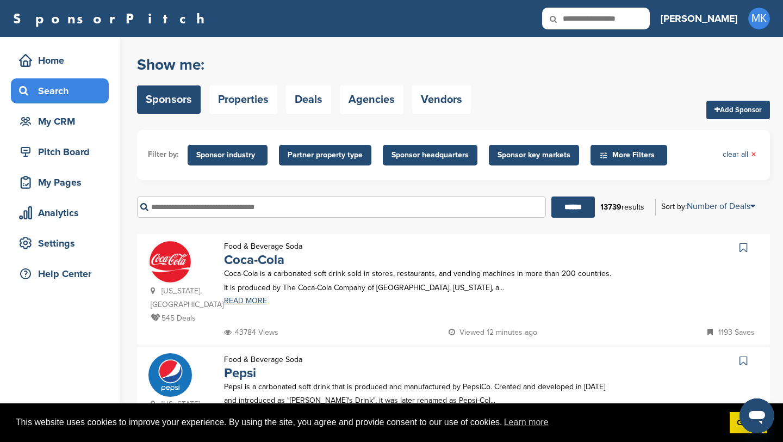
click at [593, 159] on span "More Filters" at bounding box center [629, 155] width 77 height 21
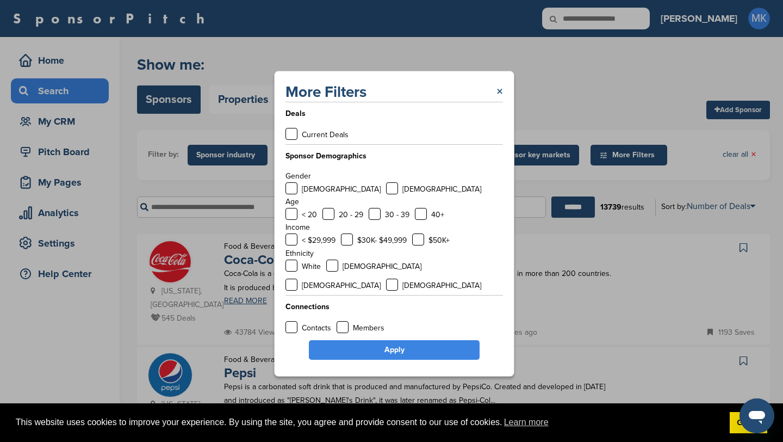
click at [501, 101] on link "×" at bounding box center [500, 92] width 7 height 20
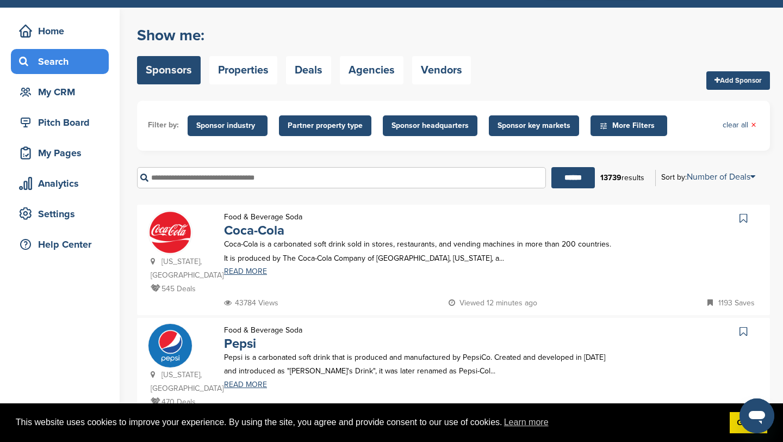
scroll to position [28, 0]
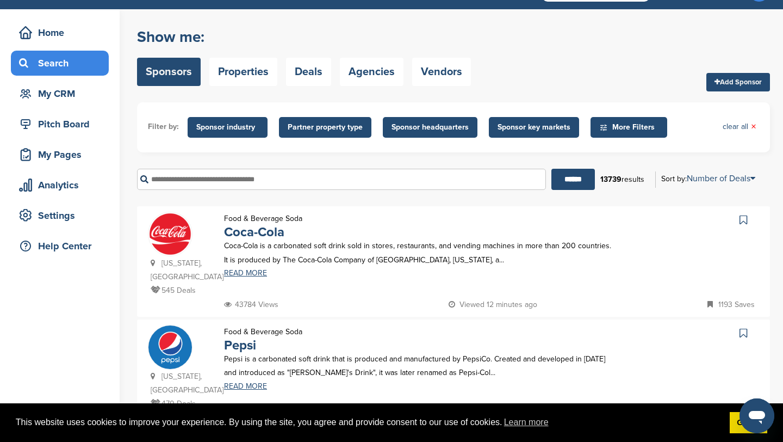
click at [253, 115] on ul "Filter by: Sponsor industry Sponsor Industry × Apparel, Clothing, & Fashion Acc…" at bounding box center [453, 127] width 611 height 28
click at [246, 128] on span "Sponsor industry" at bounding box center [227, 127] width 63 height 12
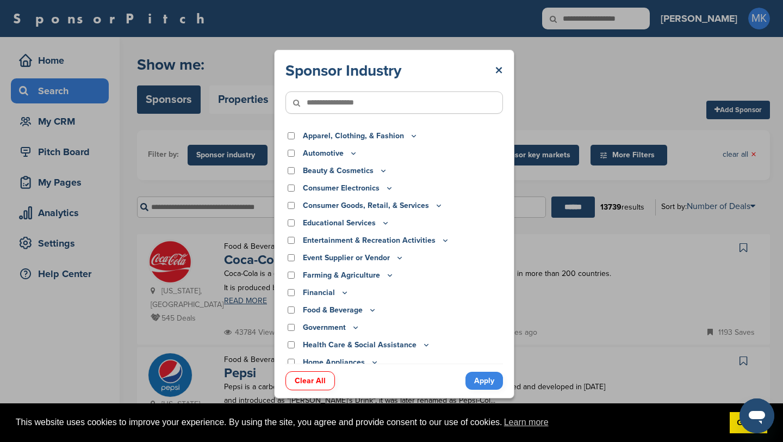
scroll to position [0, 0]
click at [315, 139] on p "Apparel, Clothing, & Fashion" at bounding box center [360, 136] width 115 height 12
click at [298, 138] on div "Apparel, Clothing, & Fashion" at bounding box center [395, 136] width 218 height 12
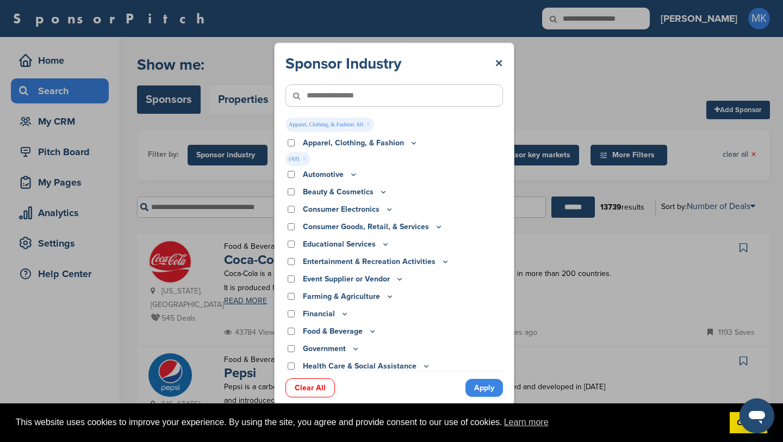
click at [484, 393] on link "Apply" at bounding box center [485, 388] width 38 height 18
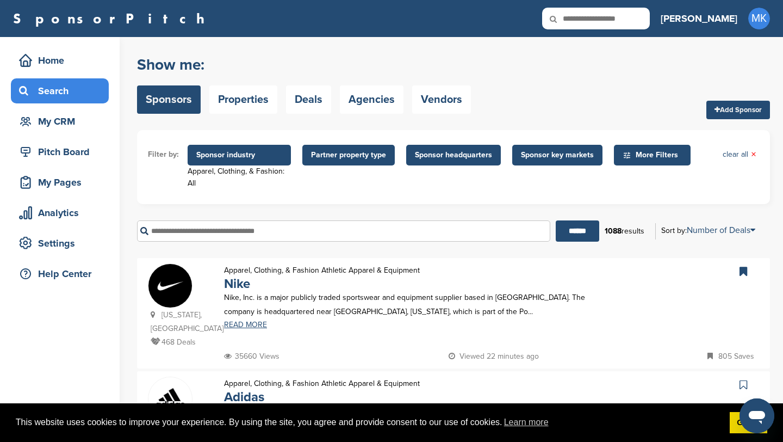
click at [242, 151] on span "Sponsor industry" at bounding box center [239, 155] width 86 height 12
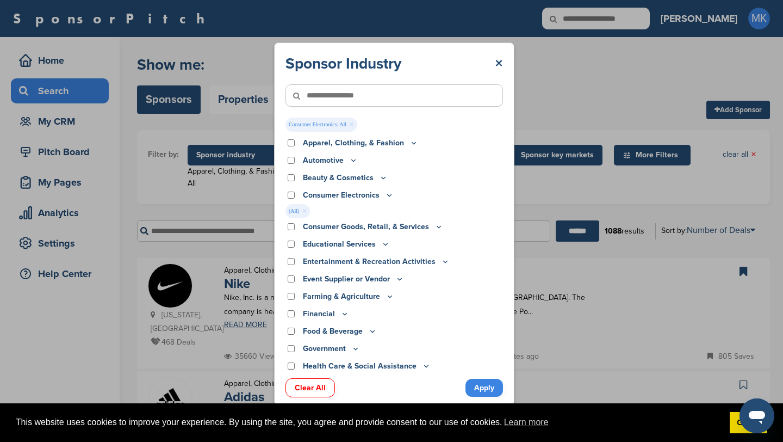
click at [495, 388] on link "Apply" at bounding box center [485, 388] width 38 height 18
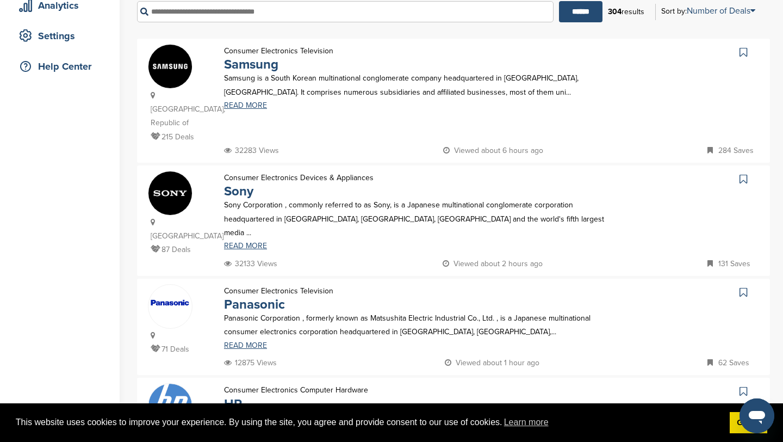
scroll to position [205, 0]
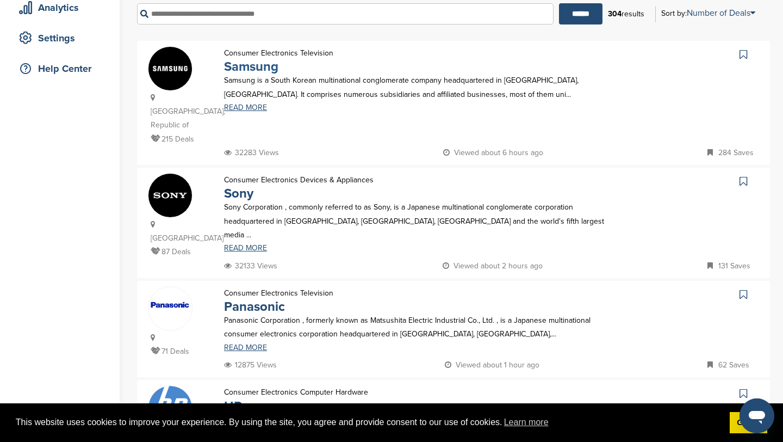
click at [254, 64] on link "Samsung" at bounding box center [251, 67] width 54 height 16
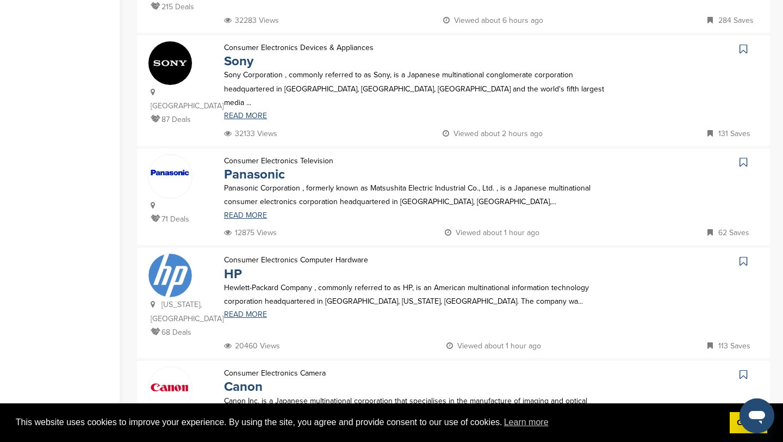
scroll to position [0, 0]
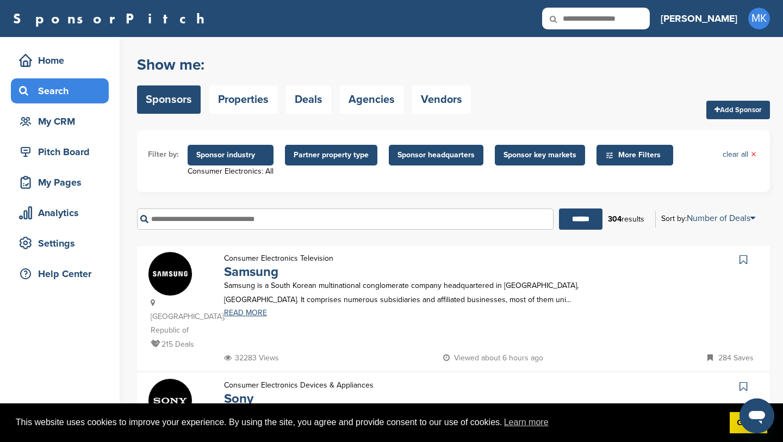
click at [254, 161] on span "Sponsor industry" at bounding box center [231, 155] width 86 height 21
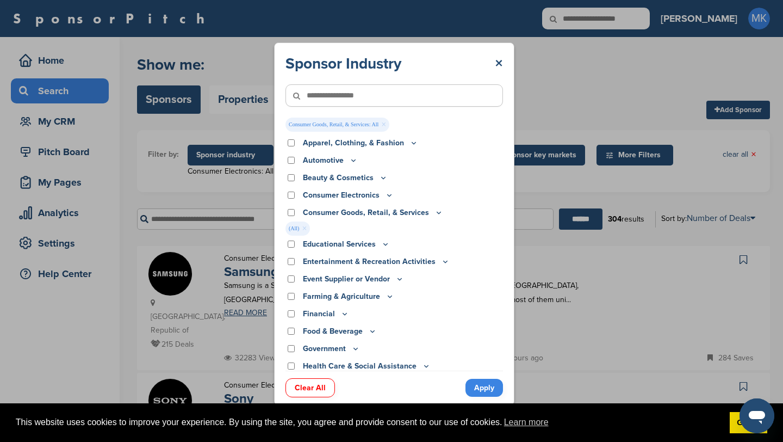
click at [480, 386] on link "Apply" at bounding box center [485, 388] width 38 height 18
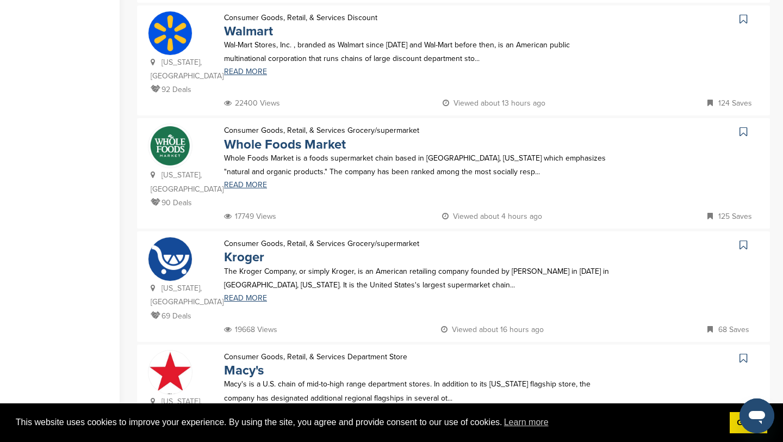
scroll to position [505, 0]
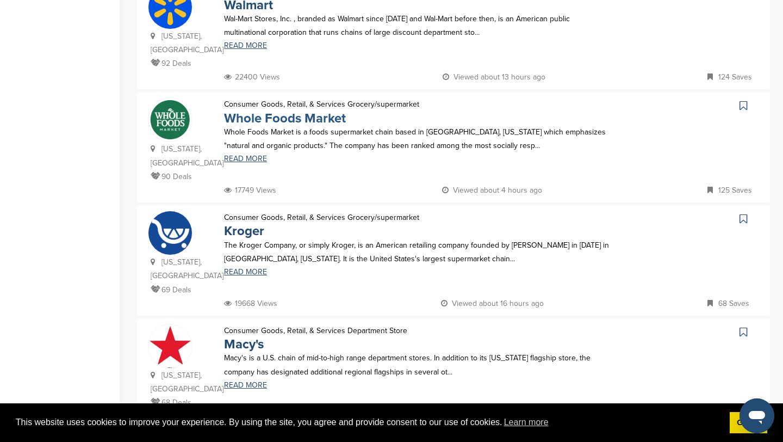
click at [287, 110] on link "Whole Foods Market" at bounding box center [285, 118] width 122 height 16
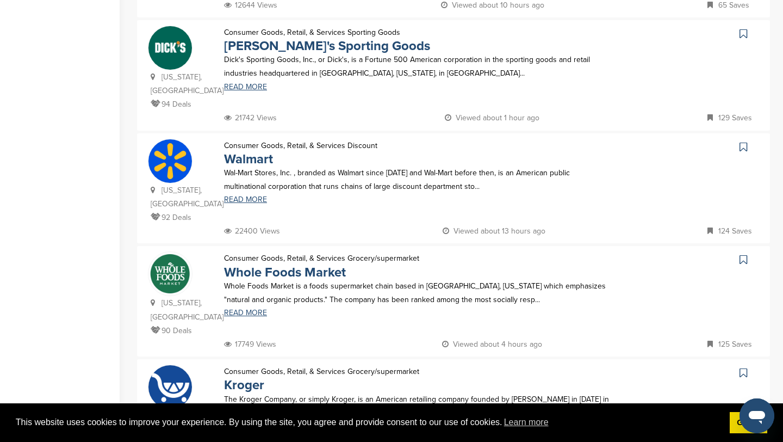
scroll to position [119, 0]
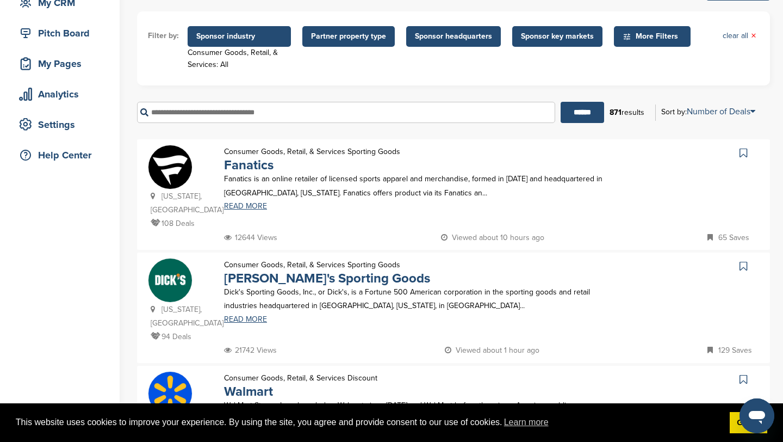
click at [267, 36] on span "Sponsor industry" at bounding box center [239, 36] width 86 height 12
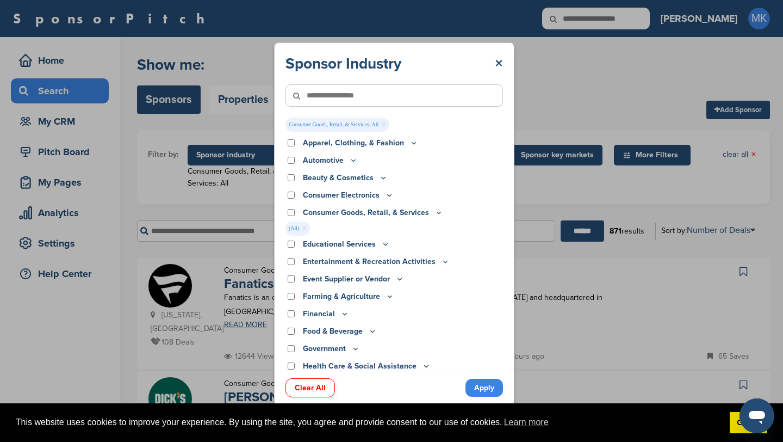
scroll to position [0, 0]
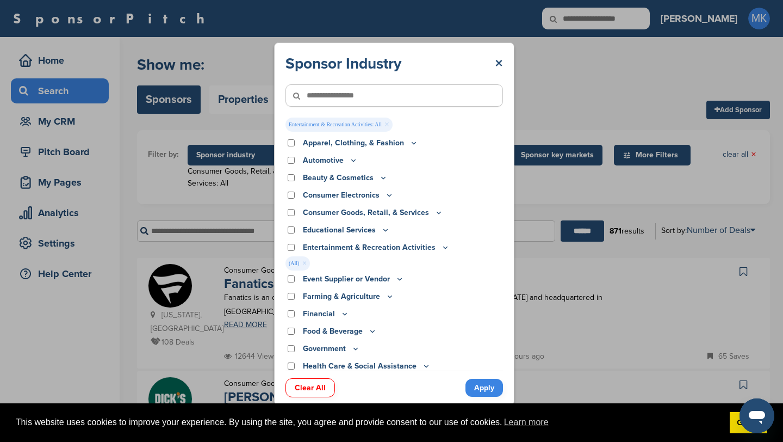
click at [483, 382] on link "Apply" at bounding box center [485, 388] width 38 height 18
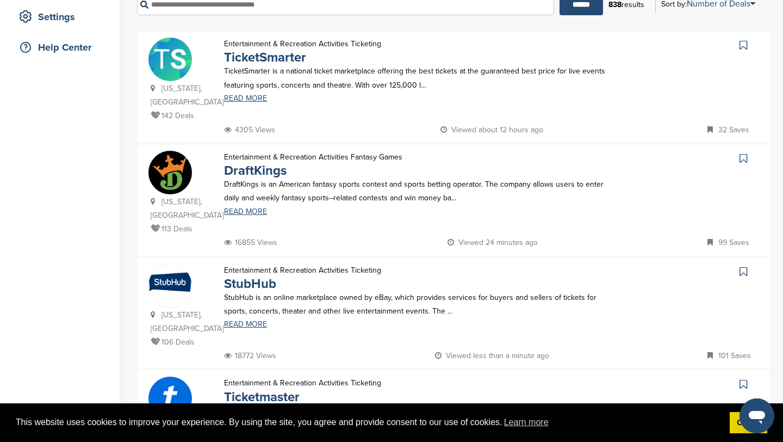
scroll to position [223, 0]
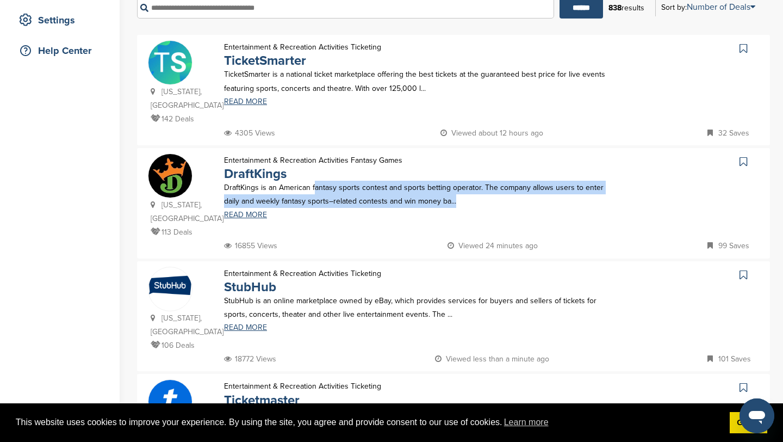
drag, startPoint x: 316, startPoint y: 169, endPoint x: 454, endPoint y: 189, distance: 140.2
click at [454, 189] on p "DraftKings is an American fantasy sports contest and sports betting operator. T…" at bounding box center [418, 194] width 388 height 27
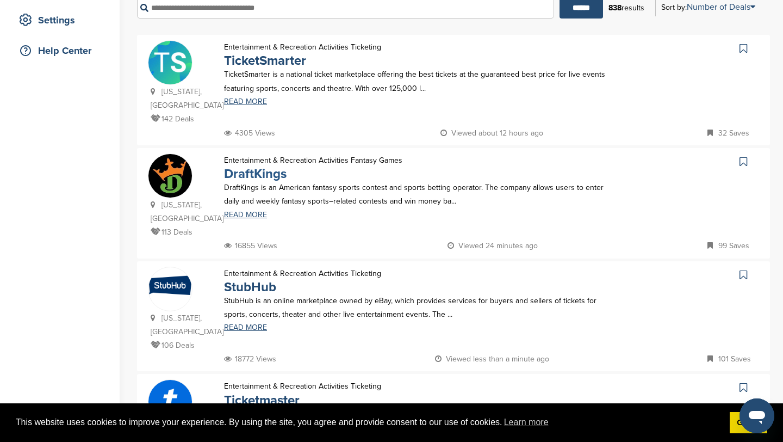
click at [254, 166] on link "DraftKings" at bounding box center [255, 174] width 63 height 16
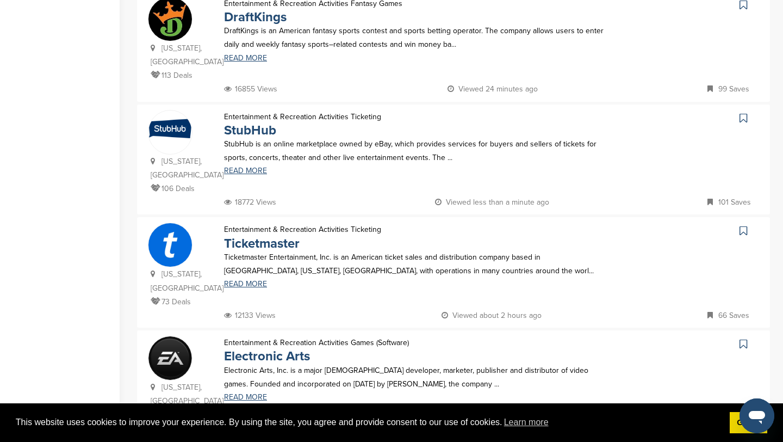
scroll to position [0, 0]
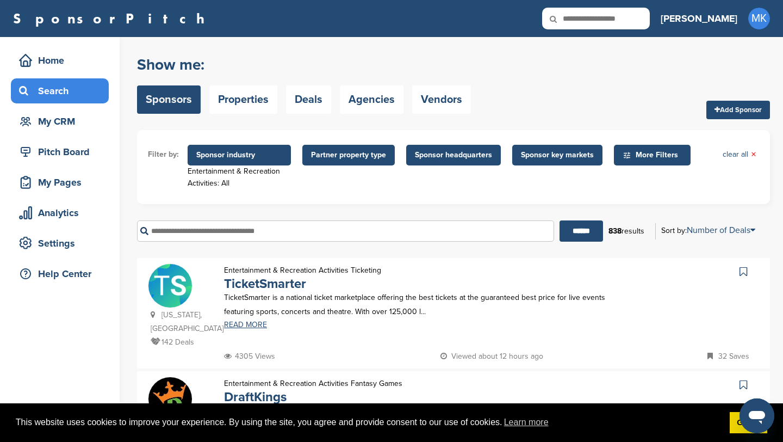
click at [257, 154] on span "Sponsor industry" at bounding box center [239, 155] width 86 height 12
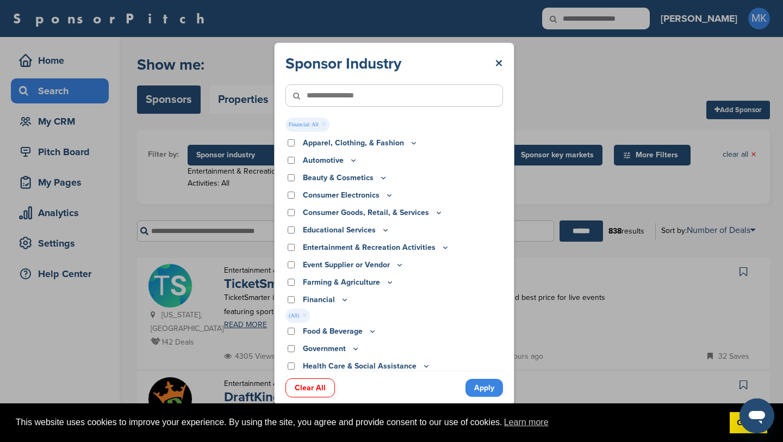
scroll to position [47, 0]
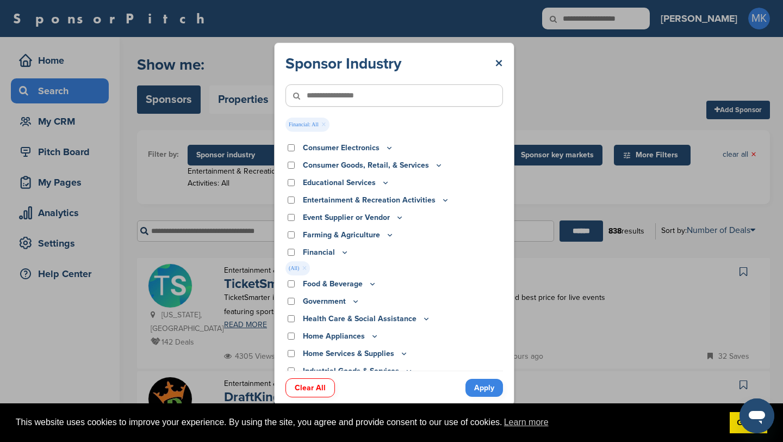
click at [467, 385] on link "Apply" at bounding box center [485, 388] width 38 height 18
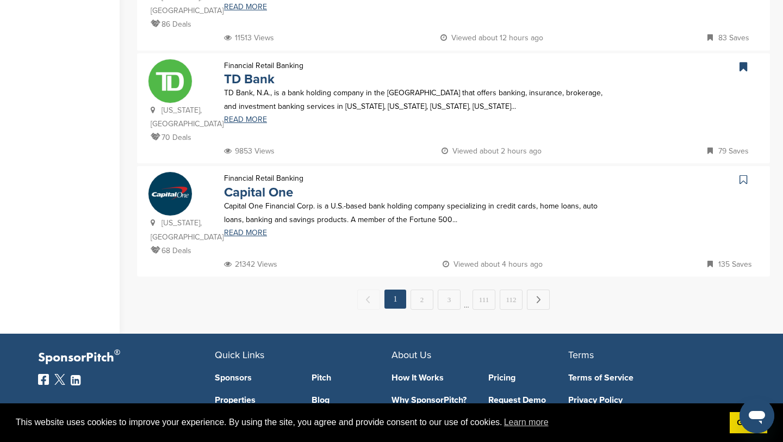
scroll to position [1098, 0]
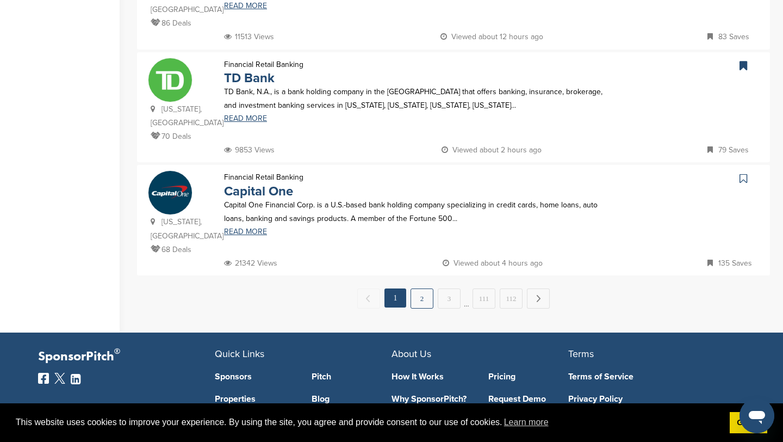
click at [423, 289] on link "2" at bounding box center [422, 298] width 23 height 20
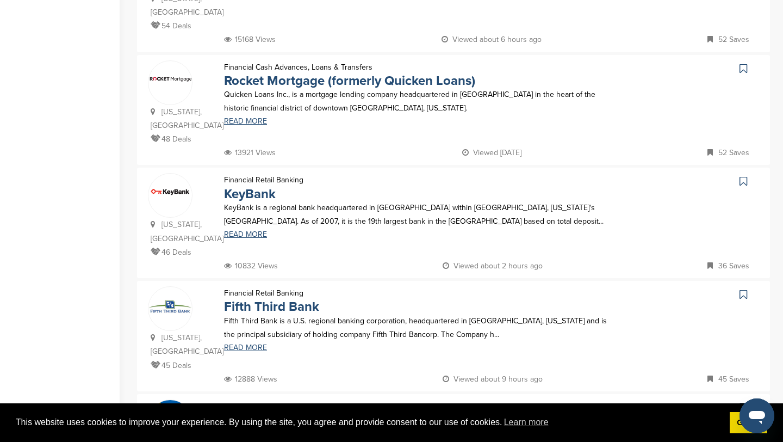
scroll to position [0, 0]
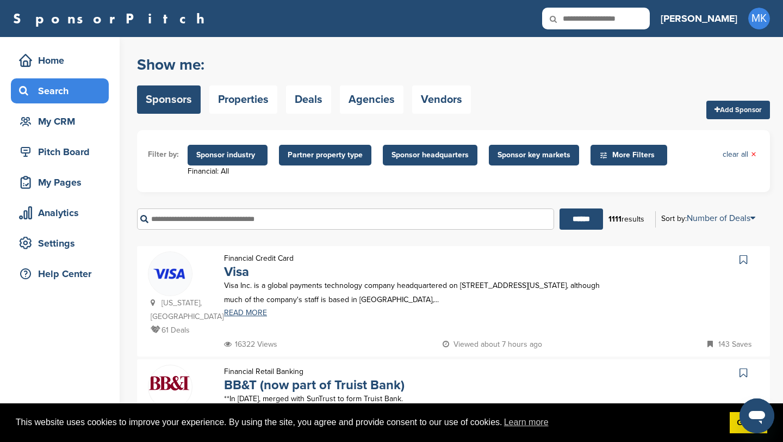
click at [226, 157] on span "Sponsor industry" at bounding box center [227, 155] width 63 height 12
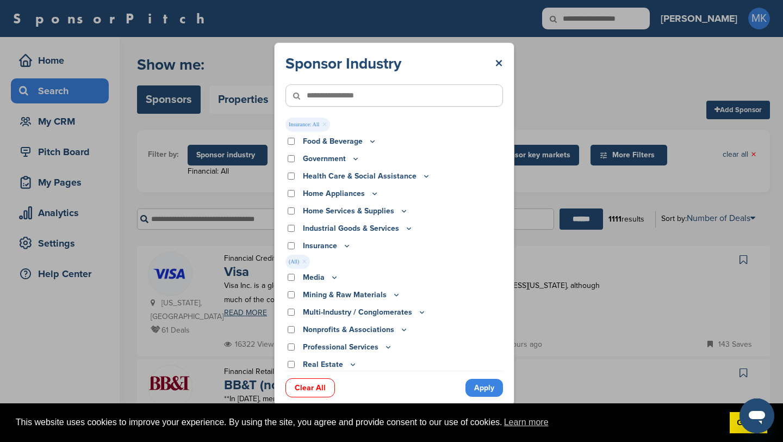
scroll to position [177, 0]
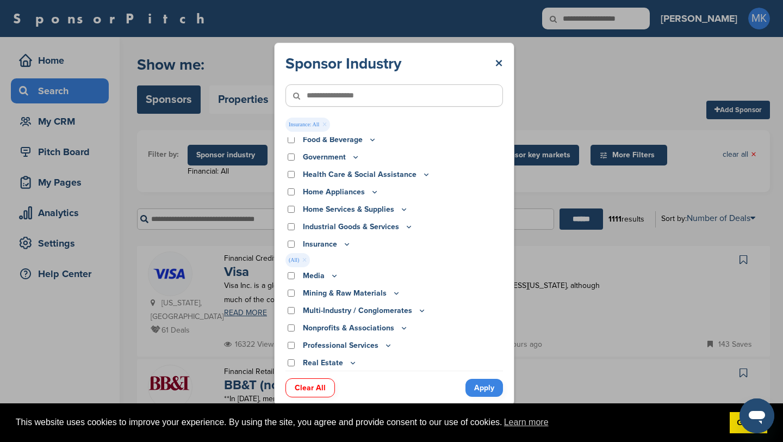
click at [479, 389] on link "Apply" at bounding box center [485, 388] width 38 height 18
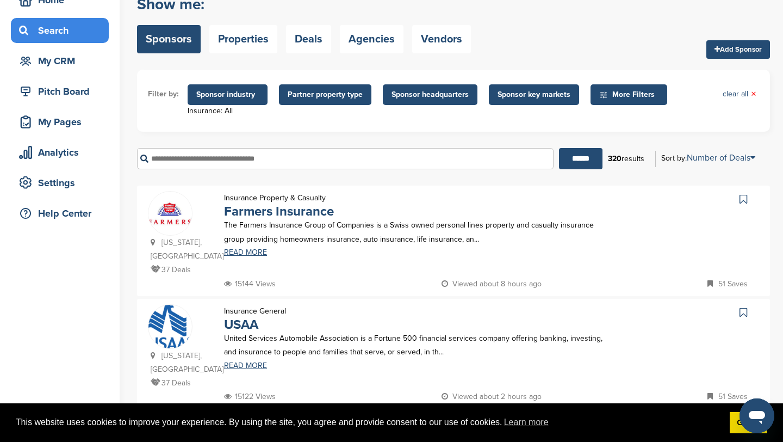
scroll to position [0, 0]
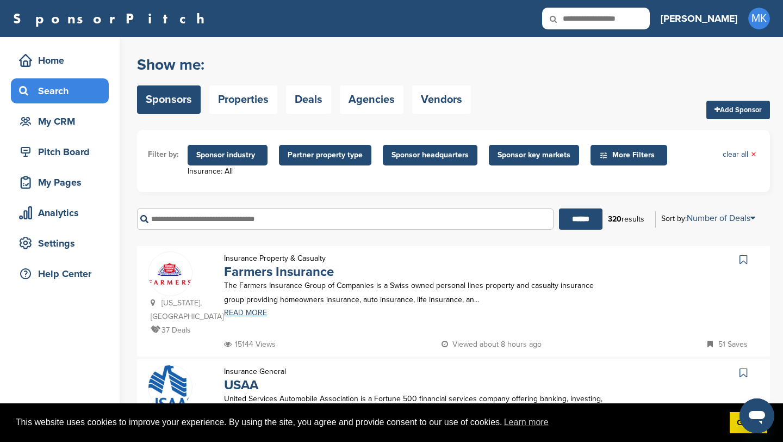
click at [231, 151] on span "Sponsor industry" at bounding box center [227, 155] width 63 height 12
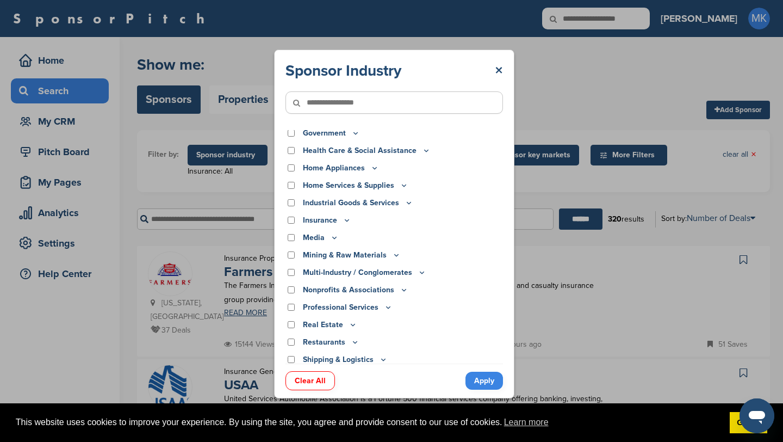
scroll to position [199, 0]
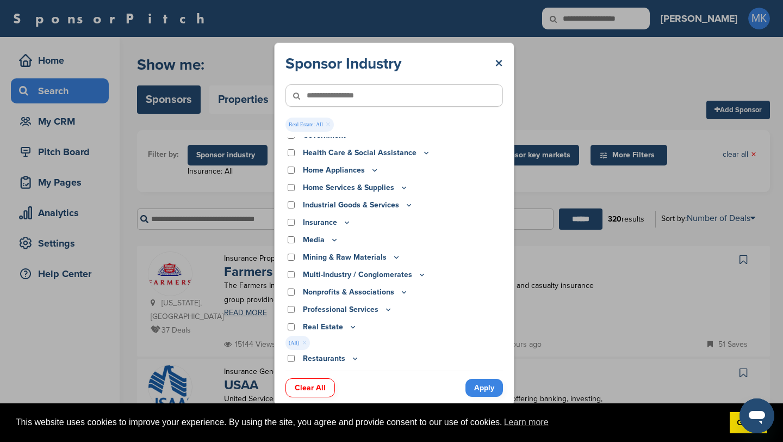
click at [475, 393] on link "Apply" at bounding box center [485, 388] width 38 height 18
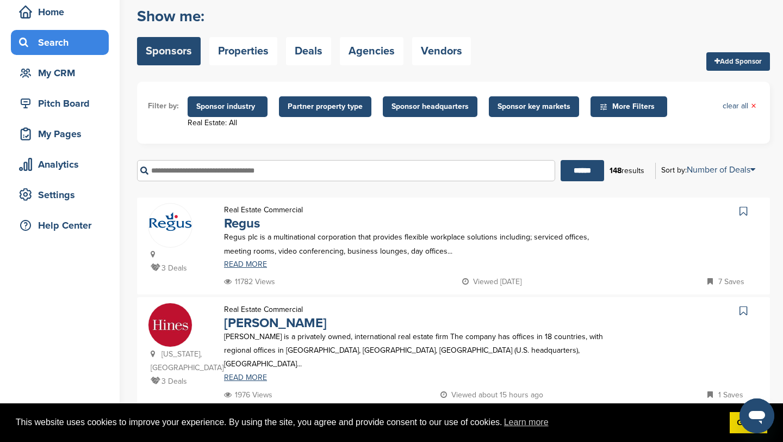
scroll to position [0, 0]
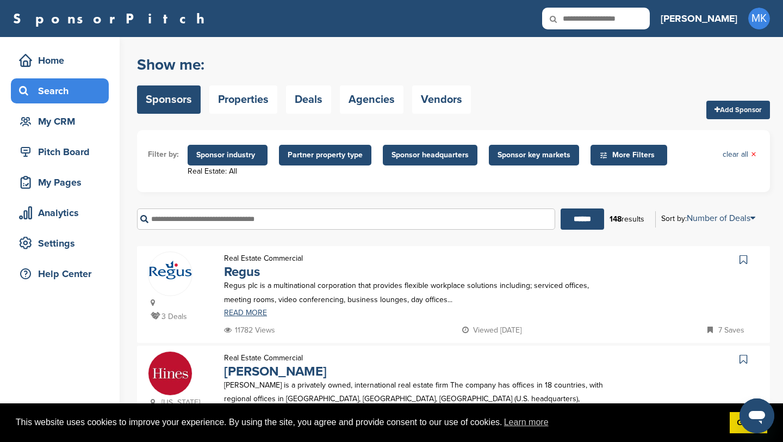
click at [235, 152] on span "Sponsor industry" at bounding box center [227, 155] width 63 height 12
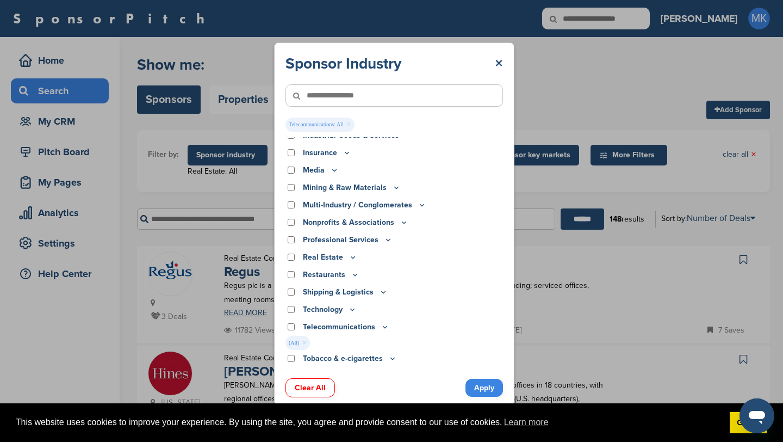
scroll to position [283, 0]
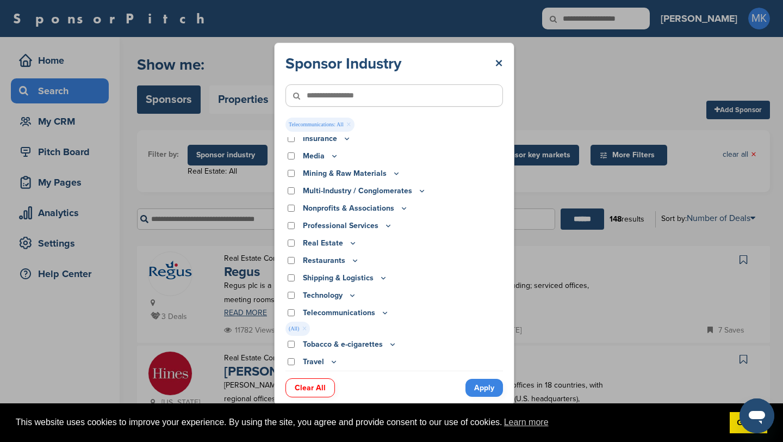
click at [479, 385] on link "Apply" at bounding box center [485, 388] width 38 height 18
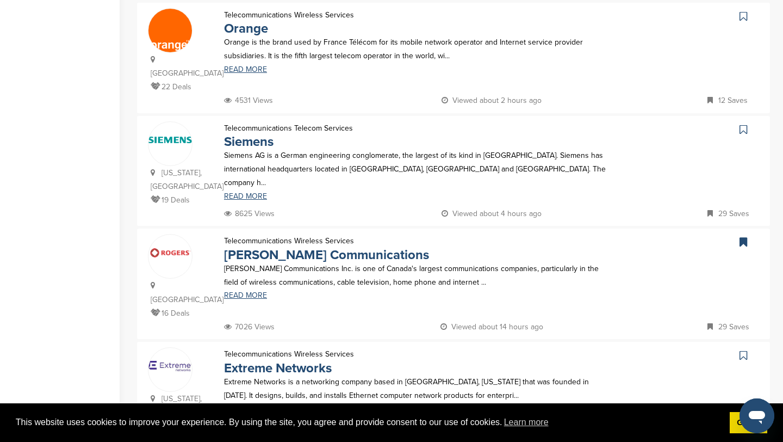
scroll to position [818, 0]
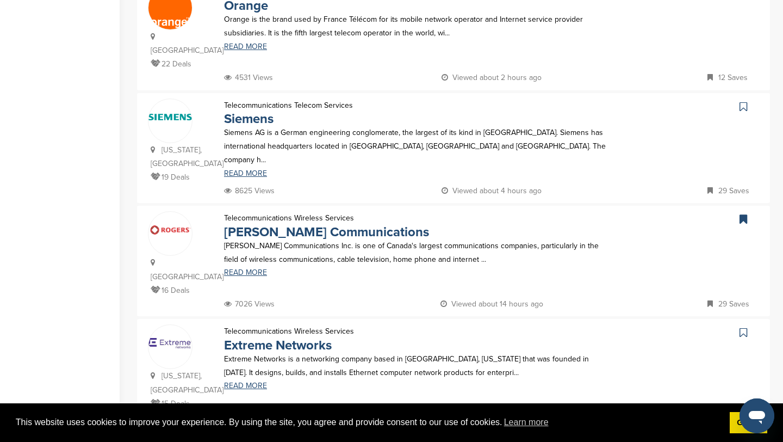
click at [278, 239] on p "Rogers Communications Inc. is one of Canada's largest communications companies,…" at bounding box center [418, 252] width 388 height 27
click at [280, 224] on link "Rogers Communications" at bounding box center [326, 232] width 205 height 16
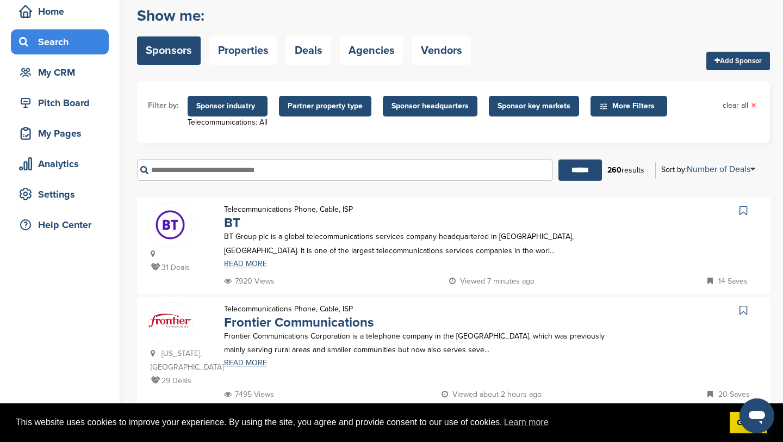
scroll to position [38, 0]
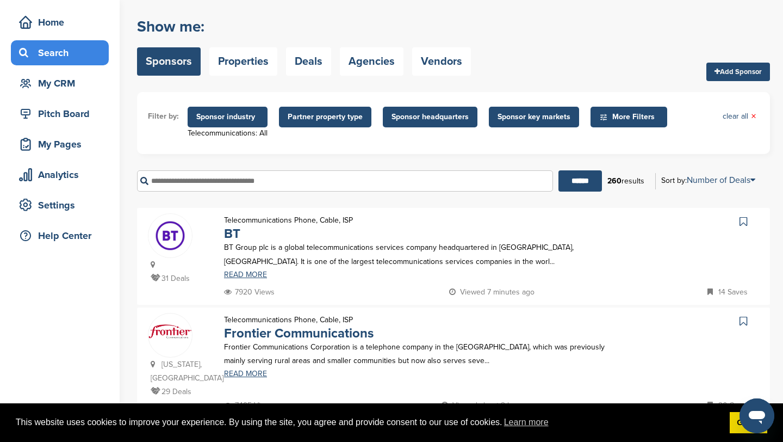
click at [248, 123] on span "Sponsor industry" at bounding box center [228, 117] width 80 height 21
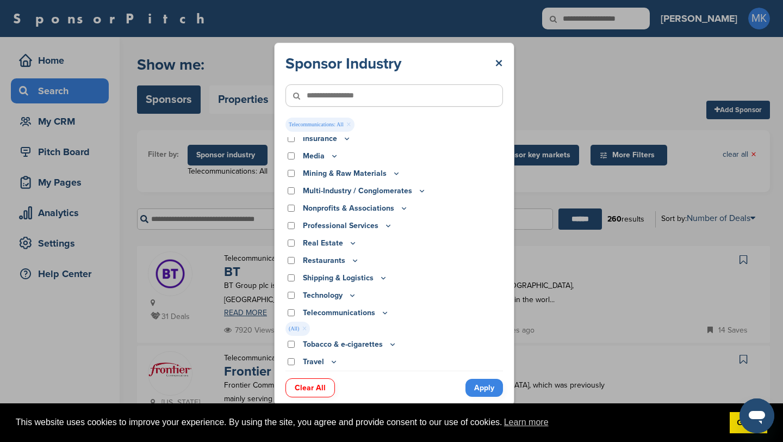
scroll to position [269, 0]
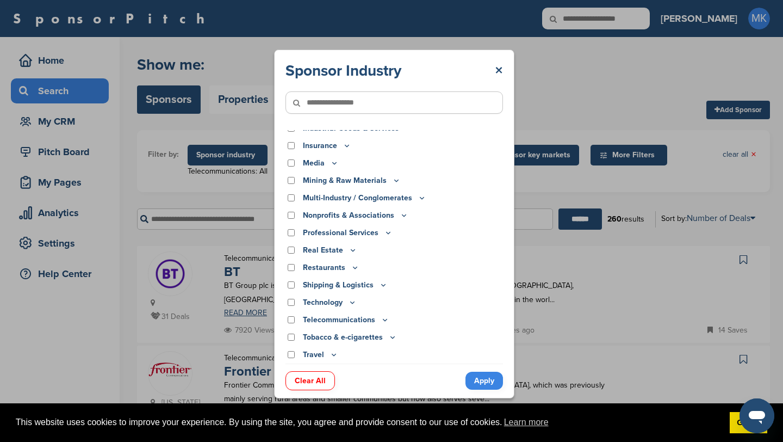
click at [476, 379] on link "Apply" at bounding box center [485, 381] width 38 height 18
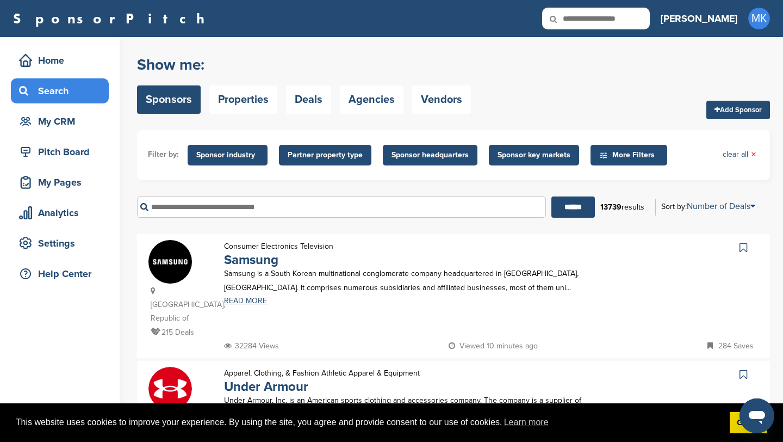
click at [517, 158] on span "Sponsor key markets" at bounding box center [534, 155] width 73 height 12
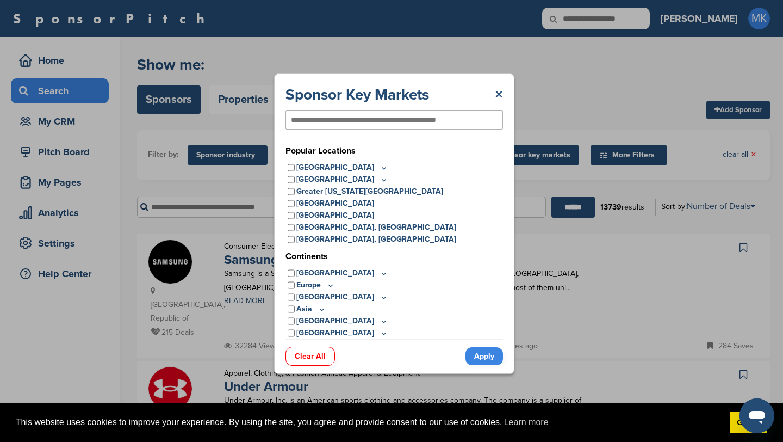
click at [287, 180] on div "Canada" at bounding box center [395, 180] width 218 height 12
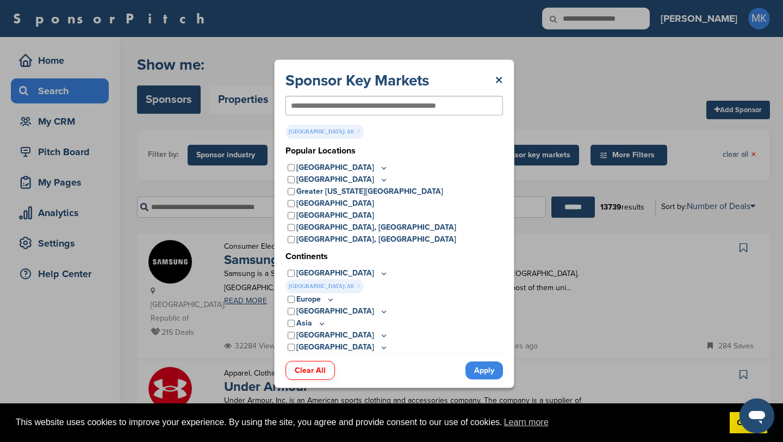
click at [475, 366] on link "Apply" at bounding box center [485, 370] width 38 height 18
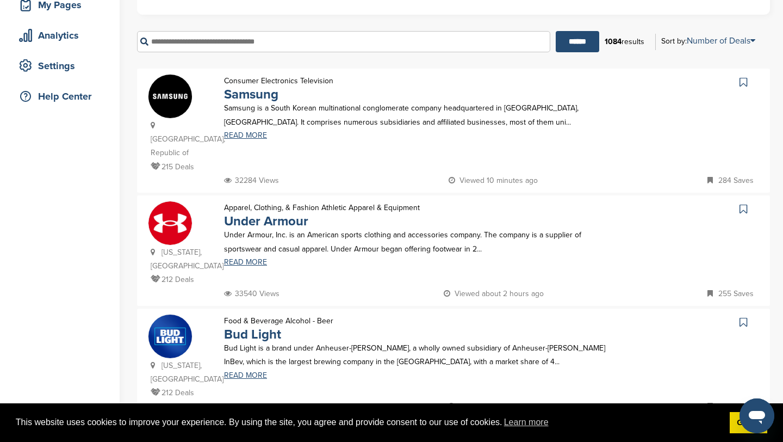
scroll to position [178, 0]
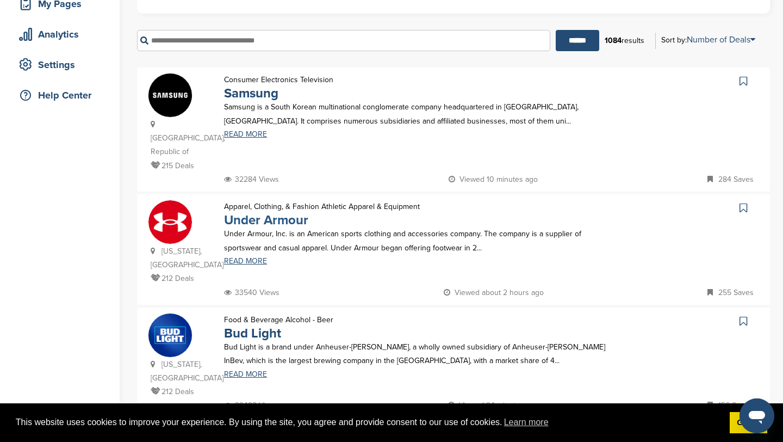
click at [269, 212] on link "Under Armour" at bounding box center [266, 220] width 84 height 16
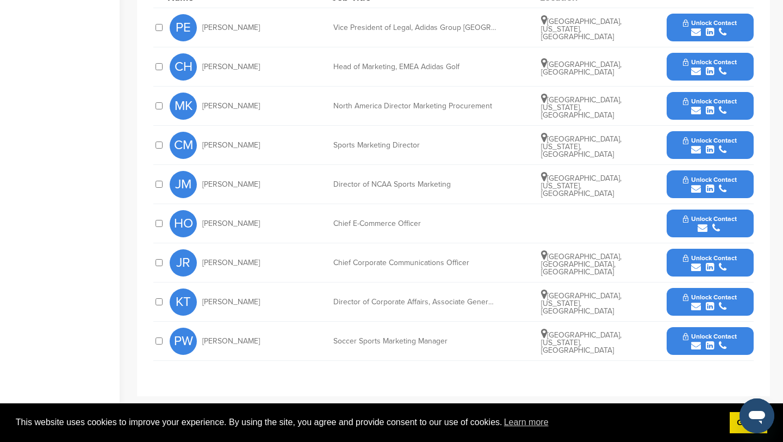
scroll to position [434, 0]
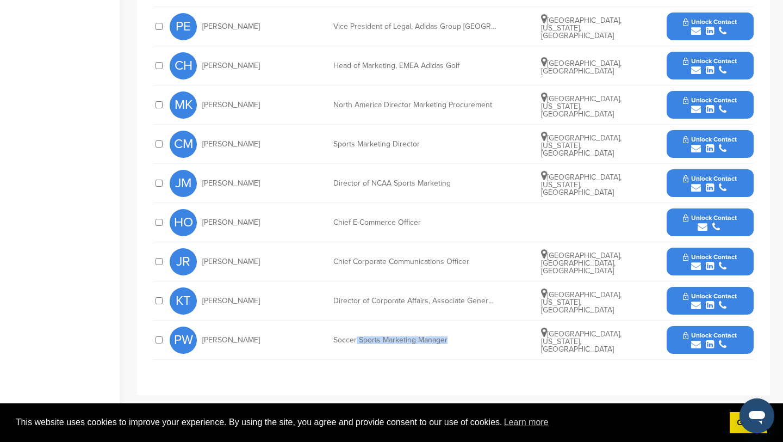
drag, startPoint x: 357, startPoint y: 326, endPoint x: 452, endPoint y: 326, distance: 94.7
click at [452, 336] on div "Soccer Sports Marketing Manager" at bounding box center [414, 340] width 163 height 8
drag, startPoint x: 369, startPoint y: 288, endPoint x: 488, endPoint y: 288, distance: 118.6
click at [488, 297] on div "Director of Corporate Affairs, Associate General Counsel" at bounding box center [414, 301] width 163 height 8
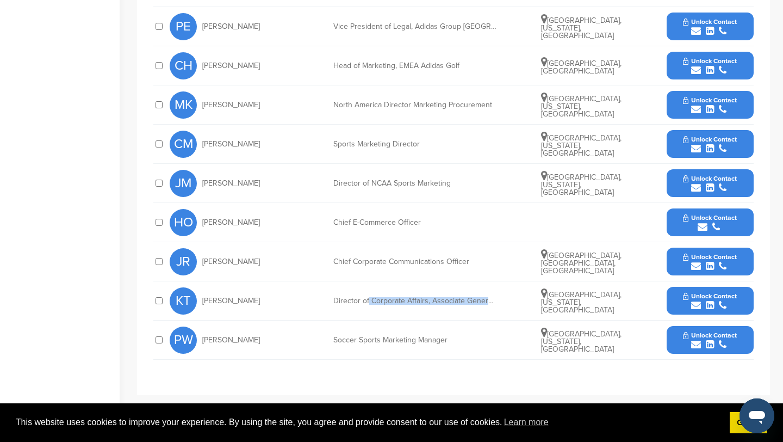
click at [488, 297] on div "Director of Corporate Affairs, Associate General Counsel" at bounding box center [414, 301] width 163 height 8
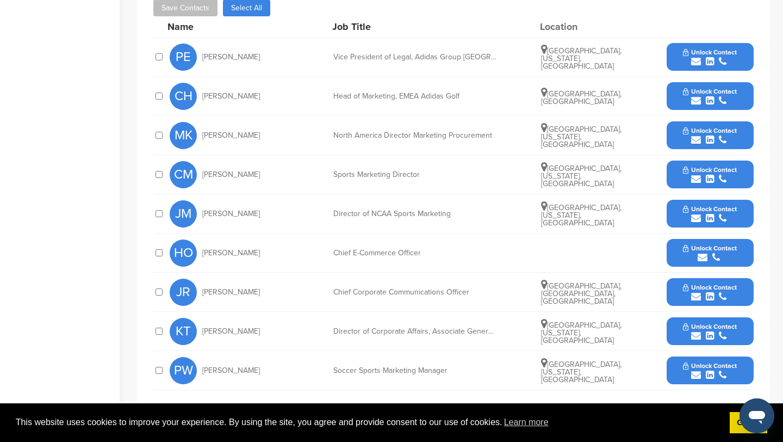
scroll to position [400, 0]
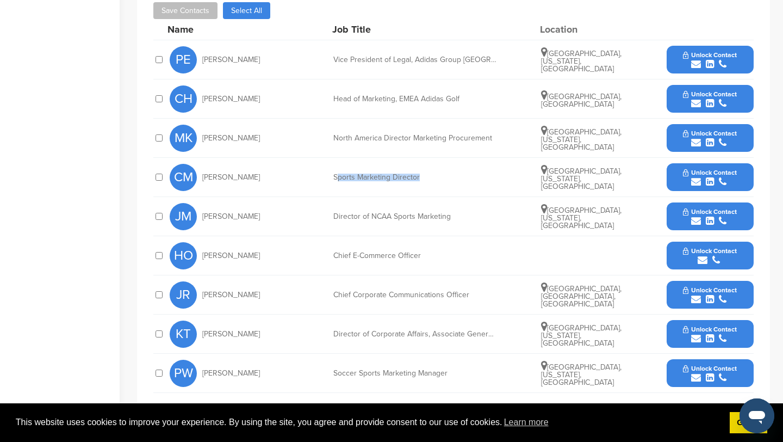
drag, startPoint x: 337, startPoint y: 165, endPoint x: 424, endPoint y: 165, distance: 87.6
click at [424, 174] on div "Sports Marketing Director" at bounding box center [414, 178] width 163 height 8
drag, startPoint x: 370, startPoint y: 127, endPoint x: 475, endPoint y: 127, distance: 105.0
click at [475, 134] on div "North America Director Marketing Procurement" at bounding box center [414, 138] width 163 height 8
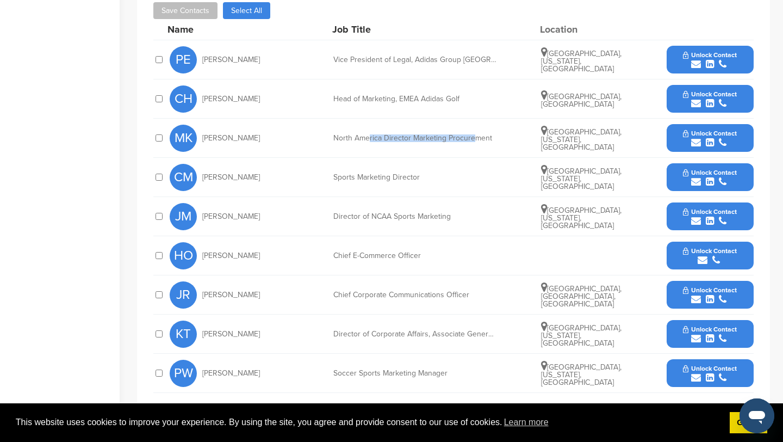
click at [475, 134] on div "North America Director Marketing Procurement" at bounding box center [414, 138] width 163 height 8
drag, startPoint x: 356, startPoint y: 47, endPoint x: 482, endPoint y: 47, distance: 126.2
click at [482, 56] on div "Vice President of Legal, Adidas Group [GEOGRAPHIC_DATA]" at bounding box center [414, 60] width 163 height 8
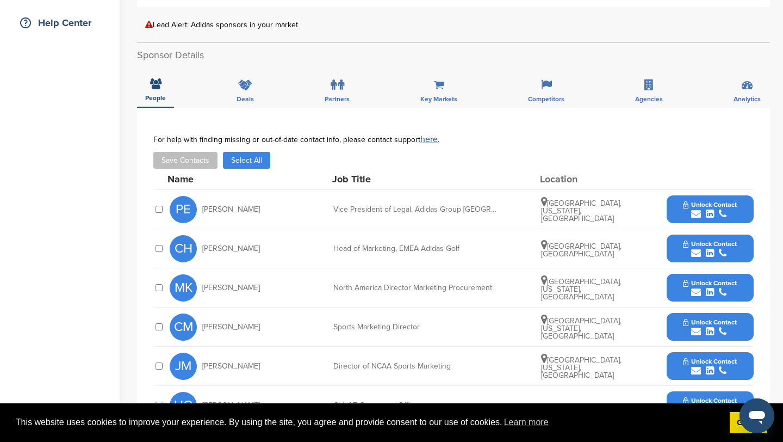
scroll to position [251, 0]
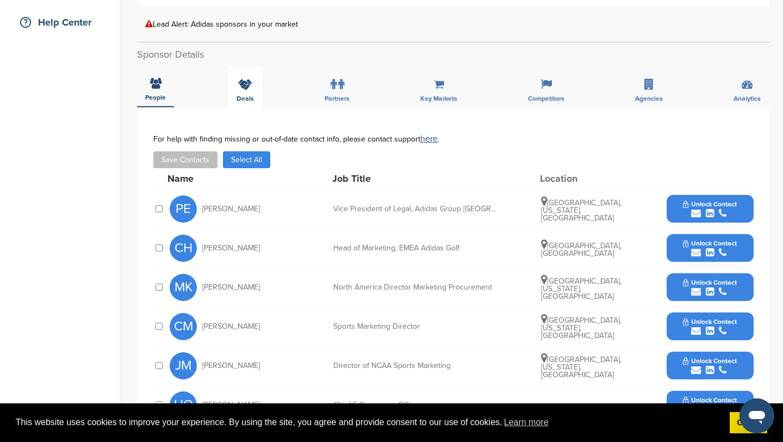
click at [236, 80] on div "Deals" at bounding box center [245, 87] width 34 height 40
click at [159, 79] on icon at bounding box center [155, 84] width 11 height 11
click at [244, 78] on div "Deals" at bounding box center [245, 87] width 34 height 40
click at [245, 94] on span "Deals" at bounding box center [245, 97] width 17 height 7
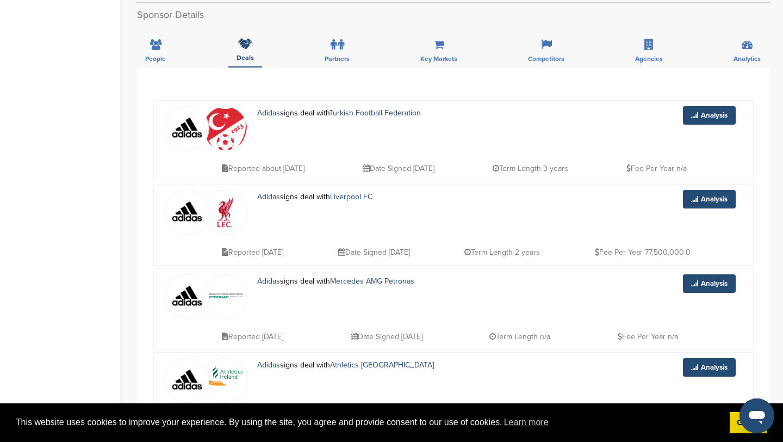
scroll to position [182, 0]
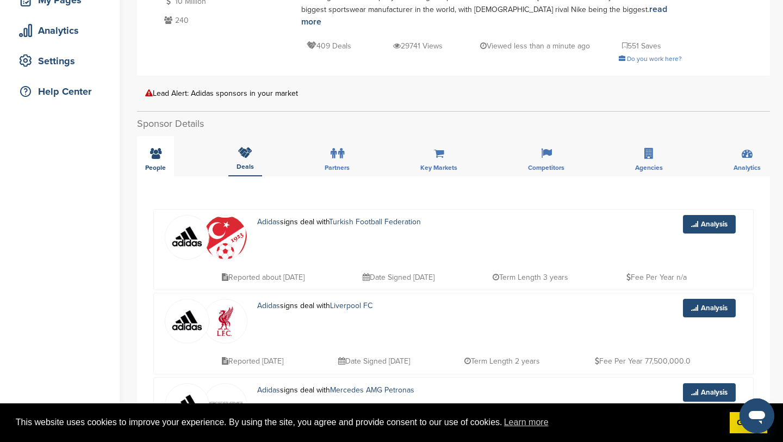
click at [163, 164] on span "People" at bounding box center [155, 167] width 21 height 7
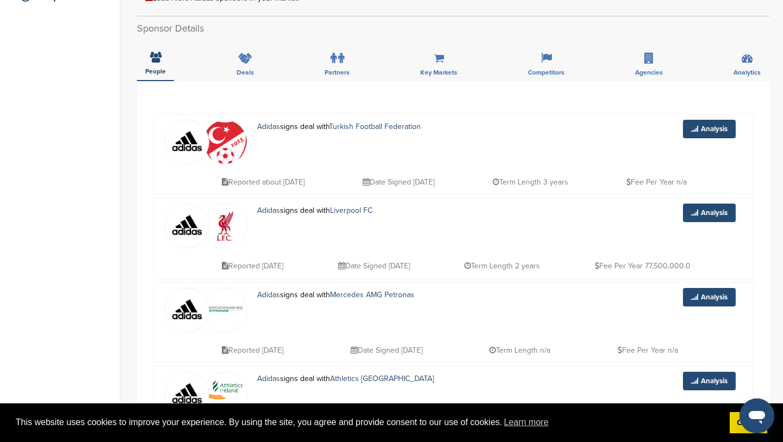
scroll to position [280, 0]
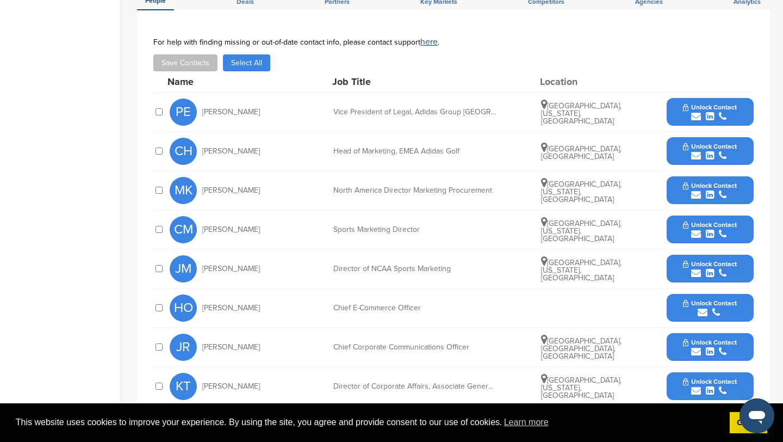
scroll to position [350, 0]
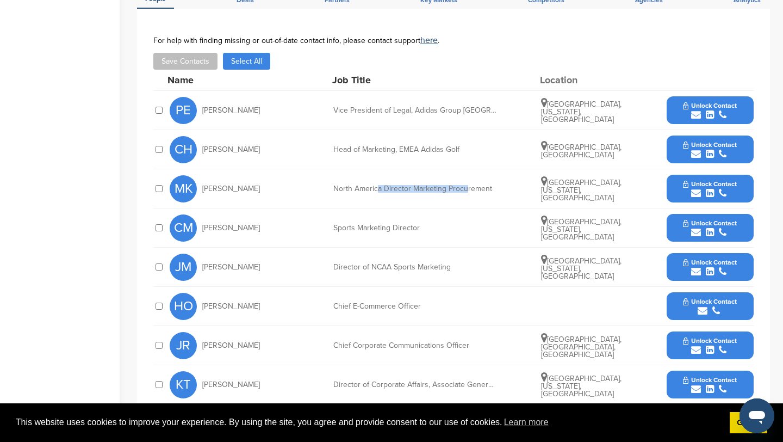
drag, startPoint x: 377, startPoint y: 178, endPoint x: 465, endPoint y: 178, distance: 88.1
click at [465, 185] on div "North America Director Marketing Procurement" at bounding box center [414, 189] width 163 height 8
click at [684, 172] on button "Unlock Contact" at bounding box center [710, 188] width 80 height 33
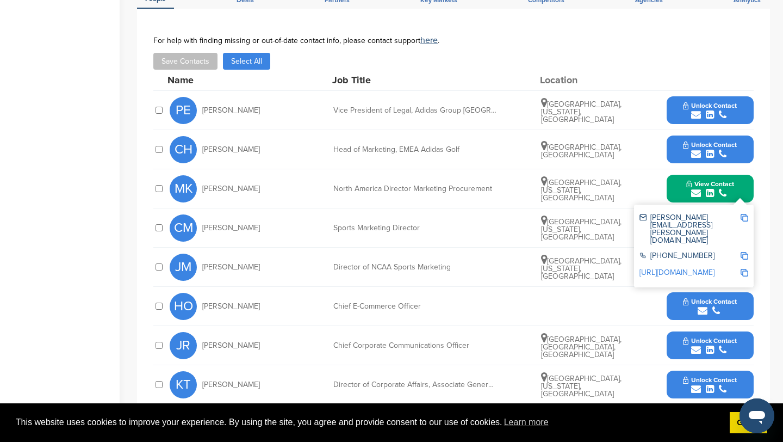
click at [746, 214] on img at bounding box center [745, 218] width 8 height 8
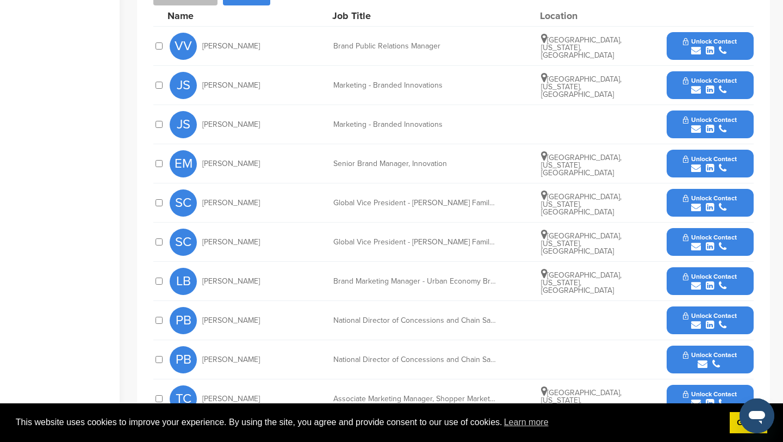
scroll to position [385, 0]
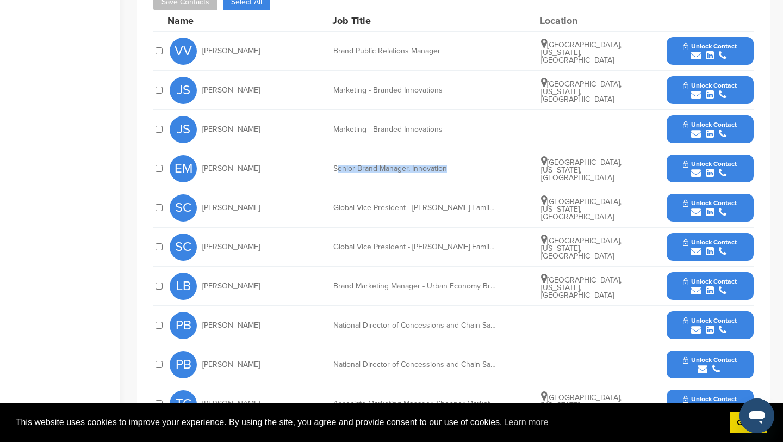
drag, startPoint x: 336, startPoint y: 163, endPoint x: 457, endPoint y: 162, distance: 121.9
click at [457, 165] on div "Senior Brand Manager, Innovation" at bounding box center [414, 169] width 163 height 8
drag, startPoint x: 407, startPoint y: 202, endPoint x: 488, endPoint y: 202, distance: 81.1
click at [488, 204] on div "Global Vice President - Miller Family of Brands & Economy Portfolio" at bounding box center [414, 208] width 163 height 8
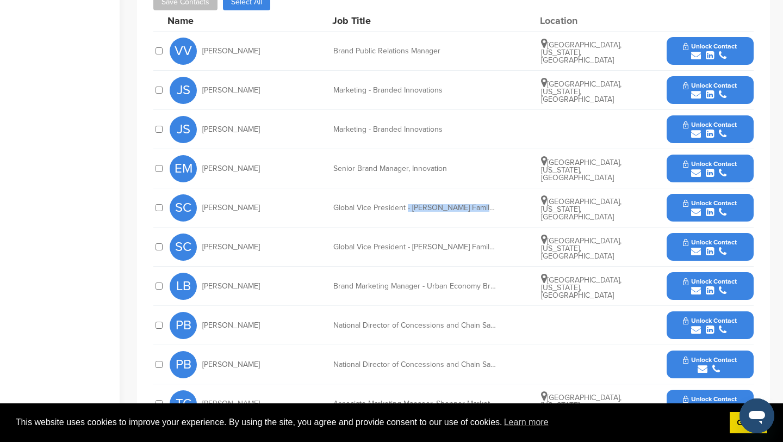
click at [488, 204] on div "Global Vice President - Miller Family of Brands & Economy Portfolio" at bounding box center [414, 208] width 163 height 8
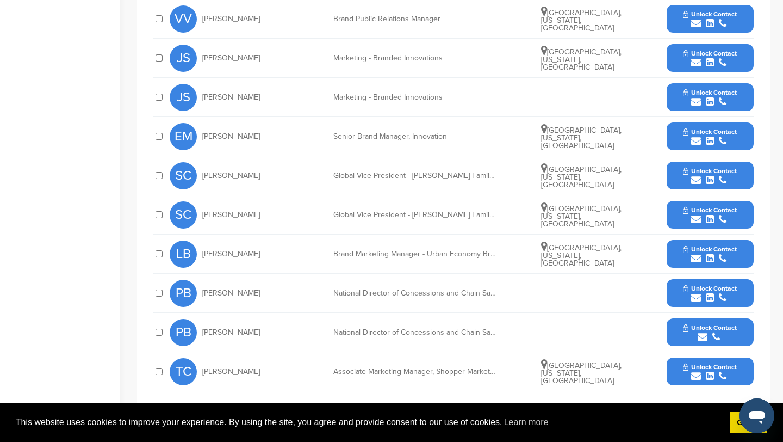
scroll to position [418, 0]
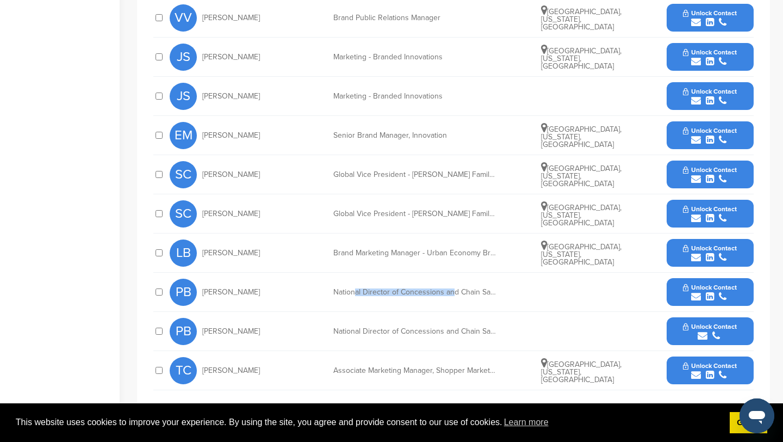
drag, startPoint x: 354, startPoint y: 287, endPoint x: 455, endPoint y: 287, distance: 100.6
click at [455, 288] on div "National Director of Concessions and Chain Sales" at bounding box center [414, 292] width 163 height 8
drag, startPoint x: 401, startPoint y: 322, endPoint x: 455, endPoint y: 322, distance: 53.3
click at [455, 327] on div "National Director of Concessions and Chain Sales" at bounding box center [414, 331] width 163 height 8
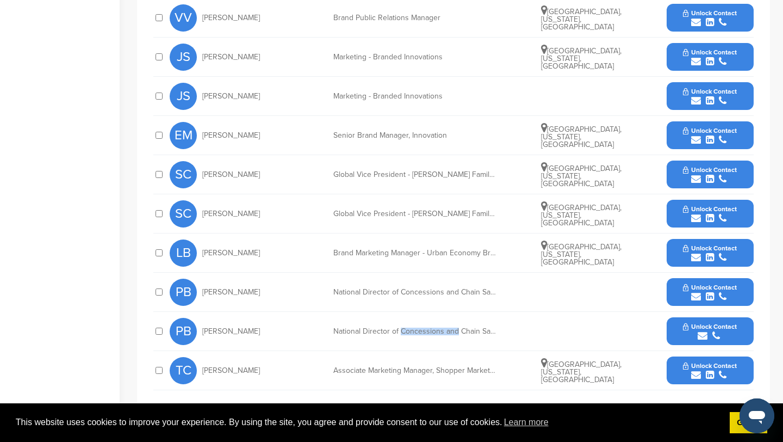
click at [455, 327] on div "National Director of Concessions and Chain Sales" at bounding box center [414, 331] width 163 height 8
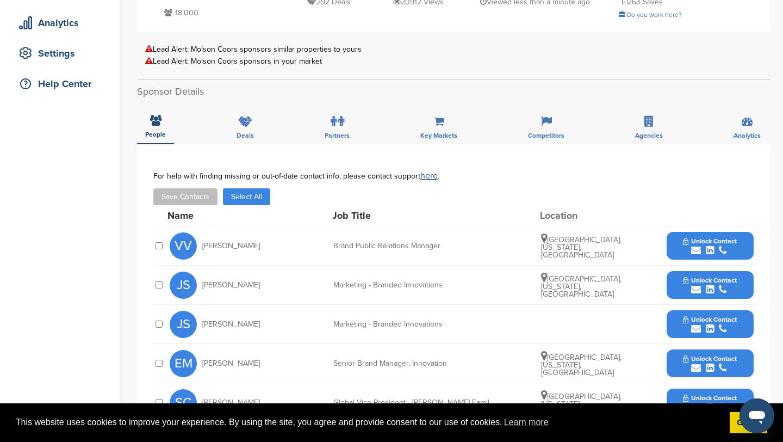
scroll to position [192, 0]
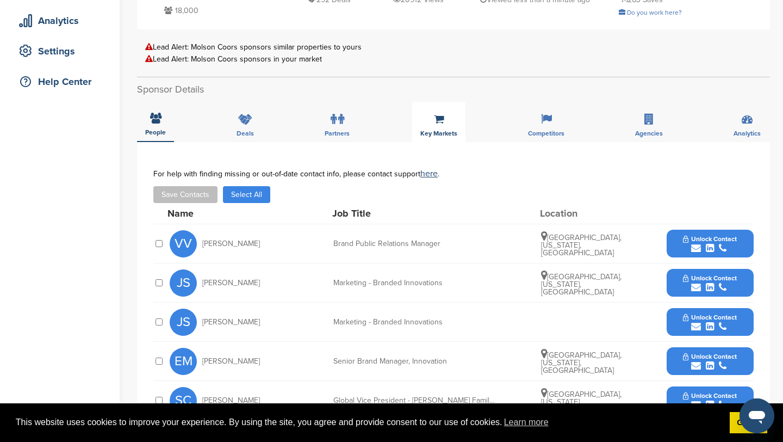
click at [454, 118] on div "Key Markets" at bounding box center [438, 122] width 53 height 40
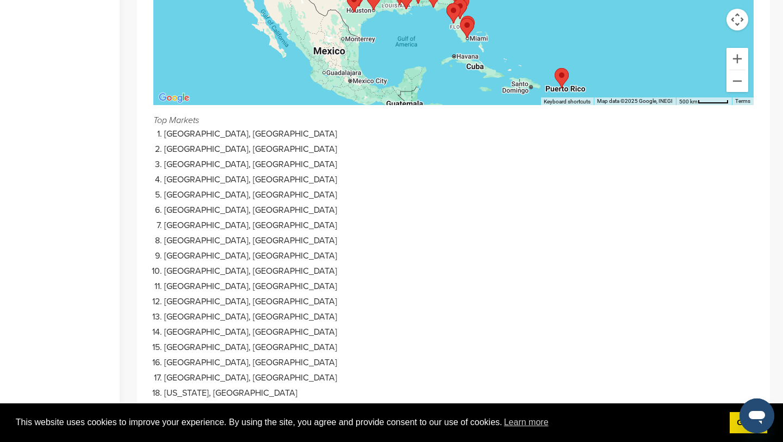
scroll to position [206, 0]
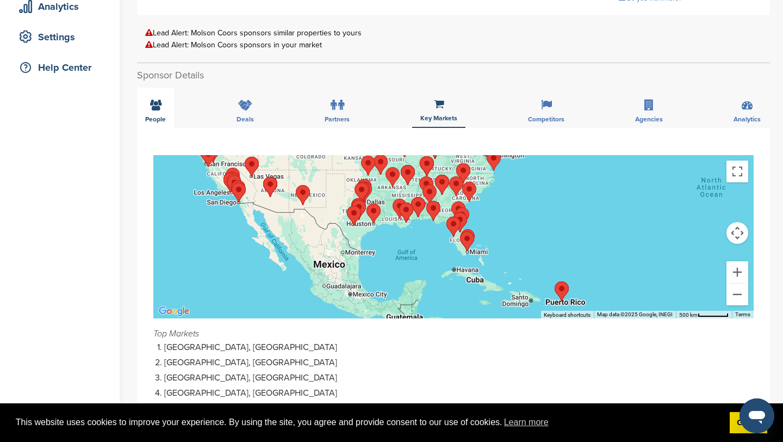
click at [143, 98] on div "People" at bounding box center [155, 108] width 37 height 40
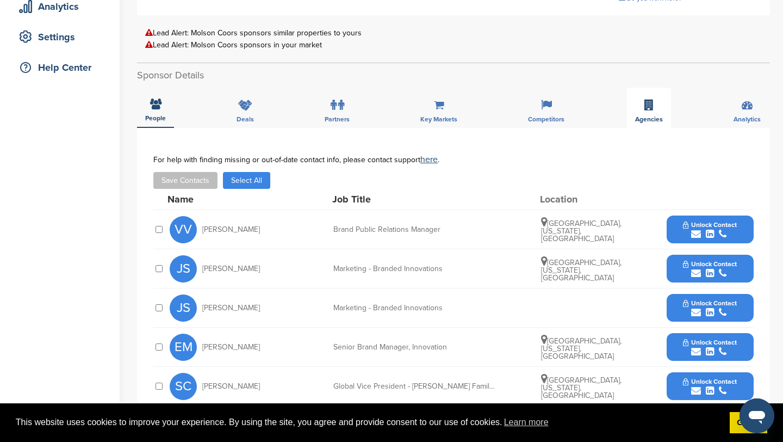
click at [651, 116] on span "Agencies" at bounding box center [649, 119] width 28 height 7
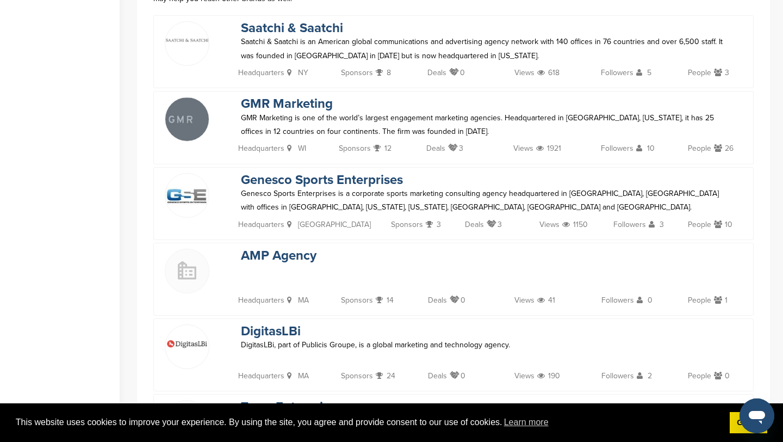
scroll to position [251, 0]
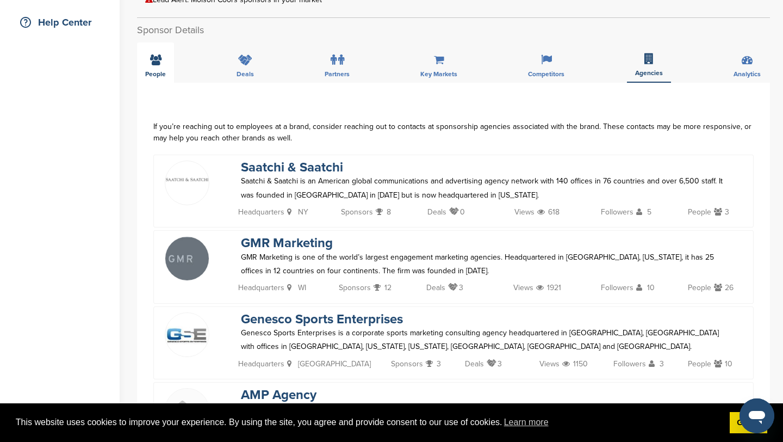
click at [162, 71] on span "People" at bounding box center [155, 74] width 21 height 7
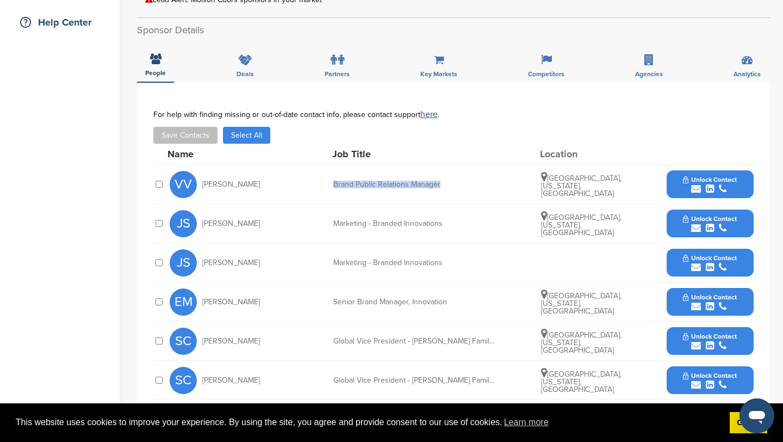
drag, startPoint x: 332, startPoint y: 177, endPoint x: 442, endPoint y: 177, distance: 109.9
click at [442, 177] on div "VV Vincent Ventura Brand Public Relations Manager Chicago, Illinois, United Sta…" at bounding box center [462, 184] width 584 height 39
click at [442, 181] on div "Brand Public Relations Manager" at bounding box center [414, 185] width 163 height 8
click at [716, 168] on button "Unlock Contact" at bounding box center [710, 184] width 80 height 33
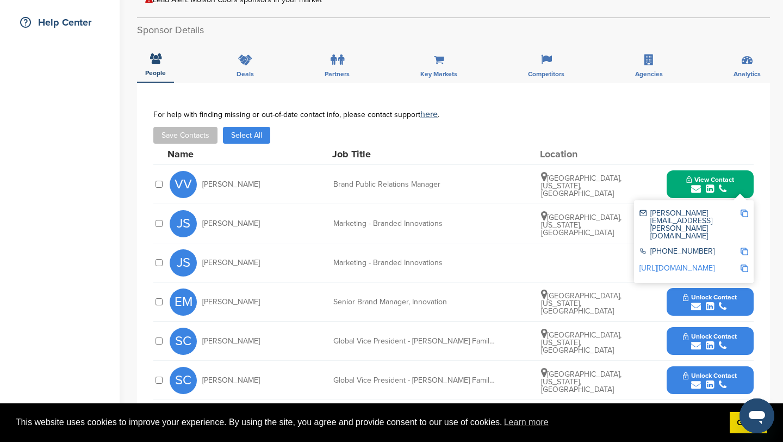
click at [743, 209] on img at bounding box center [745, 213] width 8 height 8
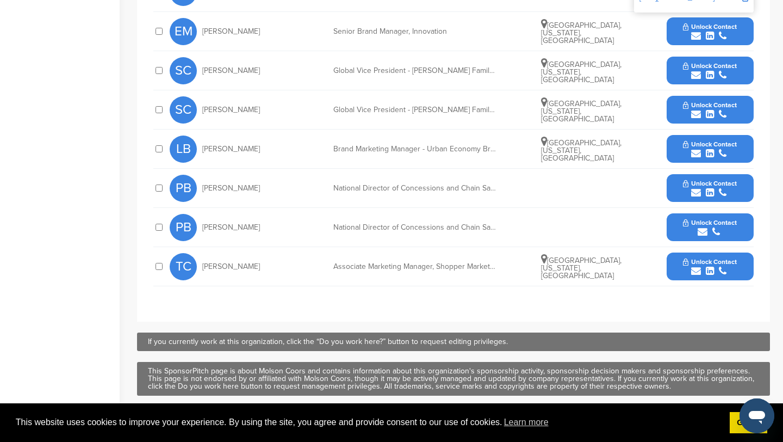
scroll to position [329, 0]
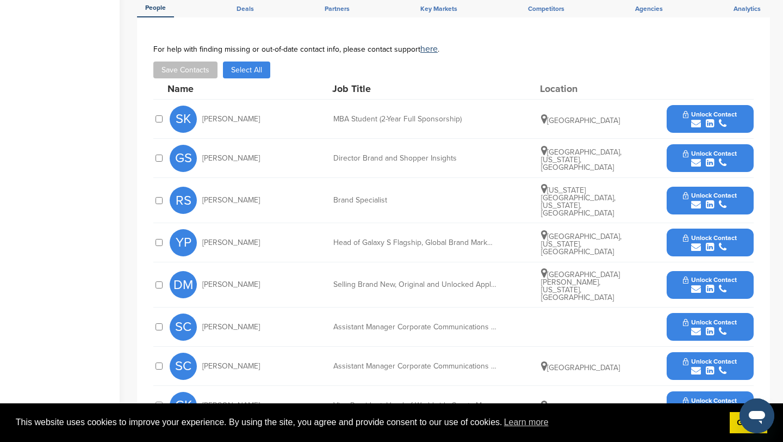
scroll to position [413, 0]
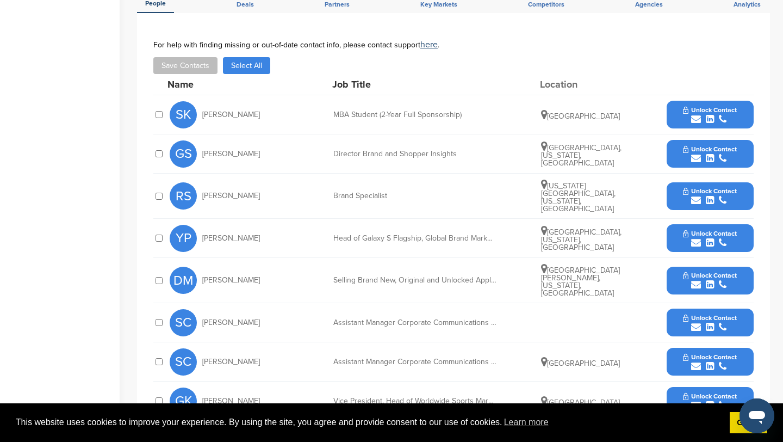
click at [393, 319] on div "Assistant Manager Corporate Communications Team" at bounding box center [414, 323] width 163 height 8
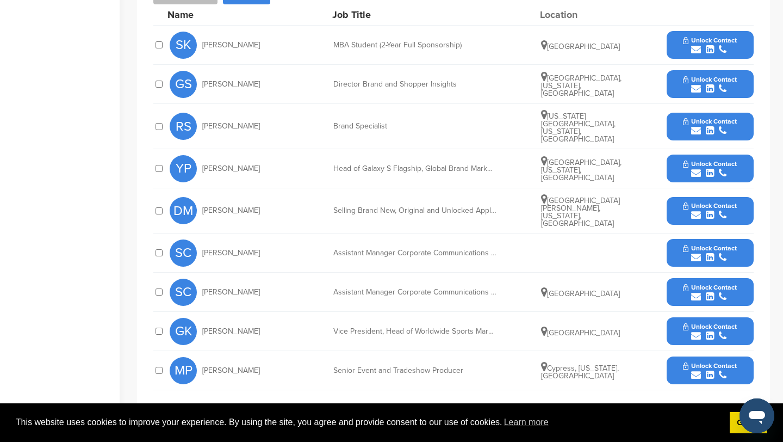
scroll to position [485, 0]
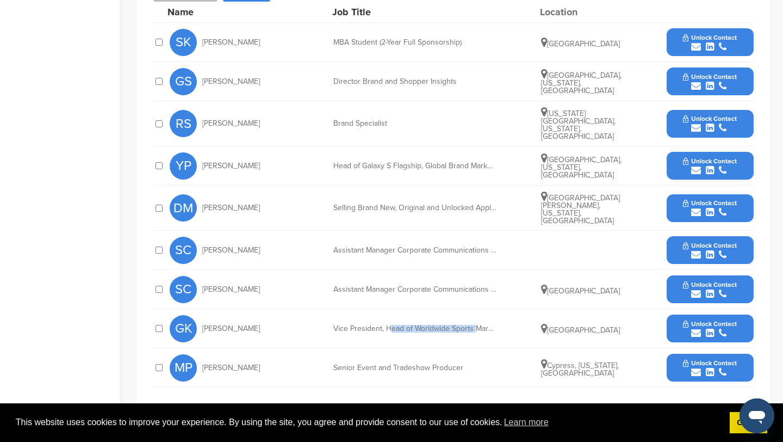
drag, startPoint x: 392, startPoint y: 319, endPoint x: 474, endPoint y: 319, distance: 82.7
click at [474, 325] on div "Vice President, Head of Worldwide Sports Marketing" at bounding box center [414, 329] width 163 height 8
drag, startPoint x: 332, startPoint y: 355, endPoint x: 527, endPoint y: 349, distance: 194.3
click at [527, 349] on div "MP Michelle Page Senior Event and Tradeshow Producer Cypress, Texas, United Sta…" at bounding box center [462, 367] width 584 height 39
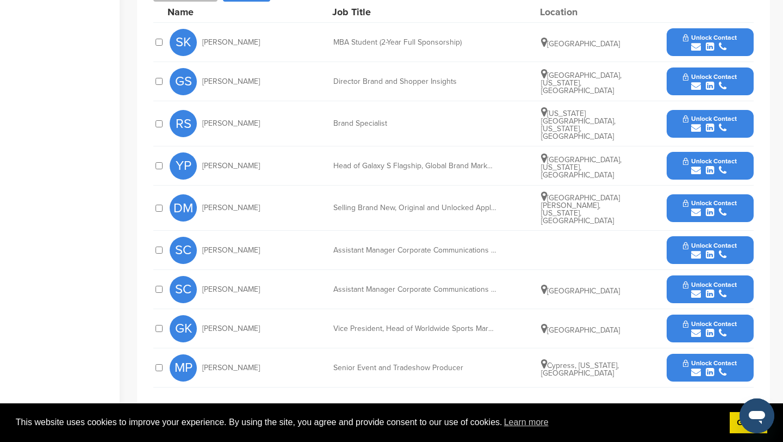
click at [486, 364] on div "Senior Event and Tradeshow Producer" at bounding box center [414, 368] width 163 height 8
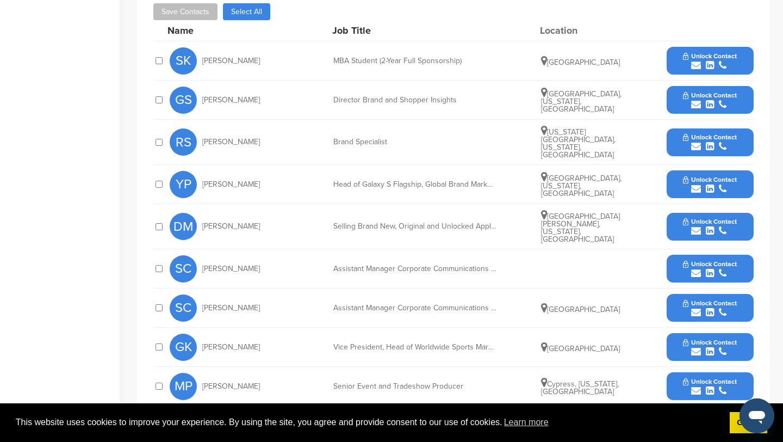
scroll to position [461, 0]
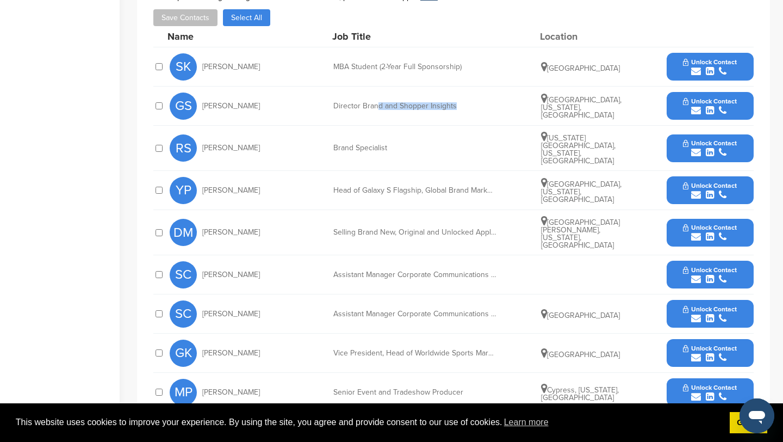
drag, startPoint x: 377, startPoint y: 107, endPoint x: 470, endPoint y: 107, distance: 93.0
click at [470, 107] on div "Director Brand and Shopper Insights" at bounding box center [414, 106] width 163 height 8
drag, startPoint x: 335, startPoint y: 65, endPoint x: 499, endPoint y: 65, distance: 163.7
click at [499, 65] on div "SK Sung Kim MBA Student (2-Year Full Sponsorship) South Korea Unlock Contact" at bounding box center [462, 66] width 584 height 39
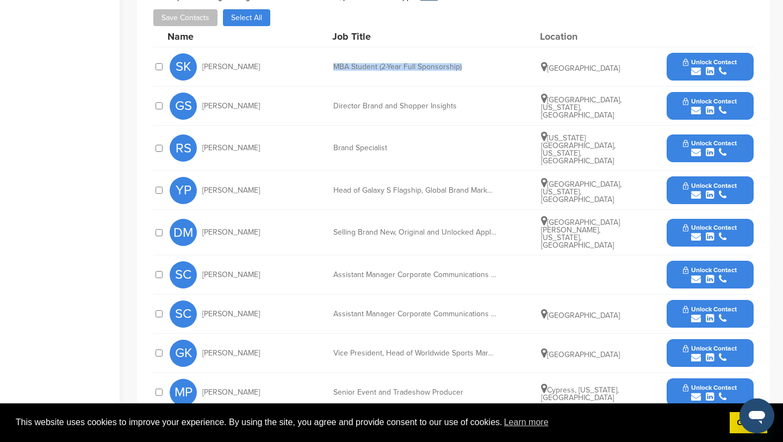
click at [499, 65] on div "SK Sung Kim MBA Student (2-Year Full Sponsorship) South Korea Unlock Contact" at bounding box center [462, 66] width 584 height 39
click at [707, 93] on button "Unlock Contact" at bounding box center [710, 106] width 80 height 33
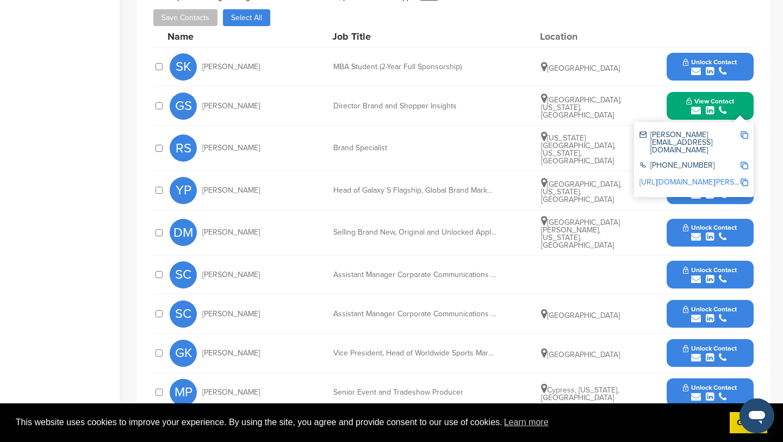
click at [561, 157] on span "Oklahoma City, Oklahoma, United States" at bounding box center [578, 149] width 75 height 32
click at [745, 134] on img at bounding box center [745, 135] width 8 height 8
click at [733, 107] on div "submit" at bounding box center [711, 111] width 48 height 10
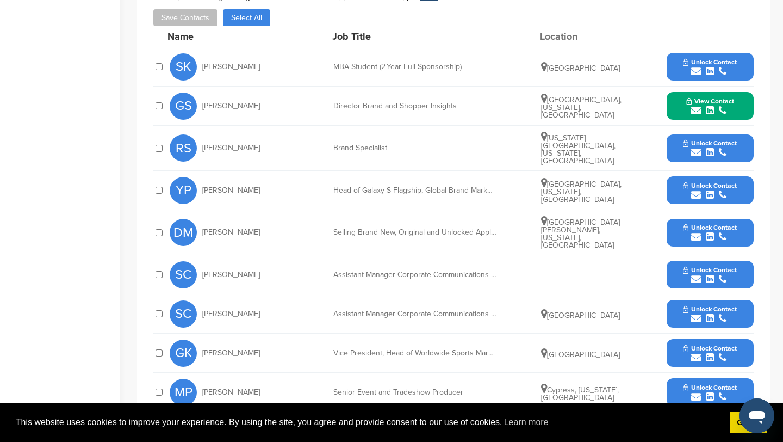
click at [737, 141] on button "Unlock Contact" at bounding box center [710, 148] width 80 height 33
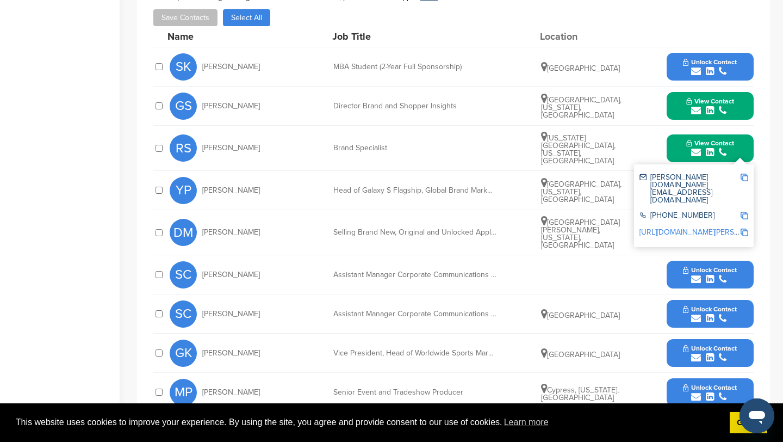
click at [744, 174] on img at bounding box center [745, 178] width 8 height 8
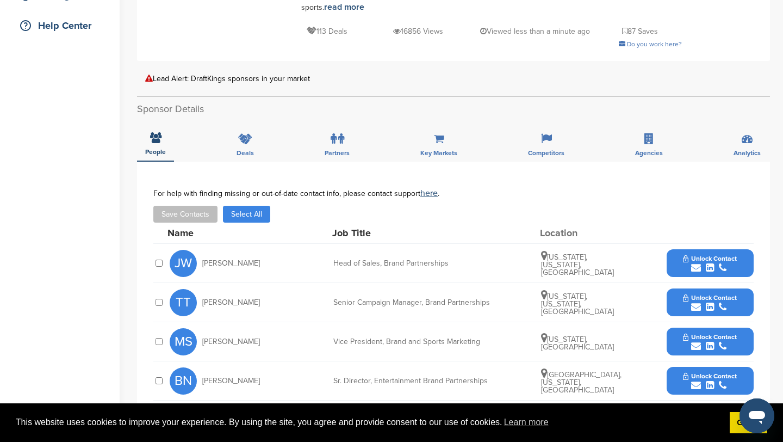
scroll to position [251, 0]
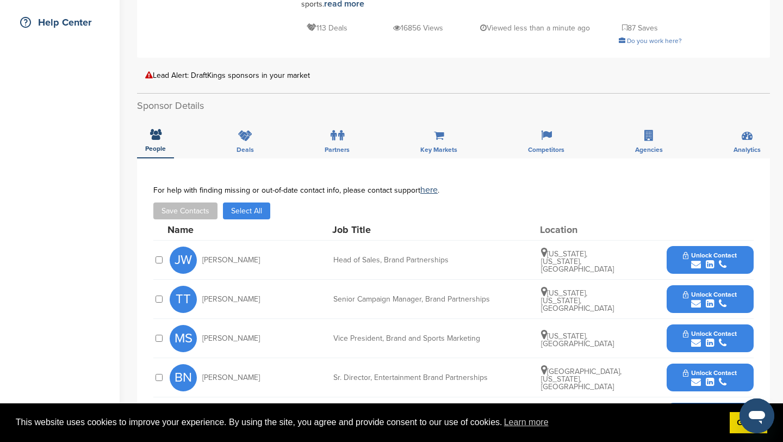
click at [702, 248] on button "Unlock Contact" at bounding box center [710, 260] width 80 height 33
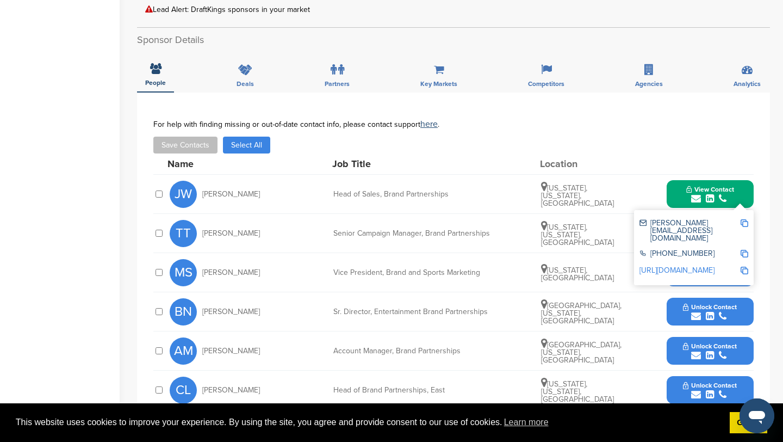
scroll to position [325, 0]
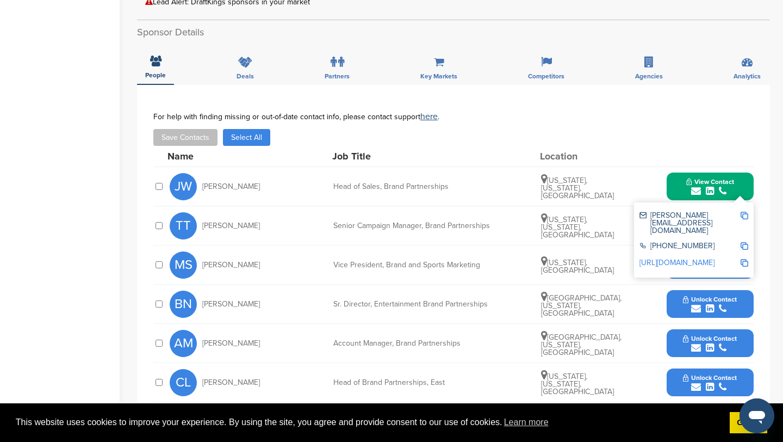
click at [403, 304] on div "Sr. Director, Entertainment Brand Partnerships" at bounding box center [414, 304] width 163 height 8
click at [679, 304] on button "Unlock Contact" at bounding box center [710, 304] width 80 height 33
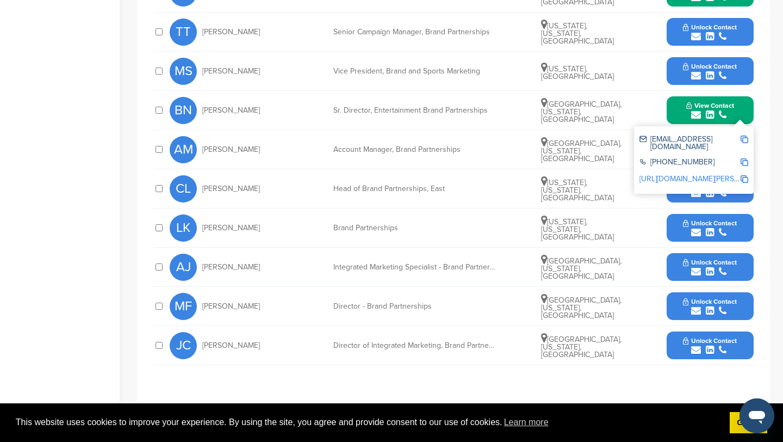
scroll to position [520, 0]
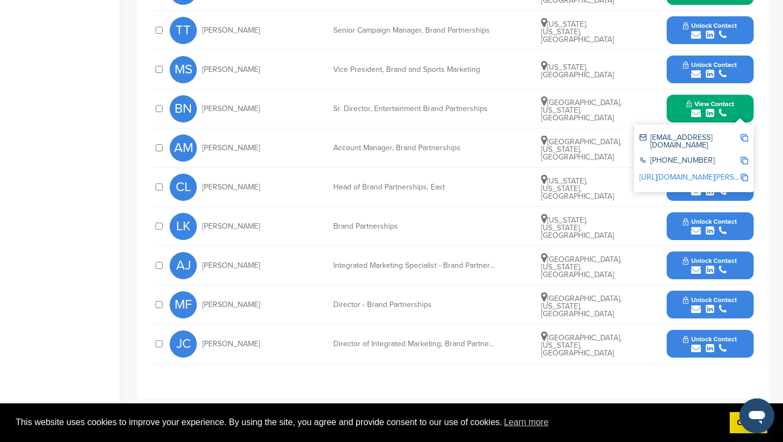
click at [695, 298] on span "Unlock Contact" at bounding box center [710, 300] width 54 height 8
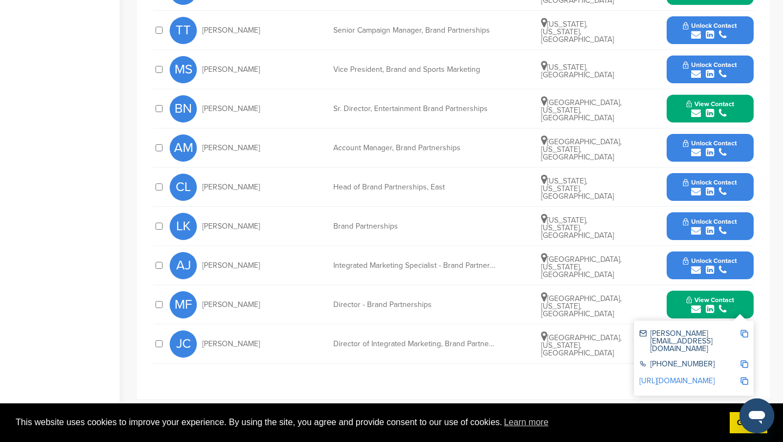
click at [743, 335] on img at bounding box center [745, 334] width 8 height 8
click at [741, 306] on button "View Contact" at bounding box center [710, 304] width 74 height 33
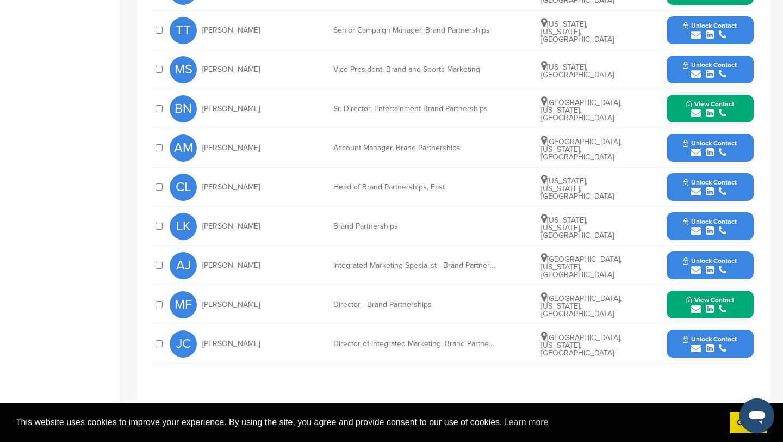
click at [736, 105] on button "View Contact" at bounding box center [710, 108] width 74 height 33
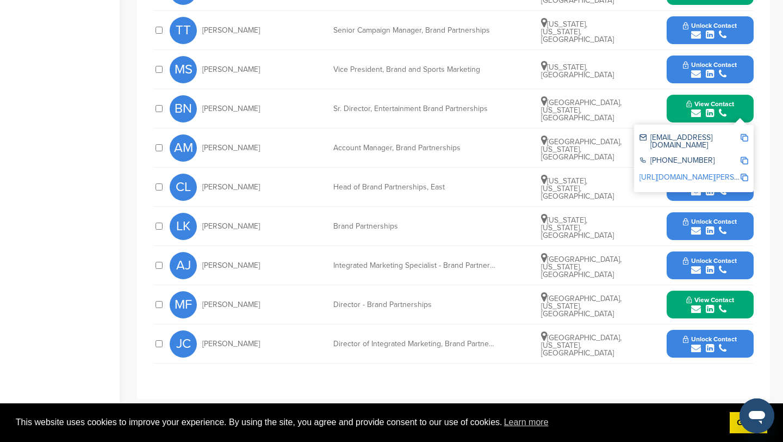
click at [745, 138] on img at bounding box center [745, 138] width 8 height 8
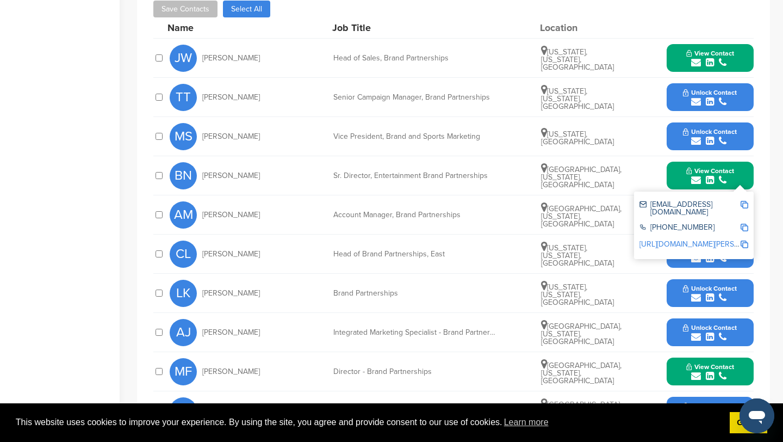
scroll to position [454, 0]
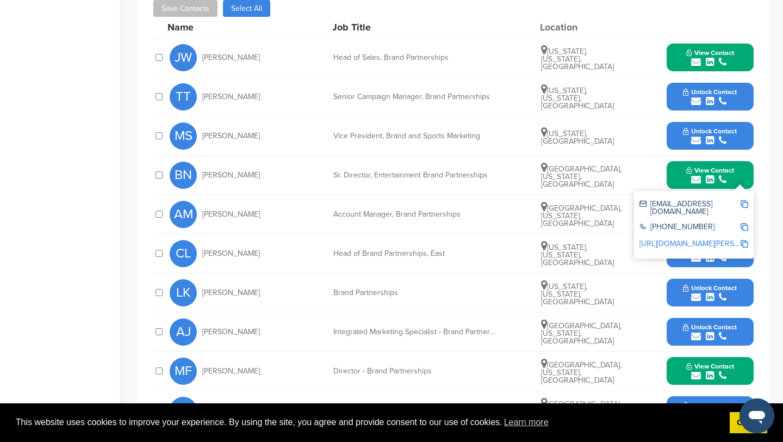
click at [737, 50] on button "View Contact" at bounding box center [710, 57] width 74 height 33
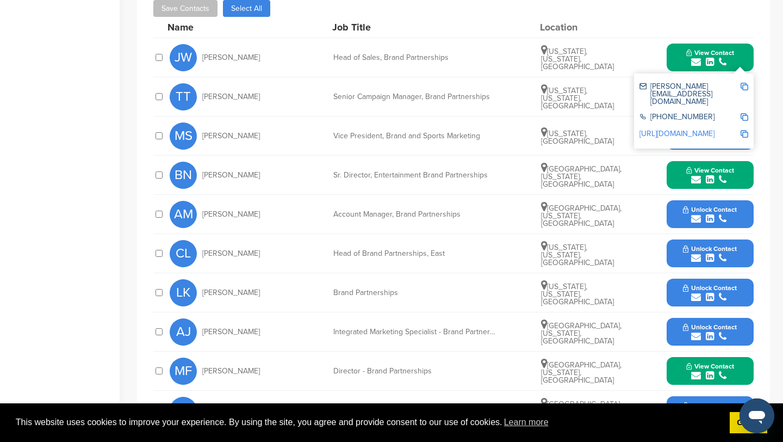
click at [747, 86] on img at bounding box center [745, 87] width 8 height 8
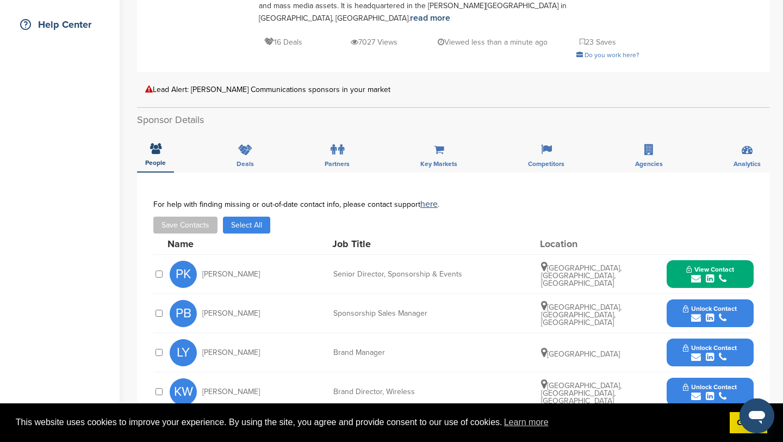
scroll to position [287, 0]
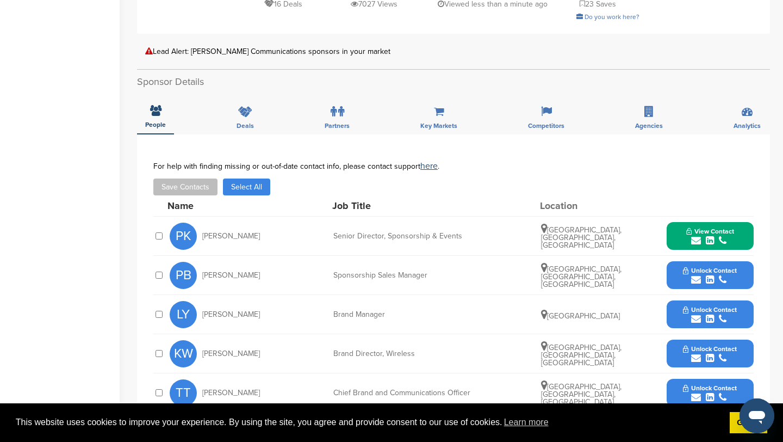
click at [727, 236] on div "submit" at bounding box center [711, 241] width 48 height 10
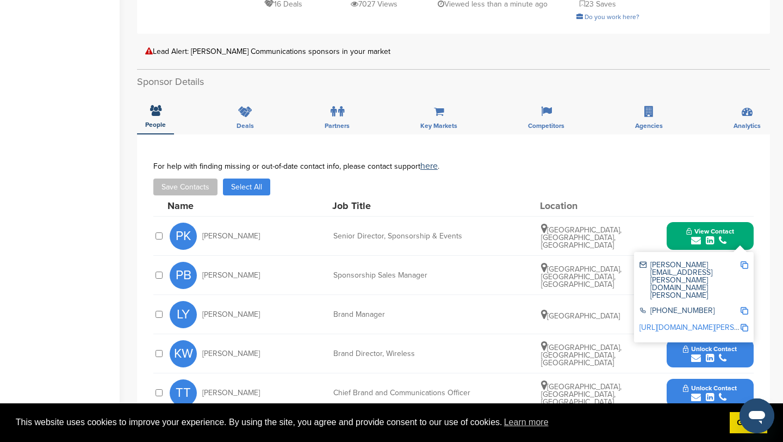
click at [715, 201] on div at bounding box center [710, 206] width 87 height 10
click at [746, 261] on img at bounding box center [745, 265] width 8 height 8
click at [647, 163] on div "For help with finding missing or out-of-date contact info, please contact suppo…" at bounding box center [453, 179] width 601 height 34
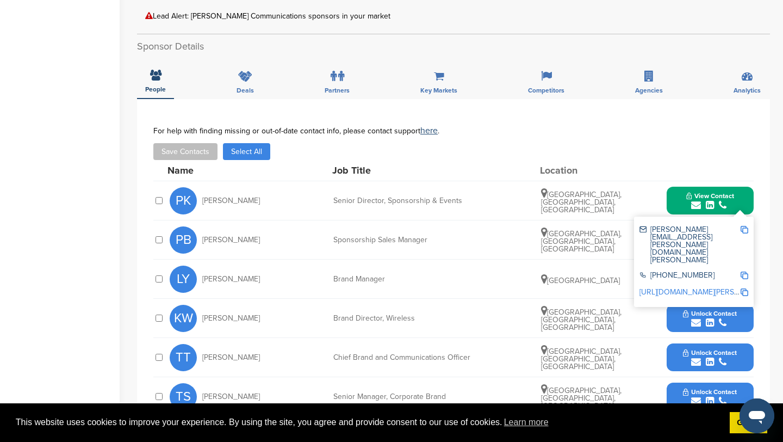
scroll to position [323, 0]
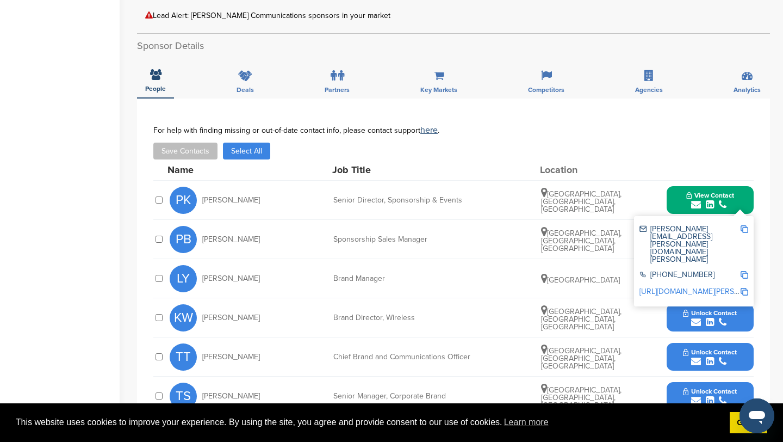
click at [492, 259] on div "LY [PERSON_NAME] Brand Manager [GEOGRAPHIC_DATA] Unlock Contact" at bounding box center [462, 278] width 584 height 39
click at [743, 225] on img at bounding box center [745, 229] width 8 height 8
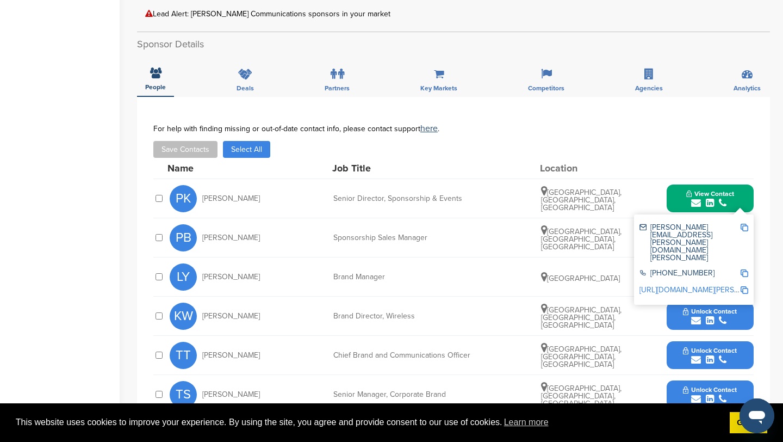
scroll to position [30, 0]
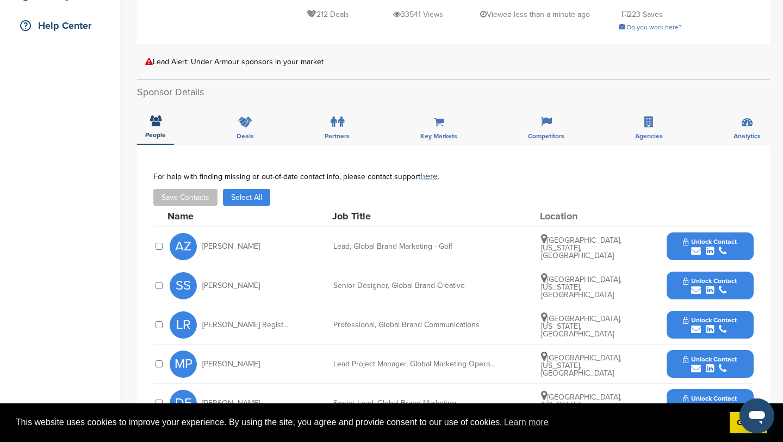
scroll to position [249, 0]
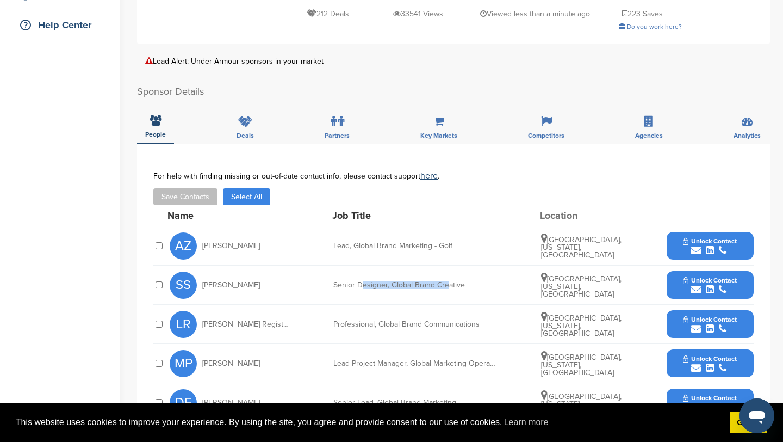
drag, startPoint x: 361, startPoint y: 283, endPoint x: 449, endPoint y: 283, distance: 88.1
click at [449, 283] on div "Senior Designer, Global Brand Creative" at bounding box center [414, 285] width 163 height 8
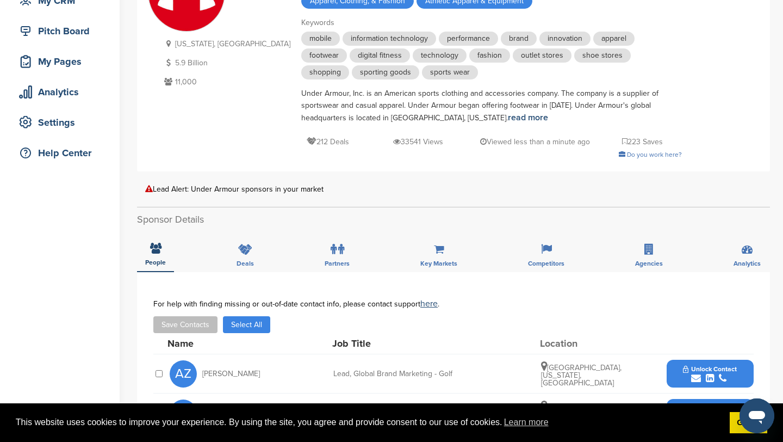
scroll to position [0, 0]
